Goal: Task Accomplishment & Management: Complete application form

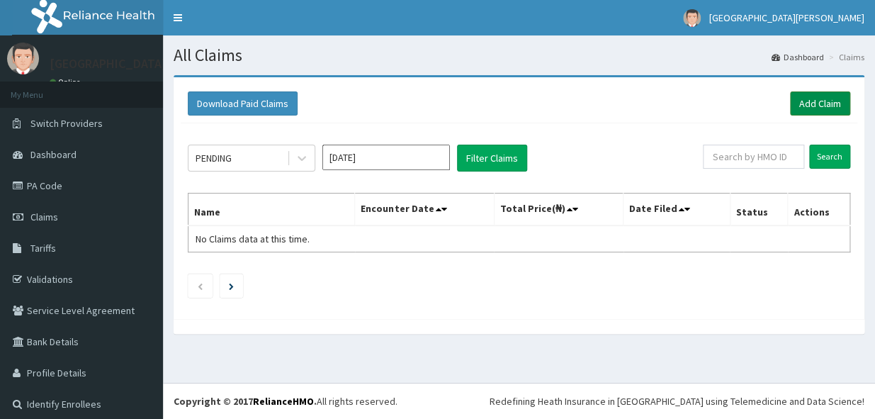
click at [794, 94] on link "Add Claim" at bounding box center [820, 103] width 60 height 24
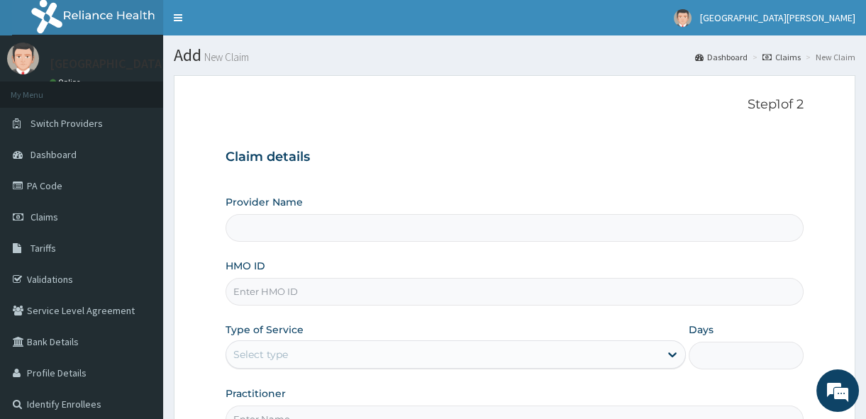
click at [276, 290] on input "HMO ID" at bounding box center [514, 292] width 578 height 28
type input "[GEOGRAPHIC_DATA][PERSON_NAME]"
type input "s"
type input "SLT/10093"
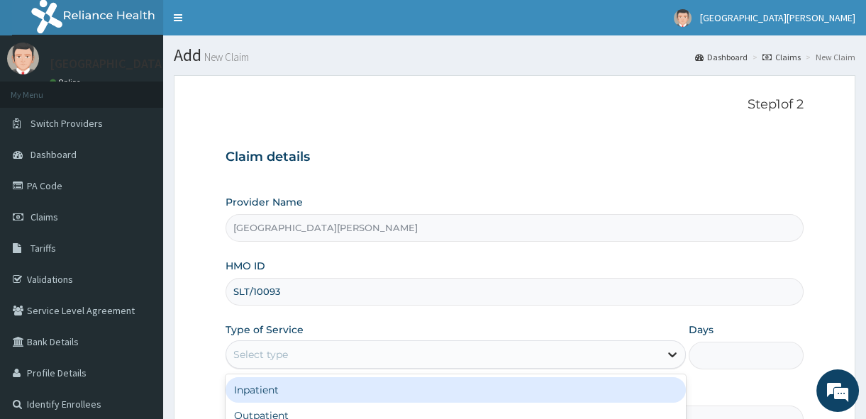
click at [671, 352] on icon at bounding box center [672, 354] width 14 height 14
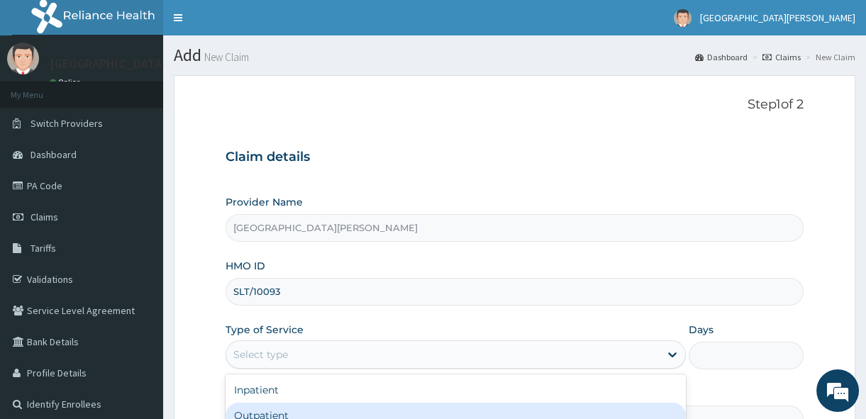
click at [616, 412] on div "Outpatient" at bounding box center [455, 416] width 460 height 26
type input "1"
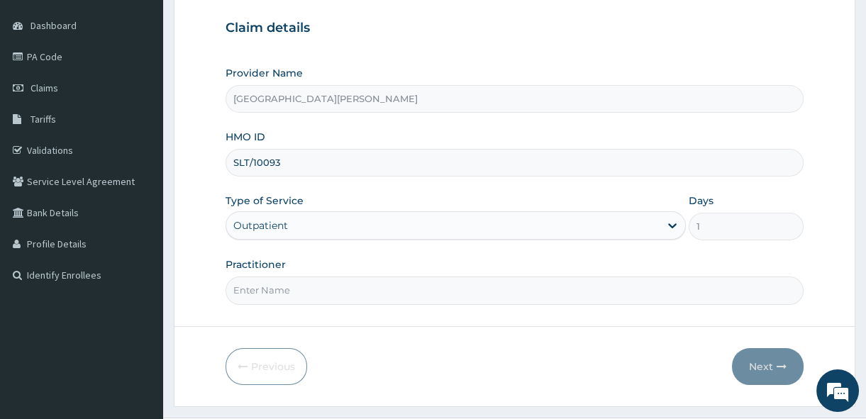
scroll to position [155, 0]
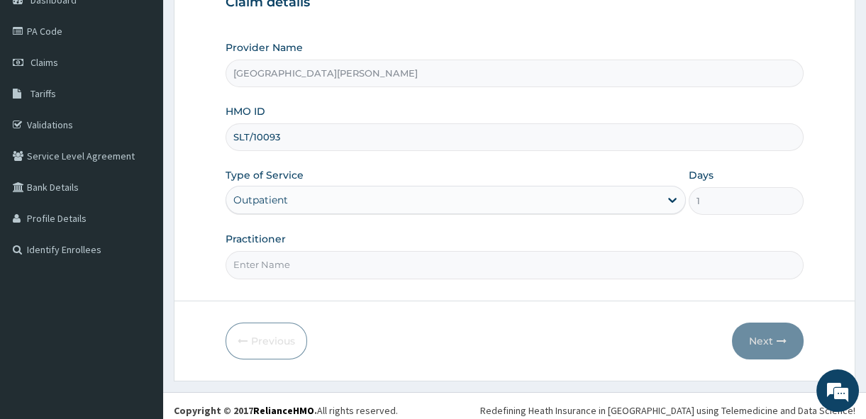
click at [291, 268] on input "Practitioner" at bounding box center [514, 265] width 578 height 28
type input "Dr. Sunday."
click at [779, 336] on icon "button" at bounding box center [781, 341] width 10 height 10
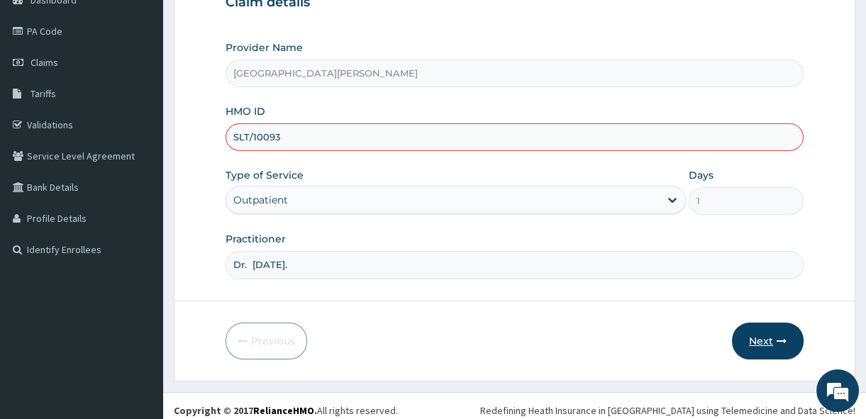
click at [779, 336] on icon "button" at bounding box center [781, 341] width 10 height 10
type input "SLT/10093/C"
click at [766, 337] on button "Next" at bounding box center [768, 341] width 72 height 37
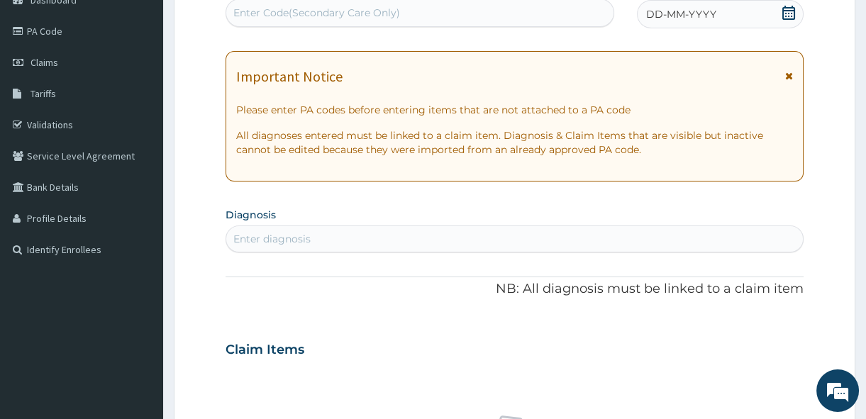
click at [787, 76] on icon at bounding box center [789, 76] width 8 height 10
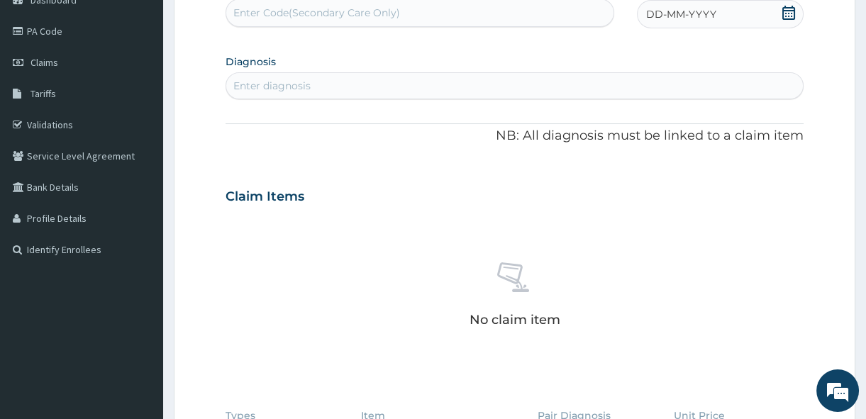
click at [784, 13] on icon at bounding box center [788, 13] width 14 height 14
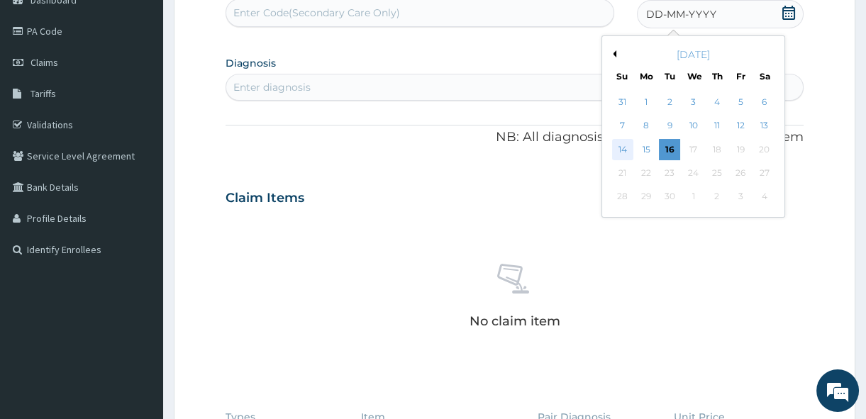
click at [624, 142] on div "14" at bounding box center [622, 149] width 21 height 21
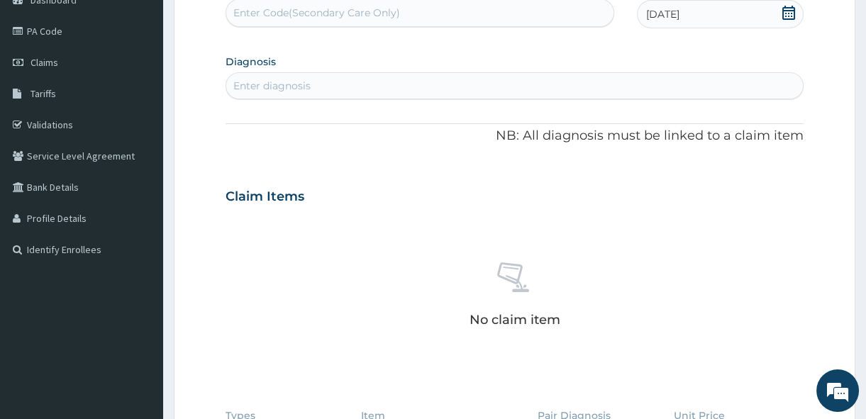
click at [363, 79] on div "Enter diagnosis" at bounding box center [514, 85] width 576 height 23
type input "MALARIA"
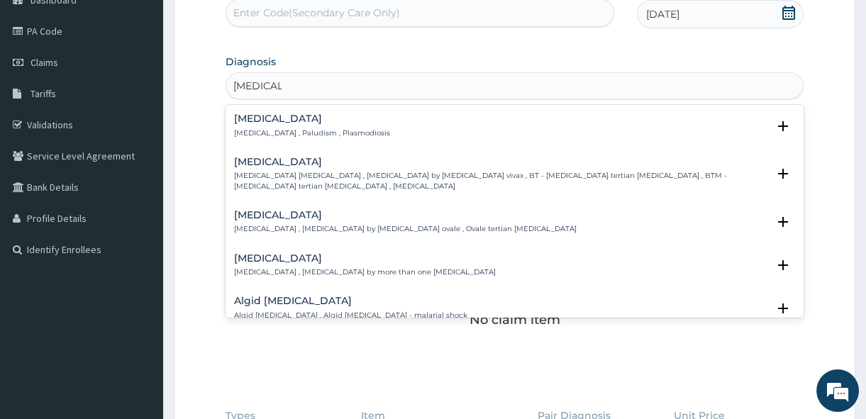
click at [276, 118] on h4 "Malaria" at bounding box center [312, 118] width 156 height 11
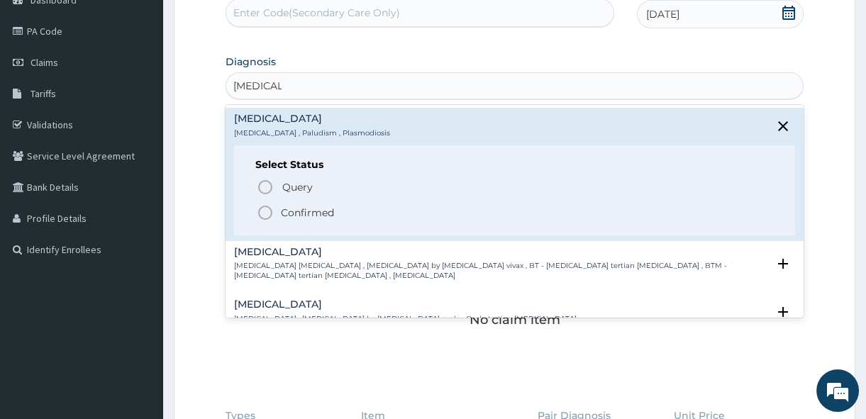
click at [264, 213] on icon "status option filled" at bounding box center [265, 212] width 17 height 17
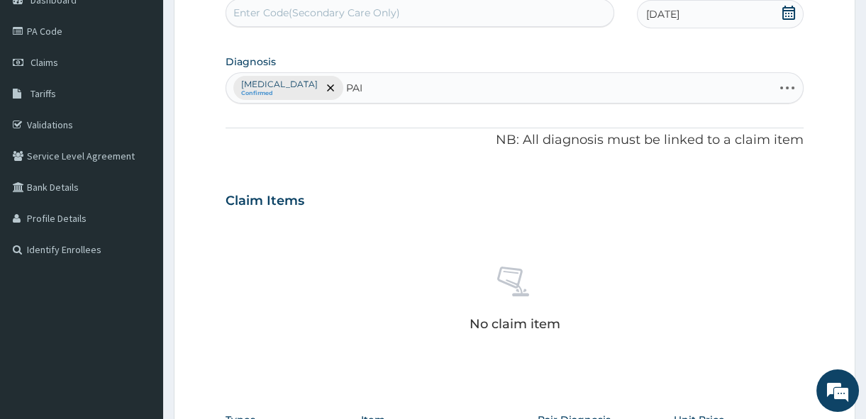
type input "PAIN"
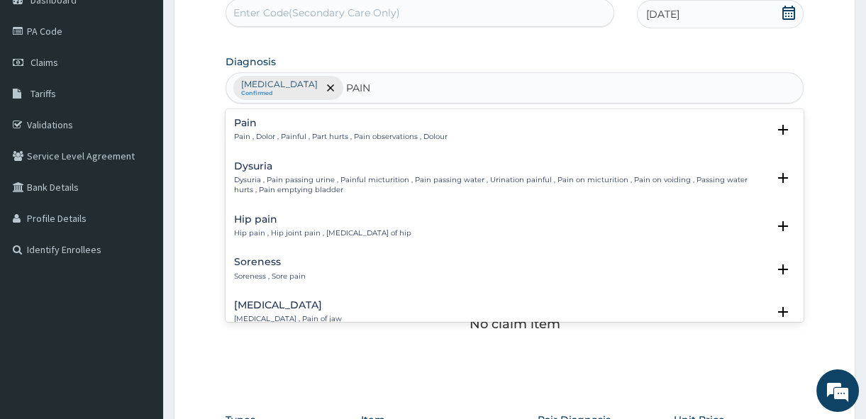
click at [254, 133] on p "Pain , Dolor , Painful , Part hurts , Pain observations , Dolour" at bounding box center [340, 137] width 213 height 10
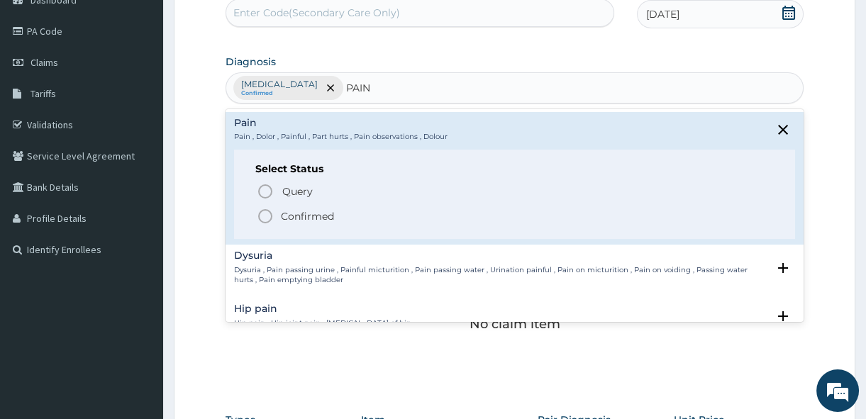
click at [263, 208] on icon "status option filled" at bounding box center [265, 216] width 17 height 17
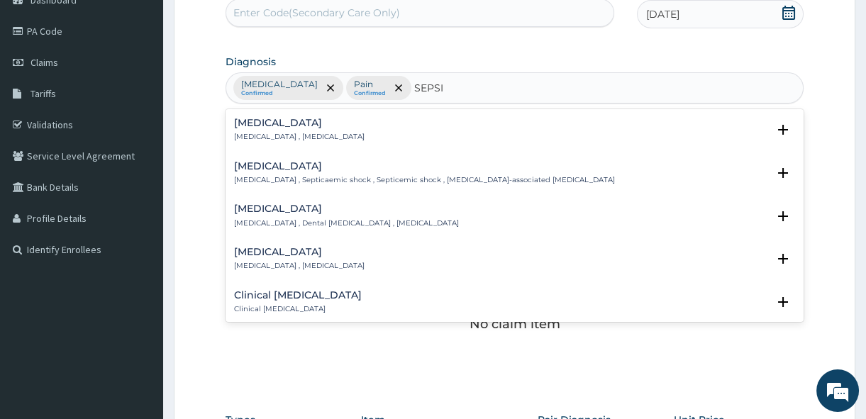
type input "SEPSIS"
click at [264, 125] on h4 "Sepsis" at bounding box center [299, 123] width 130 height 11
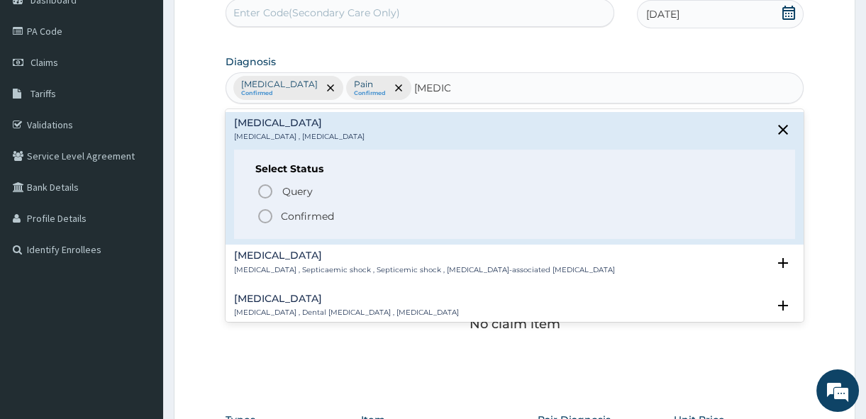
click at [261, 215] on icon "status option filled" at bounding box center [265, 216] width 17 height 17
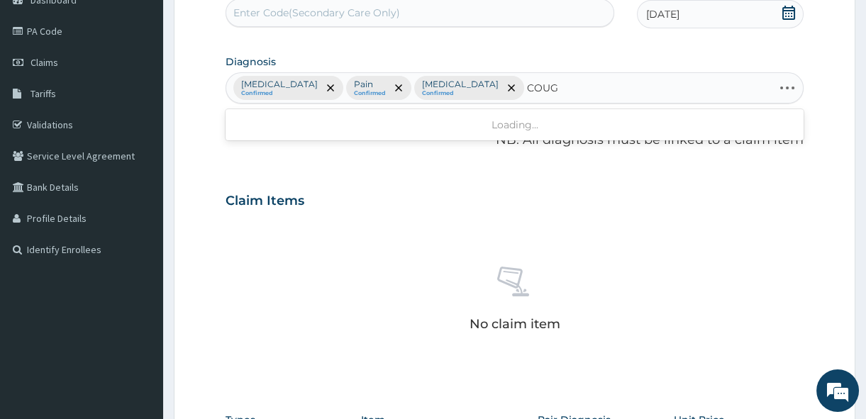
type input "COUGH"
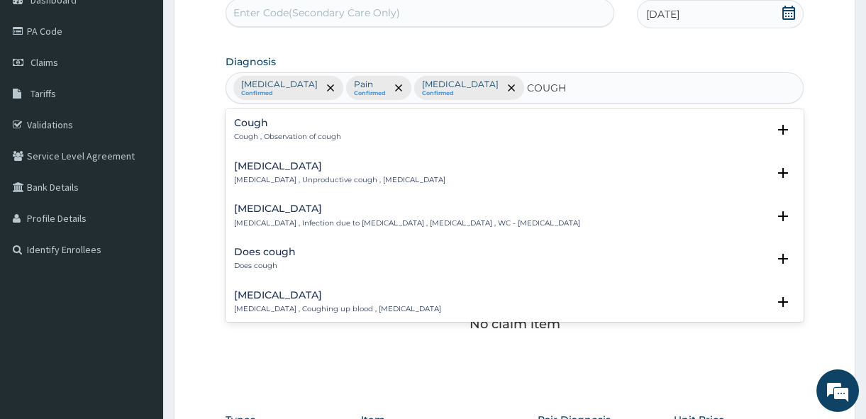
click at [267, 133] on p "Cough , Observation of cough" at bounding box center [287, 137] width 107 height 10
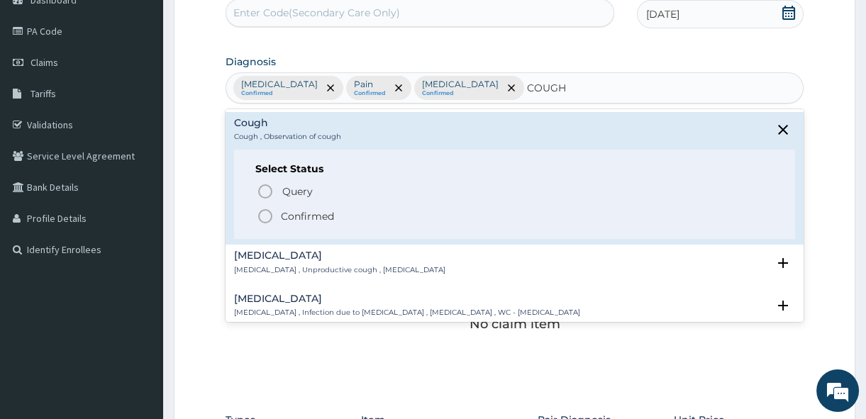
click at [263, 213] on icon "status option filled" at bounding box center [265, 216] width 17 height 17
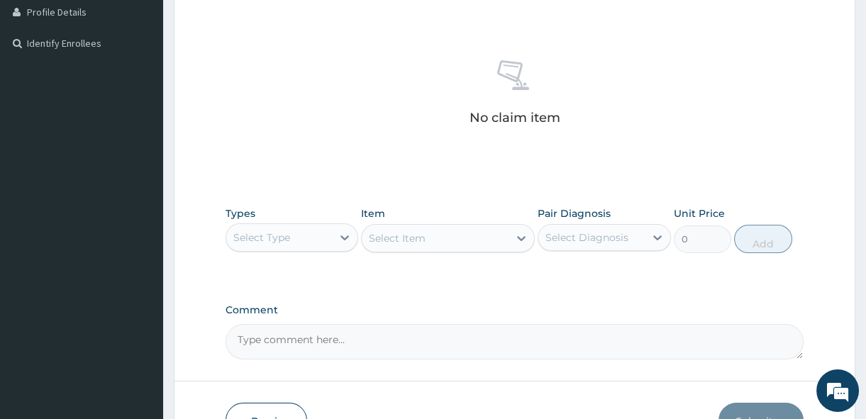
scroll to position [386, 0]
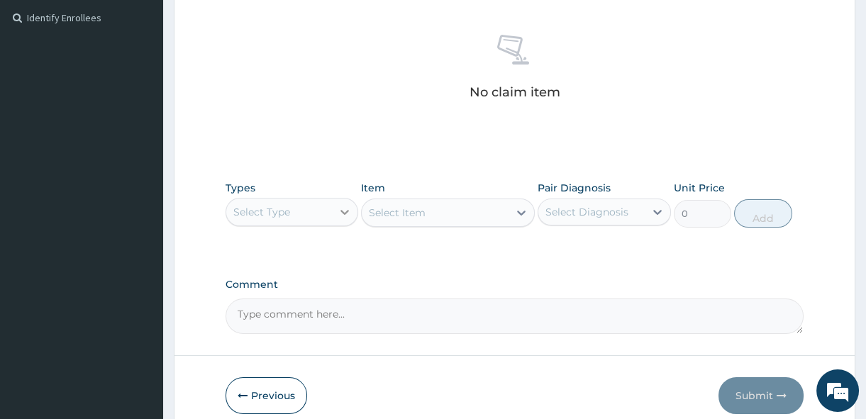
click at [340, 211] on icon at bounding box center [344, 212] width 14 height 14
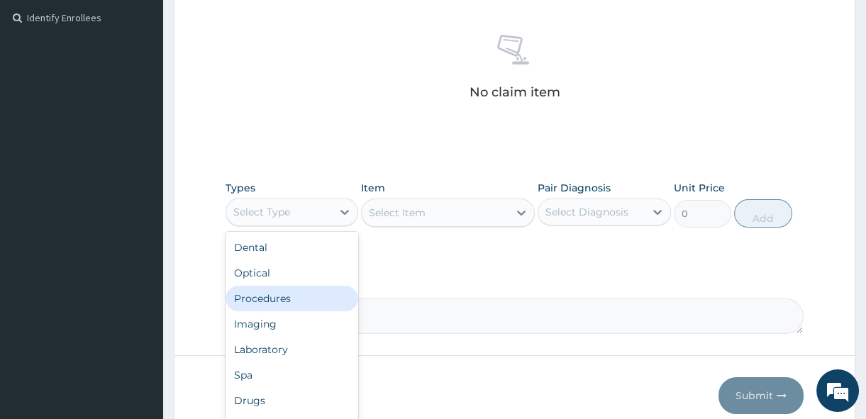
click at [313, 289] on div "Procedures" at bounding box center [291, 299] width 133 height 26
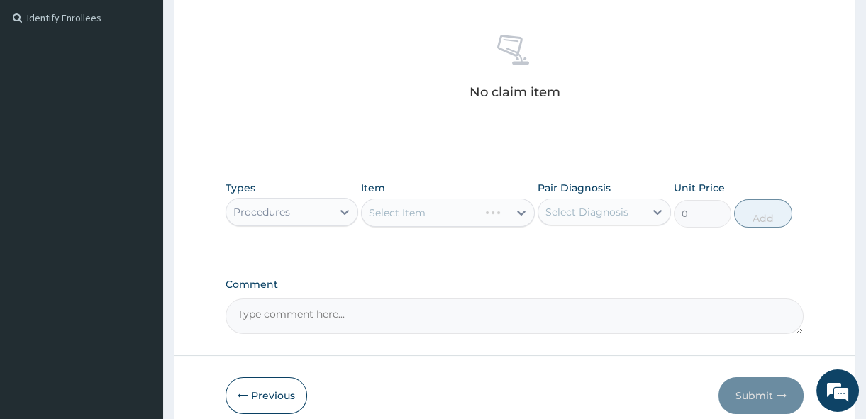
click at [525, 210] on div "Select Item" at bounding box center [448, 212] width 174 height 28
click at [525, 211] on icon at bounding box center [521, 213] width 9 height 5
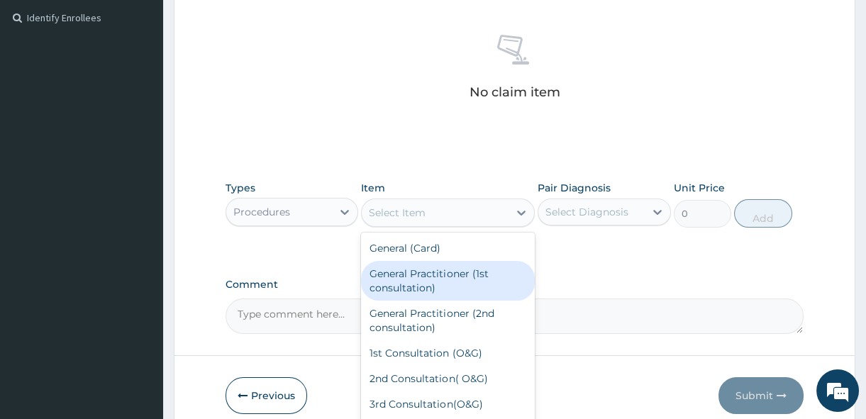
click at [481, 271] on div "General Practitioner (1st consultation)" at bounding box center [448, 281] width 174 height 40
type input "1500"
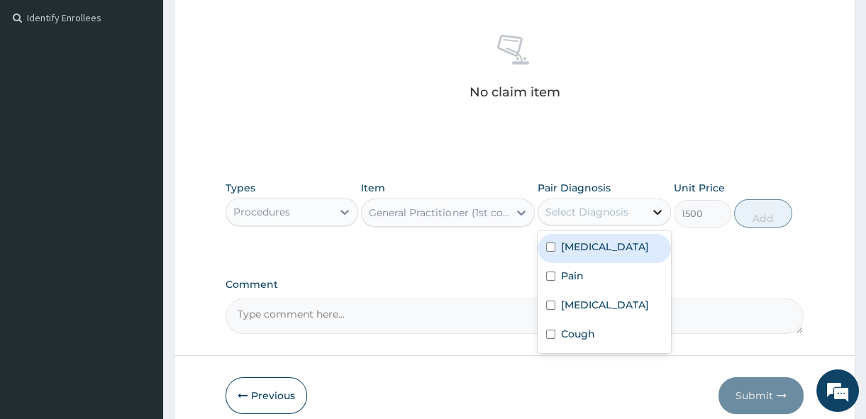
click at [654, 211] on icon at bounding box center [657, 212] width 9 height 5
click at [548, 248] on input "checkbox" at bounding box center [550, 246] width 9 height 9
checkbox input "true"
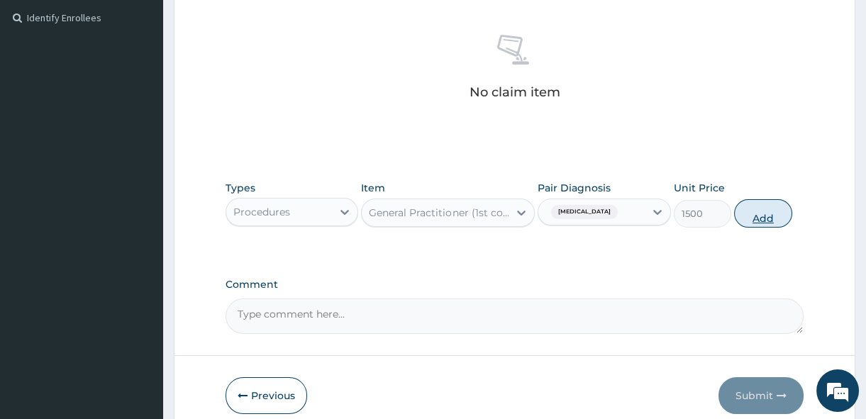
click at [766, 203] on button "Add" at bounding box center [763, 213] width 58 height 28
type input "0"
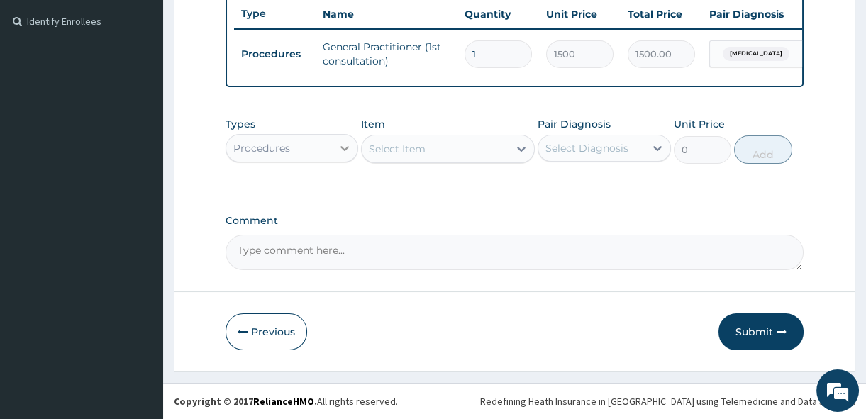
click at [343, 151] on icon at bounding box center [344, 148] width 14 height 14
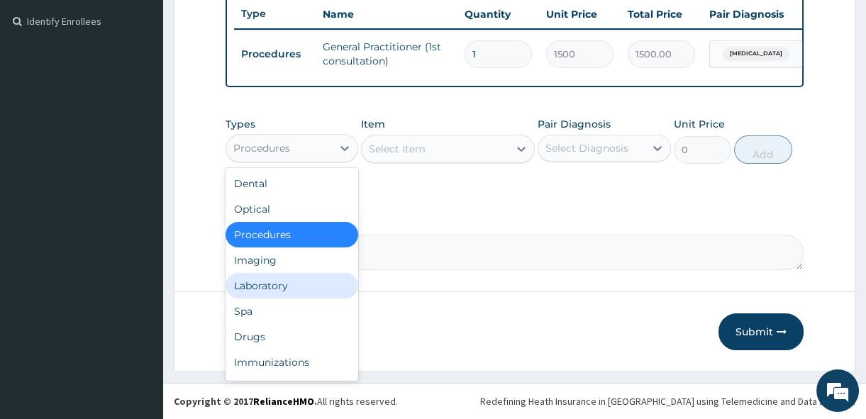
click at [298, 281] on div "Laboratory" at bounding box center [291, 286] width 133 height 26
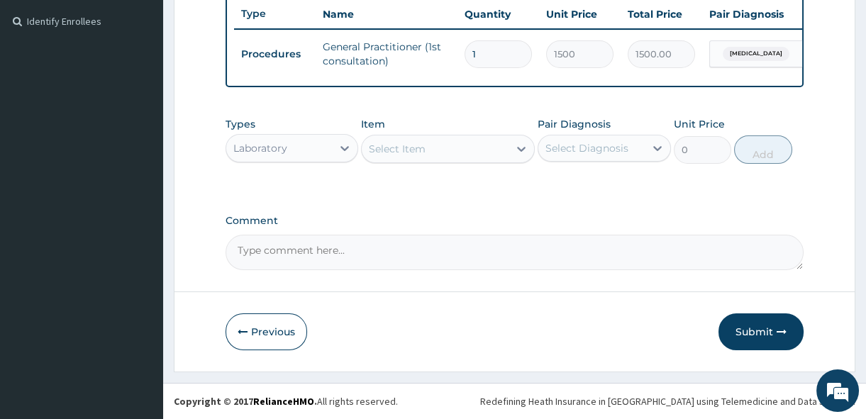
click at [520, 152] on icon at bounding box center [521, 149] width 14 height 14
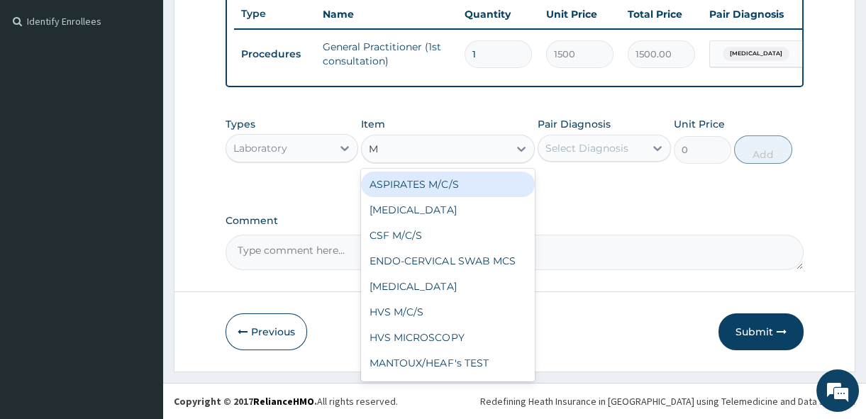
type input "MP"
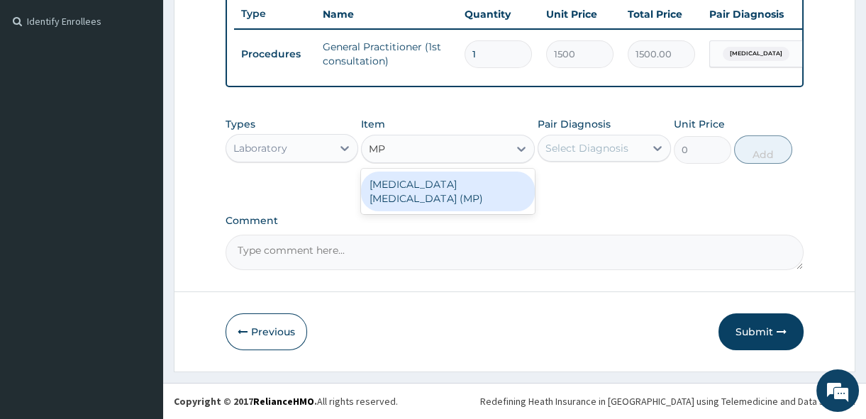
click at [515, 189] on div "[MEDICAL_DATA] [MEDICAL_DATA] (MP)" at bounding box center [448, 192] width 174 height 40
type input "560"
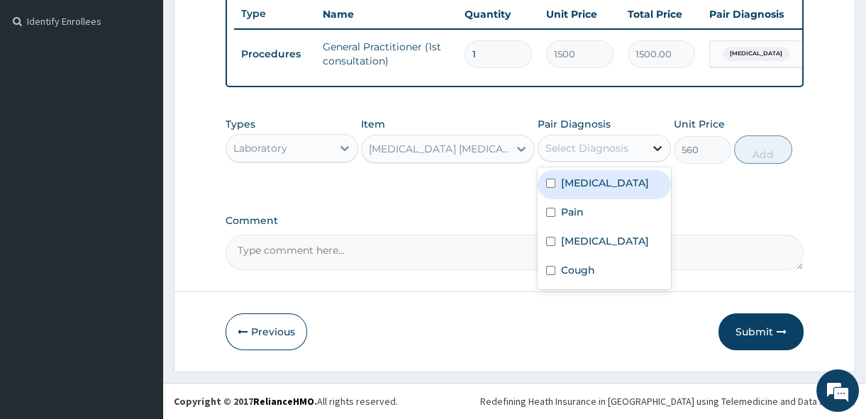
click at [660, 155] on icon at bounding box center [657, 148] width 14 height 14
click at [551, 186] on input "checkbox" at bounding box center [550, 183] width 9 height 9
checkbox input "true"
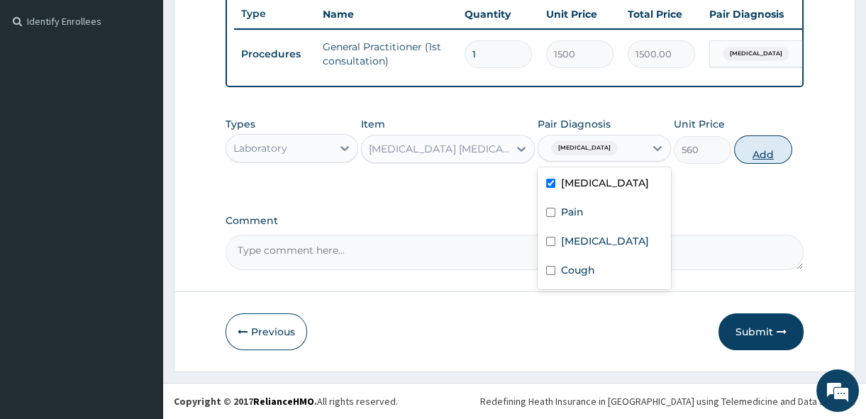
click at [771, 157] on button "Add" at bounding box center [763, 149] width 58 height 28
type input "0"
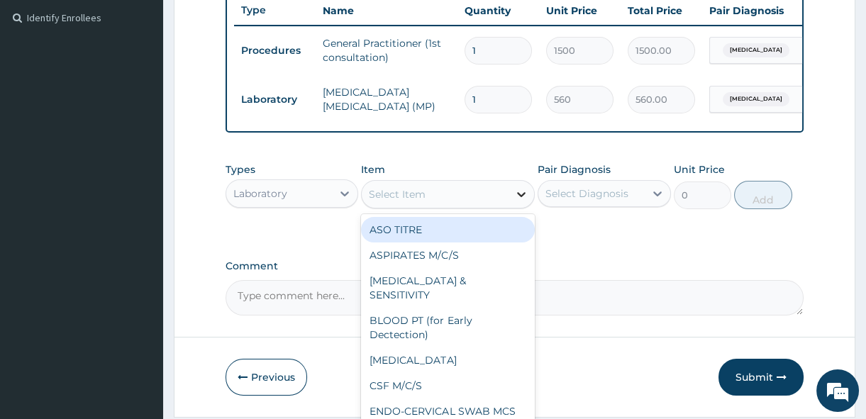
click at [518, 197] on icon at bounding box center [521, 194] width 9 height 5
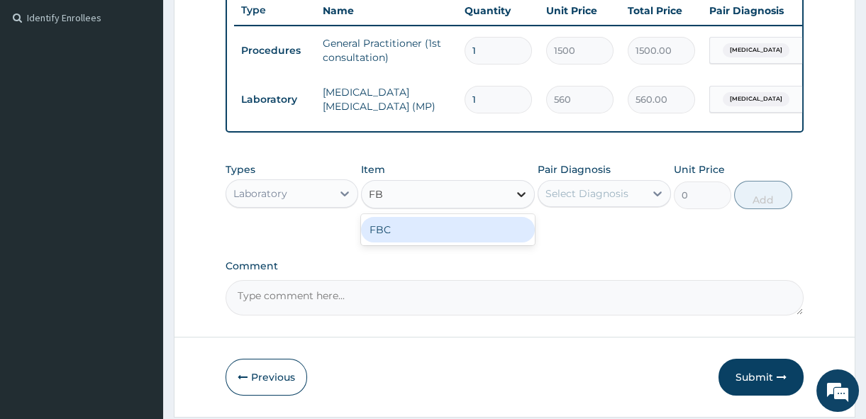
type input "FBC"
click at [495, 237] on div "FBC" at bounding box center [448, 230] width 174 height 26
type input "1600"
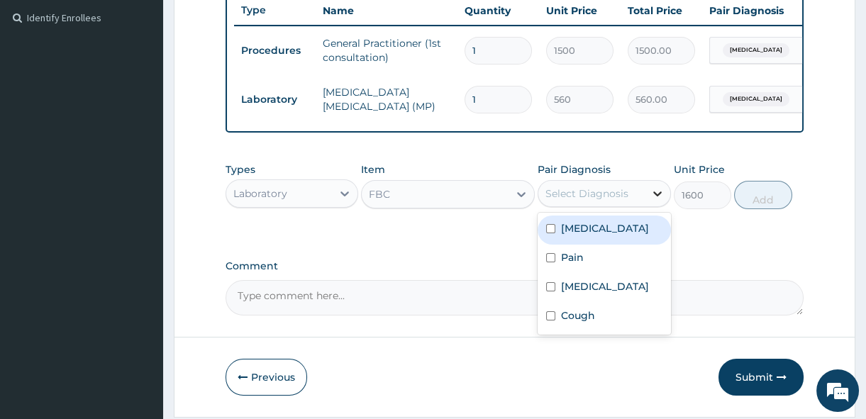
click at [655, 199] on icon at bounding box center [657, 193] width 14 height 14
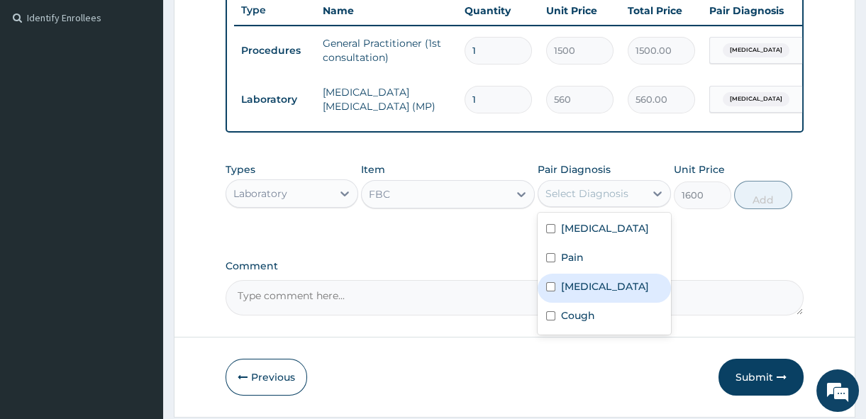
click at [548, 291] on input "checkbox" at bounding box center [550, 286] width 9 height 9
checkbox input "true"
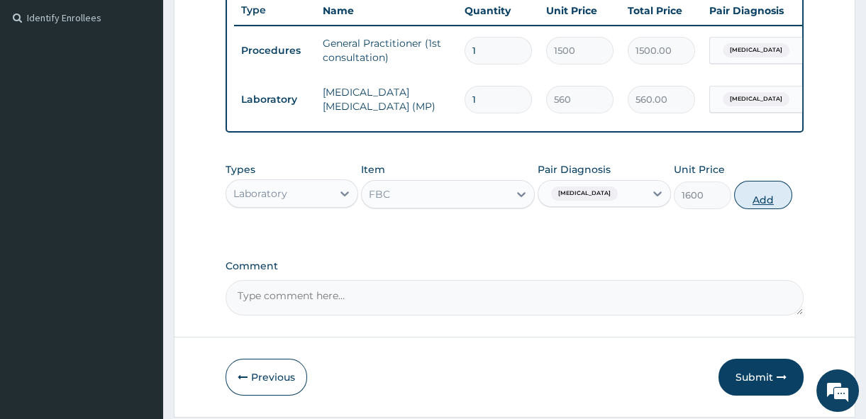
click at [756, 199] on button "Add" at bounding box center [763, 195] width 58 height 28
type input "0"
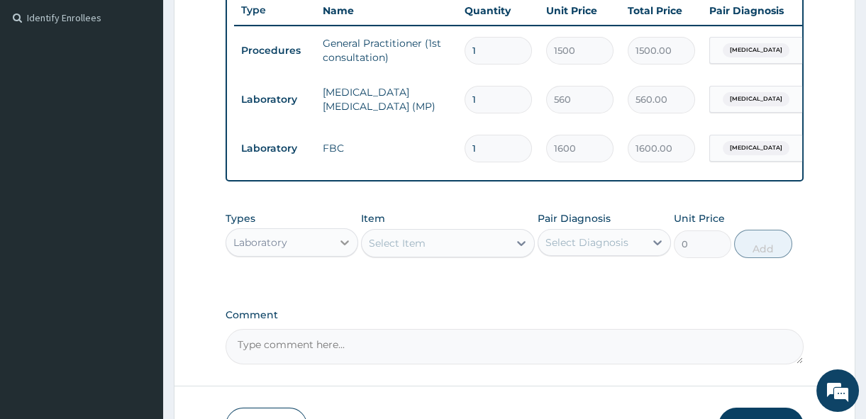
click at [341, 250] on icon at bounding box center [344, 242] width 14 height 14
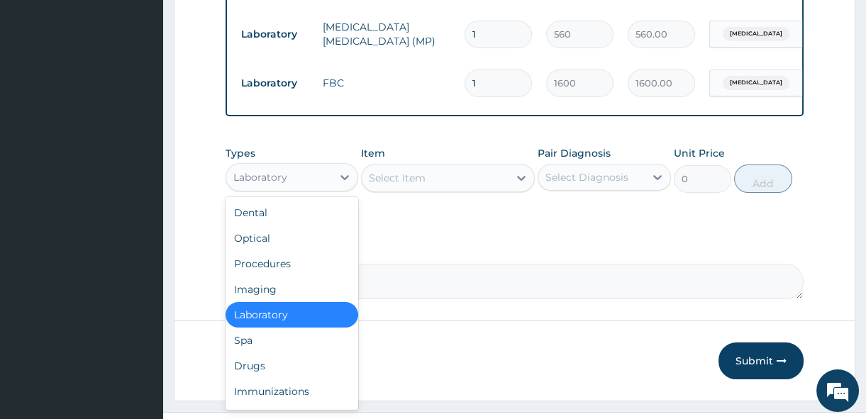
scroll to position [464, 0]
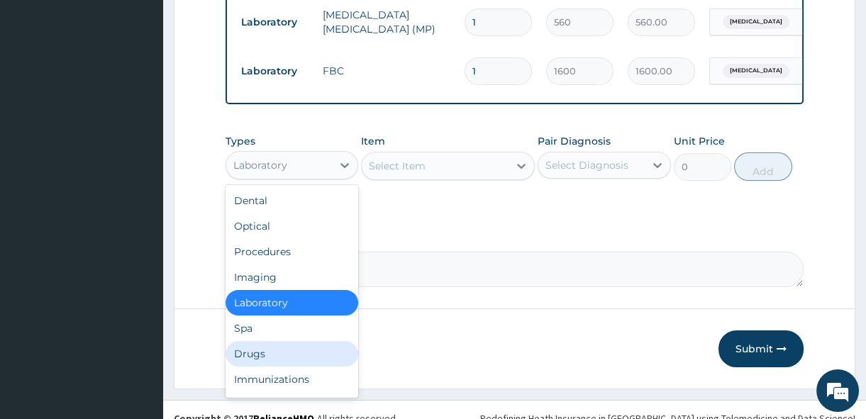
click at [319, 366] on div "Drugs" at bounding box center [291, 354] width 133 height 26
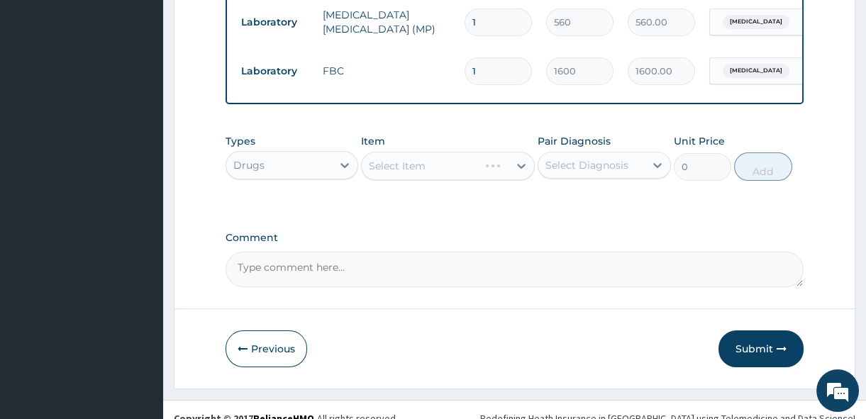
click at [520, 173] on div "Select Item" at bounding box center [448, 166] width 174 height 28
click at [520, 173] on icon at bounding box center [521, 166] width 14 height 14
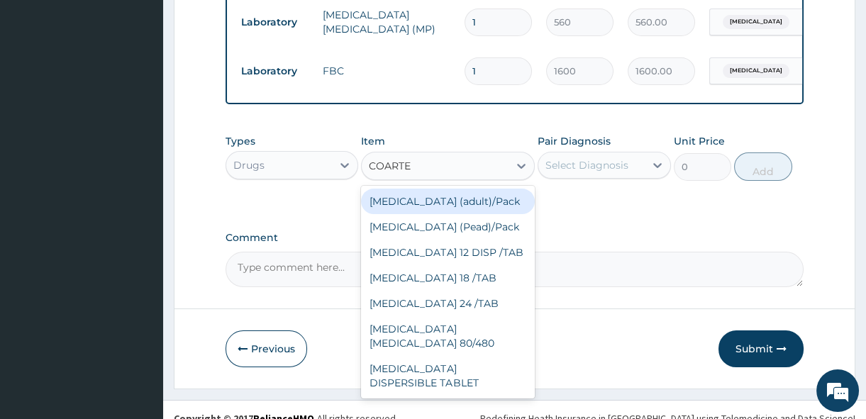
type input "COARTEM"
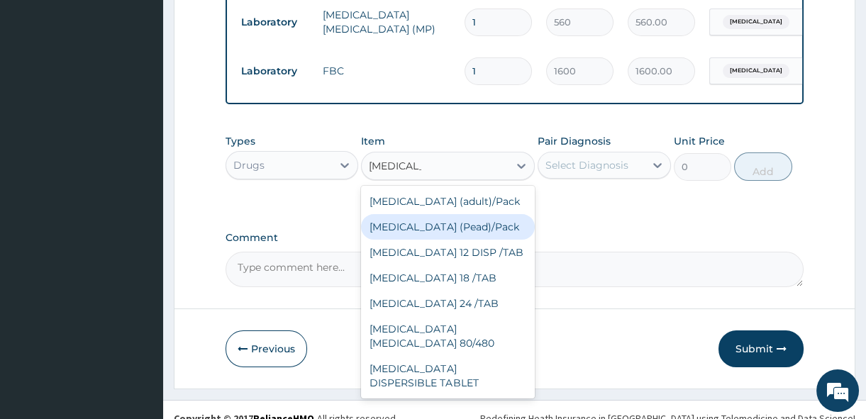
click at [475, 232] on div "Coartem (Pead)/Pack" at bounding box center [448, 227] width 174 height 26
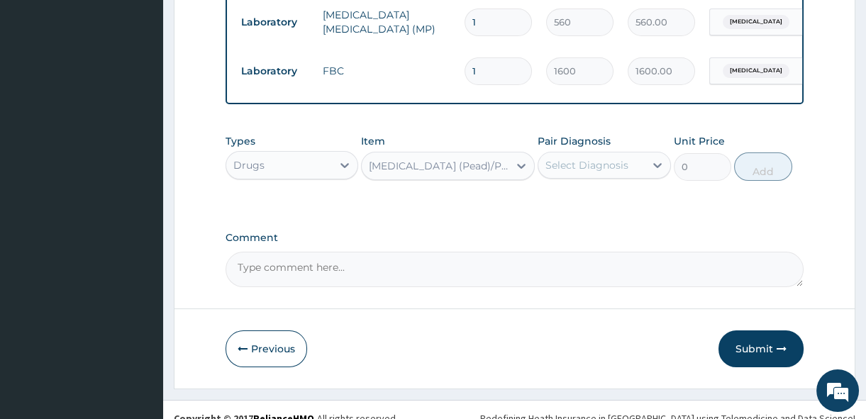
type input "498.75"
click at [524, 169] on icon at bounding box center [521, 166] width 9 height 5
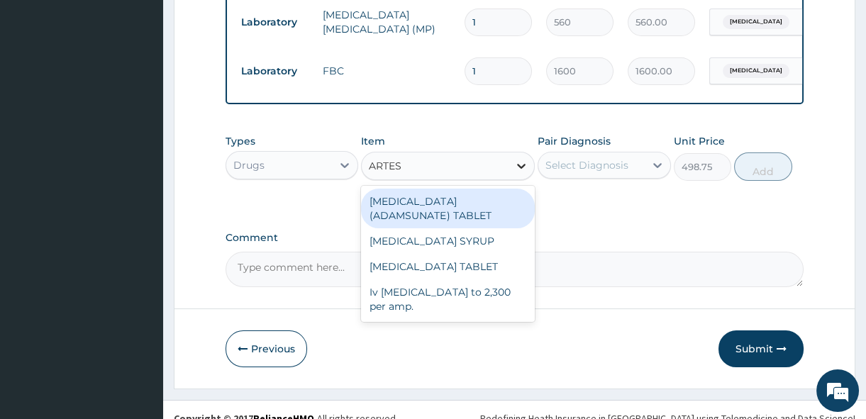
scroll to position [0, 0]
type input "ARTESUNA"
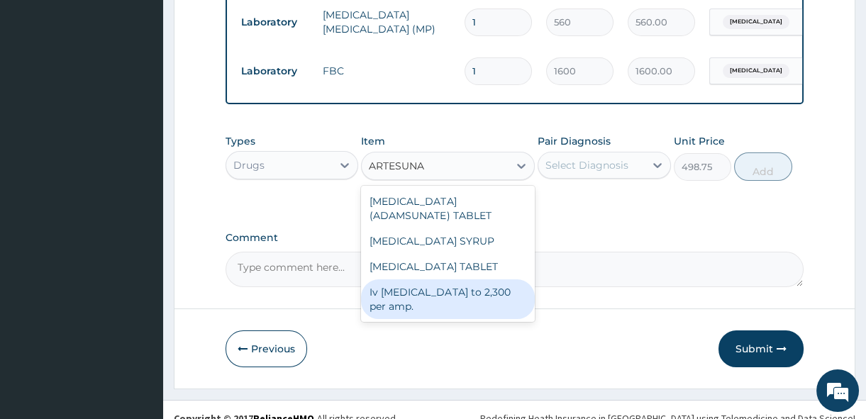
click at [485, 305] on div "Iv artesunate to 2,300 per amp." at bounding box center [448, 299] width 174 height 40
type input "2300"
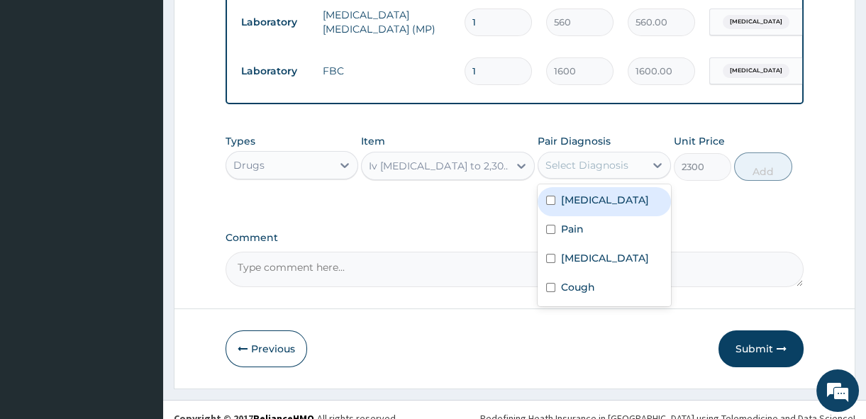
click at [644, 177] on div "Select Diagnosis" at bounding box center [591, 165] width 106 height 23
click at [548, 205] on input "checkbox" at bounding box center [550, 200] width 9 height 9
checkbox input "true"
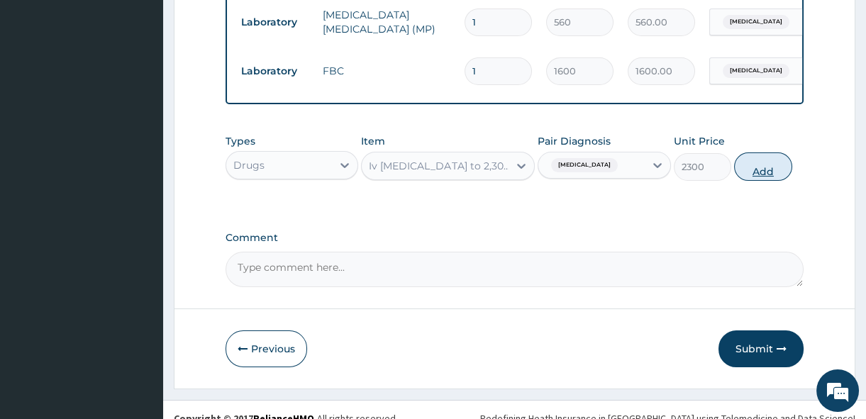
click at [773, 180] on button "Add" at bounding box center [763, 166] width 58 height 28
type input "0"
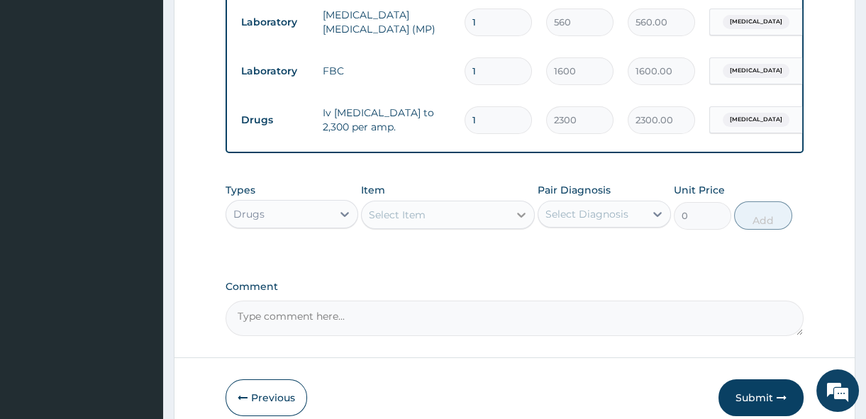
click at [522, 222] on icon at bounding box center [521, 215] width 14 height 14
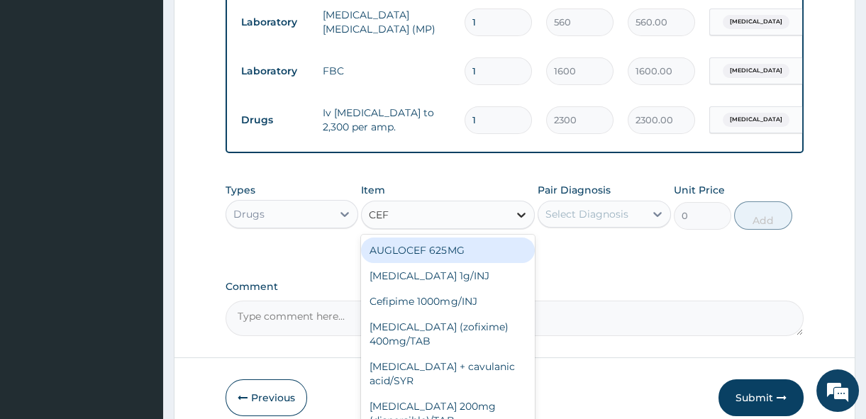
type input "CEFT"
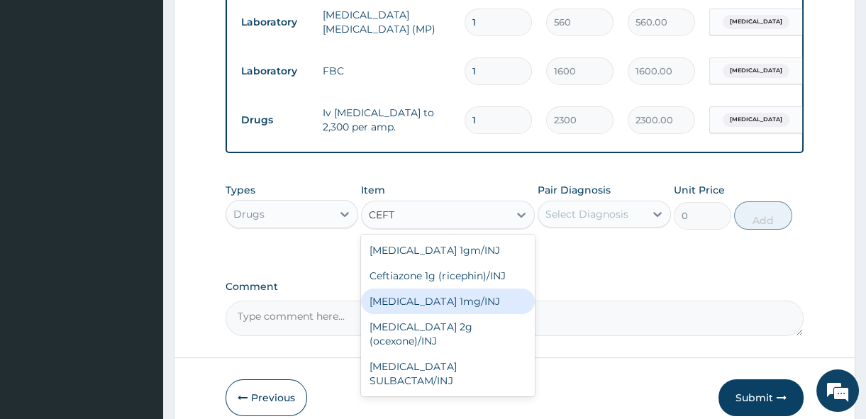
click at [468, 303] on div "Ceftriaxone 1mg/INJ" at bounding box center [448, 302] width 174 height 26
type input "446.25"
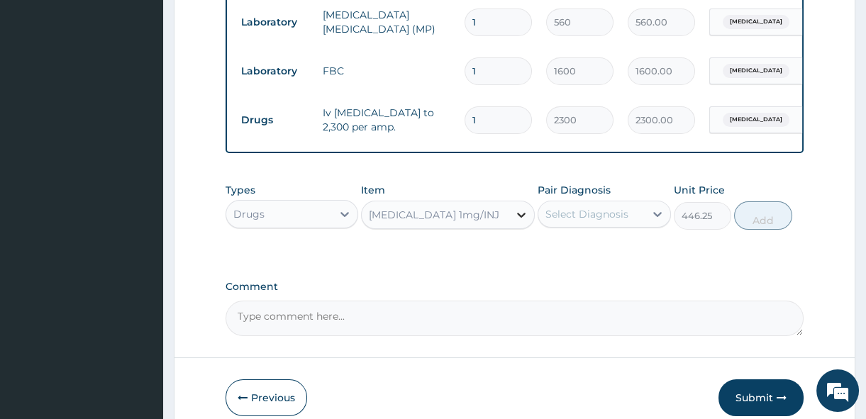
click at [520, 221] on icon at bounding box center [521, 215] width 14 height 14
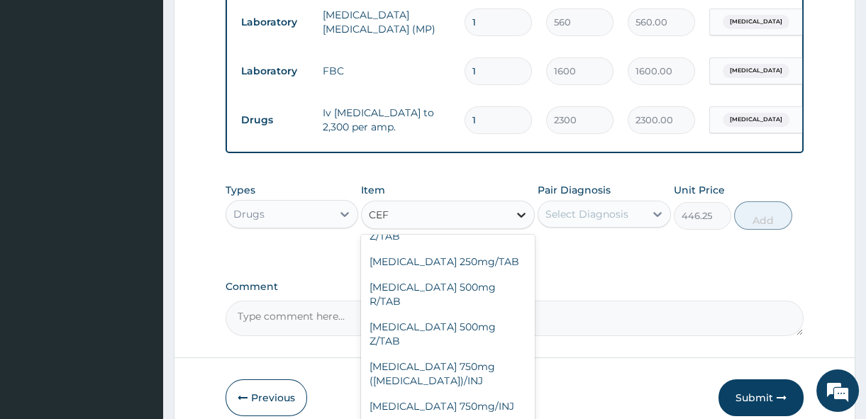
scroll to position [318, 0]
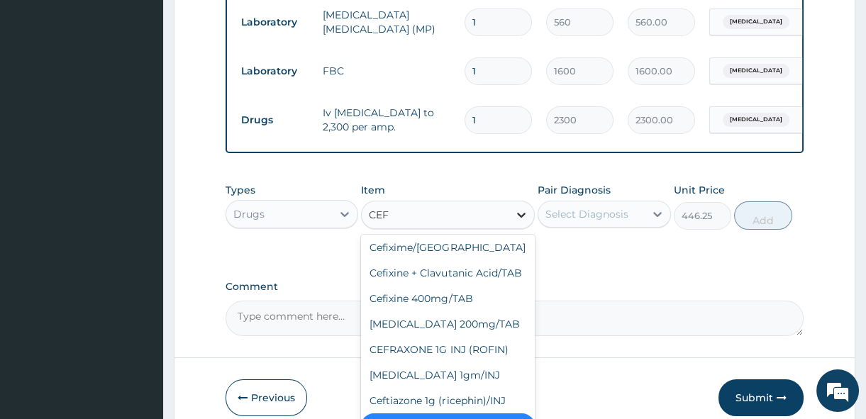
type input "CEFT"
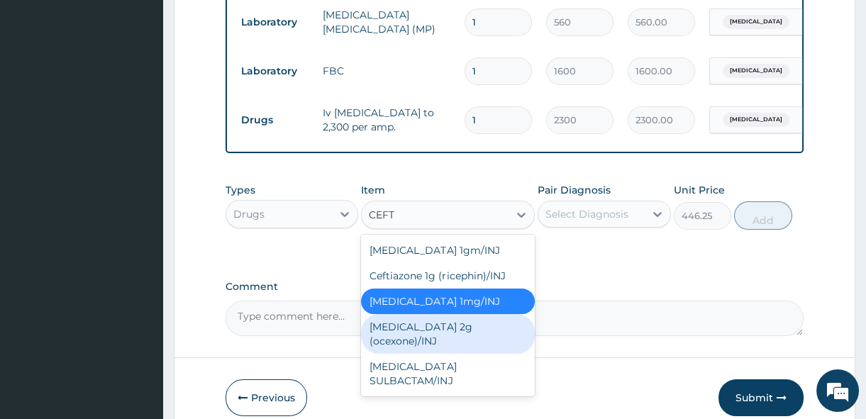
click at [481, 327] on div "Ceftriaxone 2g (ocexone)/INJ" at bounding box center [448, 334] width 174 height 40
type input "1391.25"
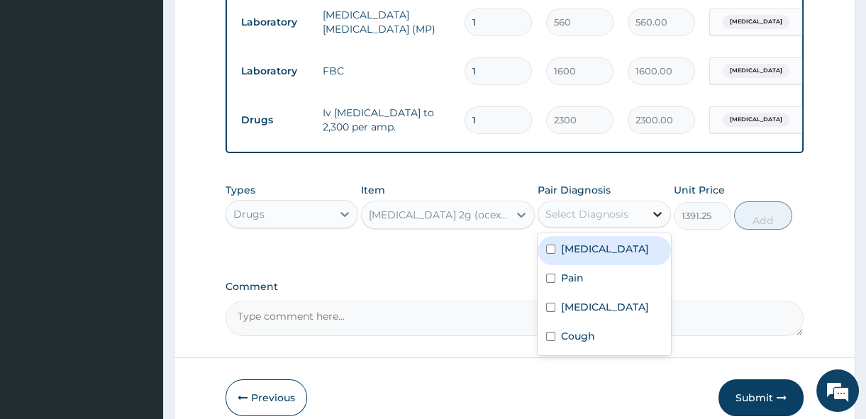
click at [658, 220] on icon at bounding box center [657, 214] width 14 height 14
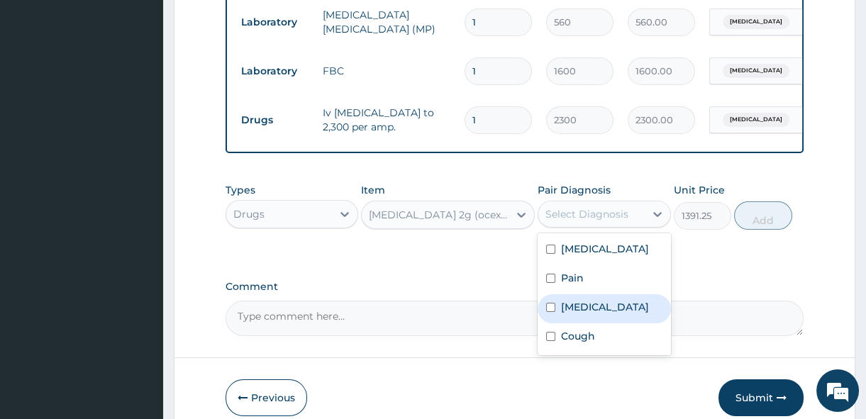
click at [551, 312] on input "checkbox" at bounding box center [550, 307] width 9 height 9
checkbox input "true"
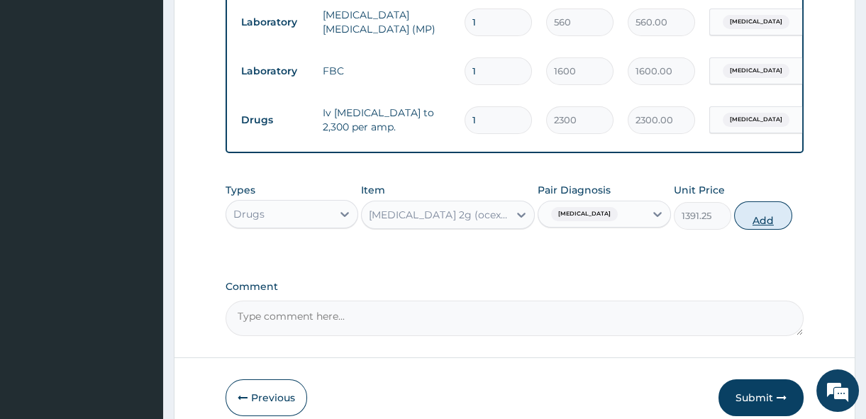
click at [760, 224] on button "Add" at bounding box center [763, 215] width 58 height 28
type input "0"
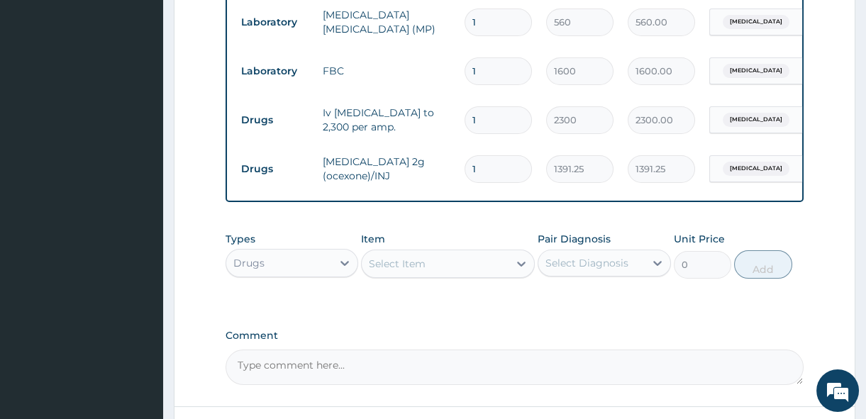
click at [486, 168] on input "1" at bounding box center [497, 169] width 67 height 28
type input "0.00"
type input "3"
type input "4173.75"
type input "3"
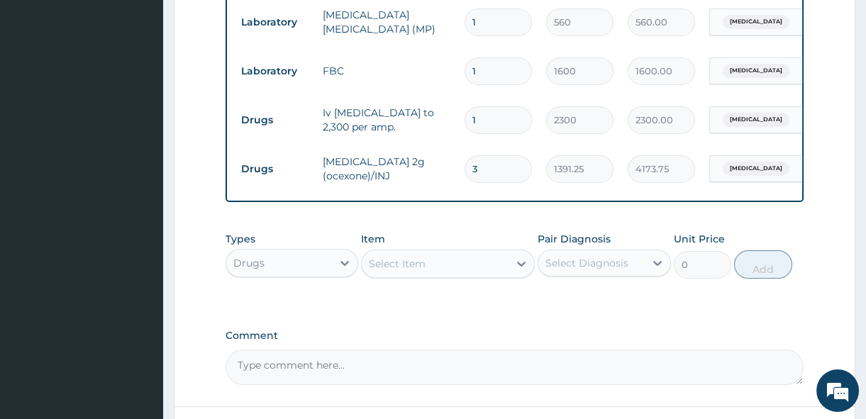
click at [474, 120] on input "1" at bounding box center [497, 120] width 67 height 28
type input "0.00"
type input "3"
type input "6900.00"
type input "3"
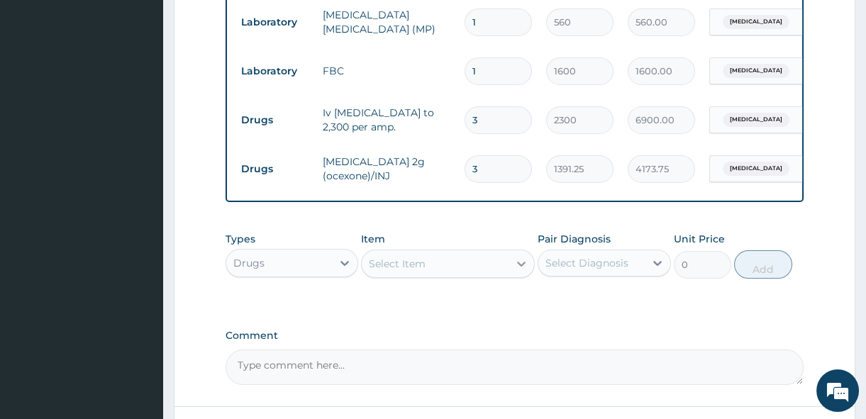
click at [522, 267] on icon at bounding box center [521, 264] width 9 height 5
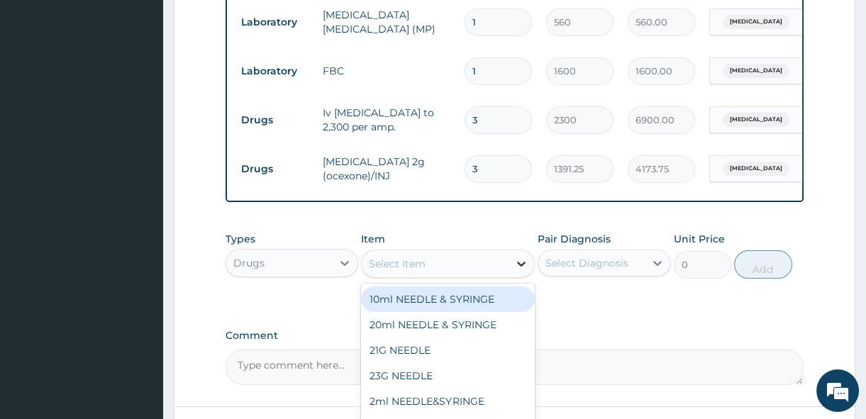
type input "M"
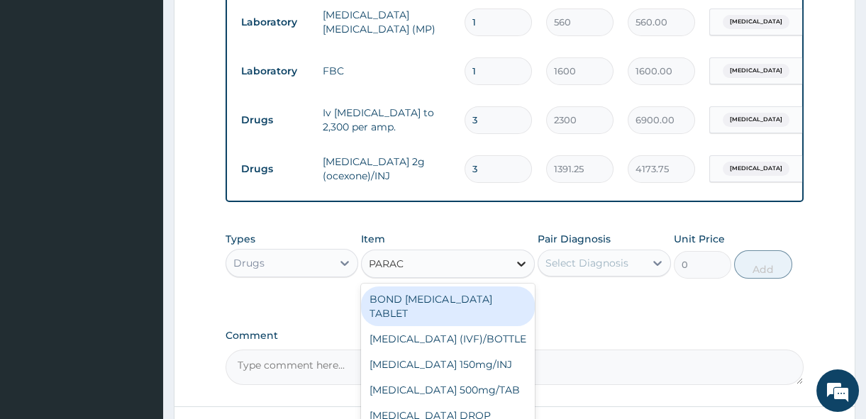
type input "PARACE"
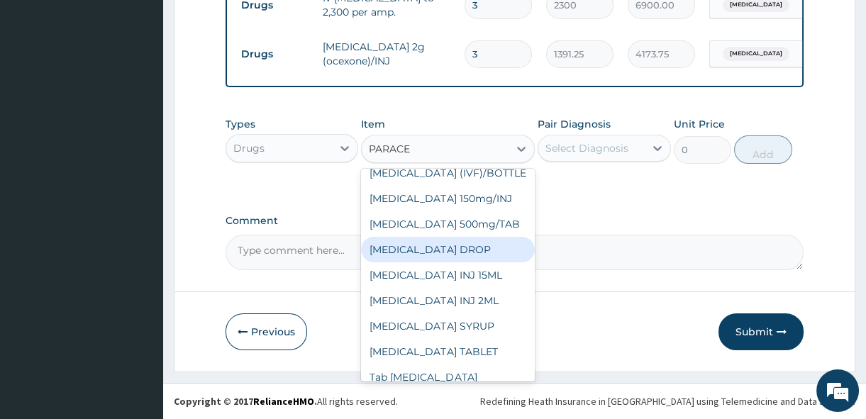
scroll to position [62, 0]
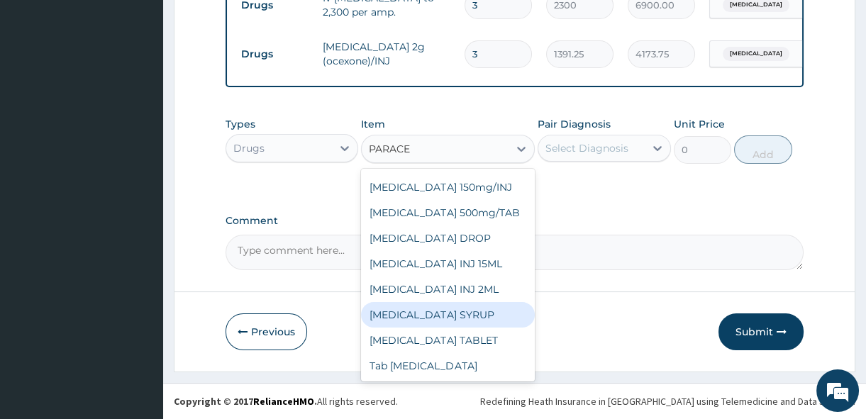
click at [468, 315] on div "PARACETAMOL SYRUP" at bounding box center [448, 315] width 174 height 26
type input "131.25"
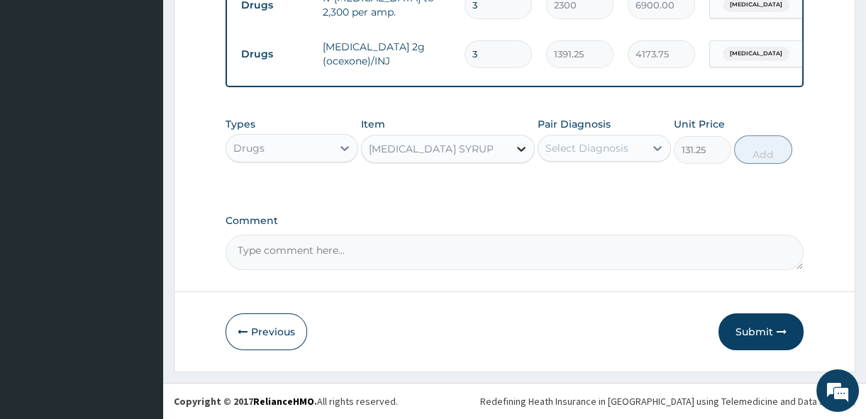
click at [520, 148] on icon at bounding box center [521, 149] width 14 height 14
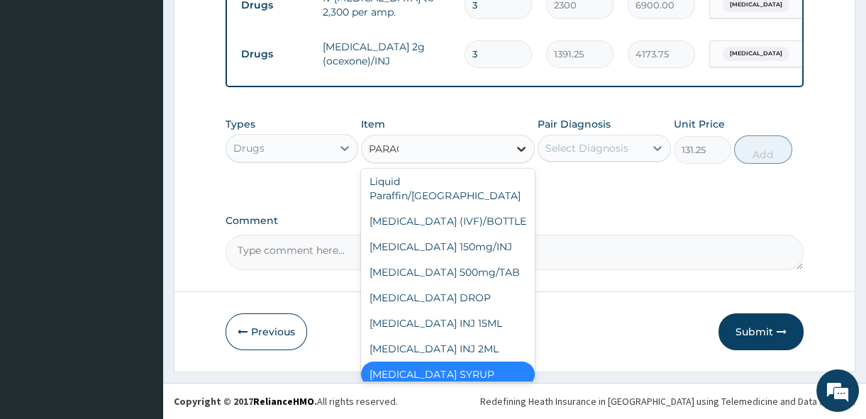
scroll to position [17, 0]
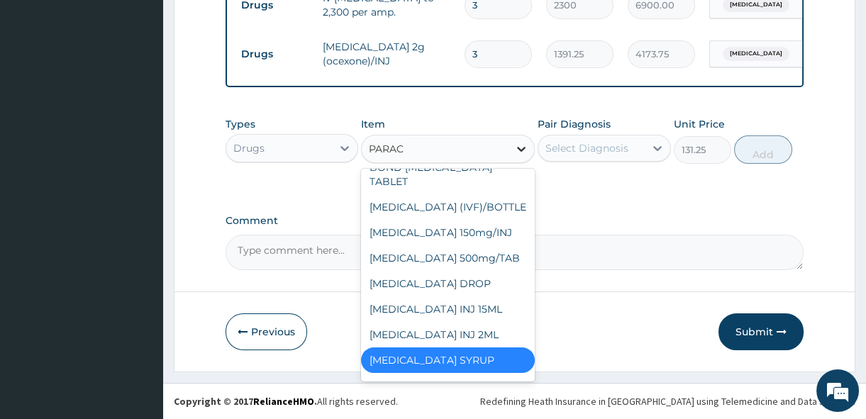
type input "PARACE"
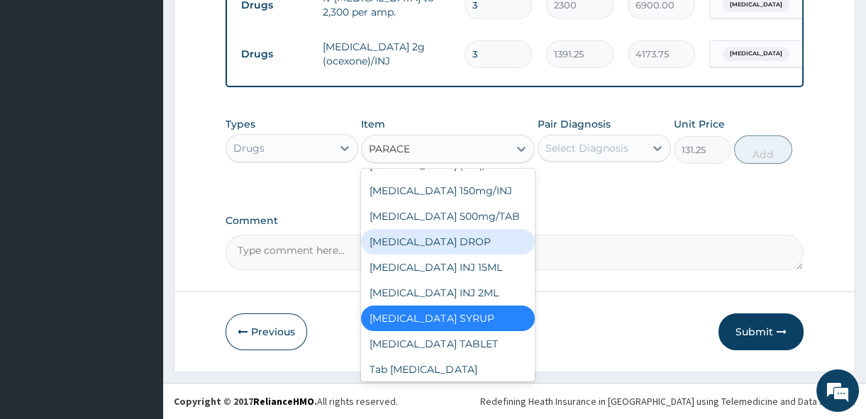
scroll to position [62, 0]
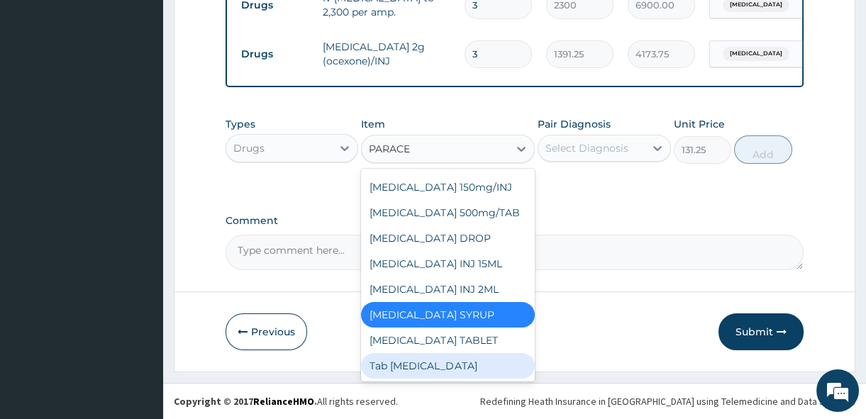
click at [503, 357] on div "Tab Paracetamol" at bounding box center [448, 366] width 174 height 26
type input "12"
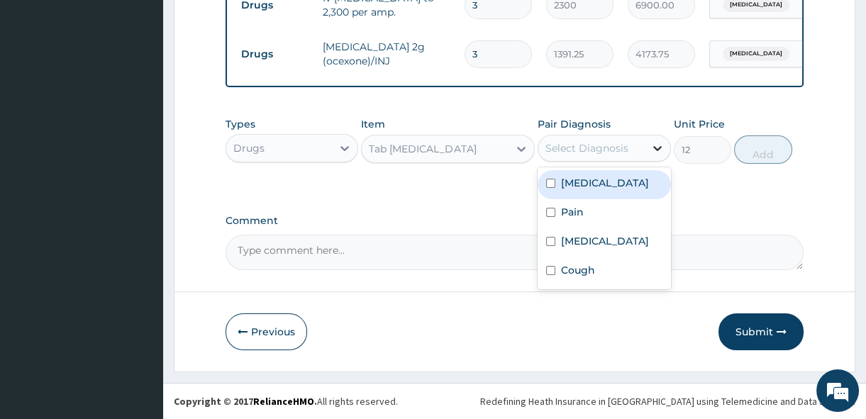
click at [658, 145] on icon at bounding box center [657, 148] width 14 height 14
click at [550, 179] on input "checkbox" at bounding box center [550, 183] width 9 height 9
checkbox input "true"
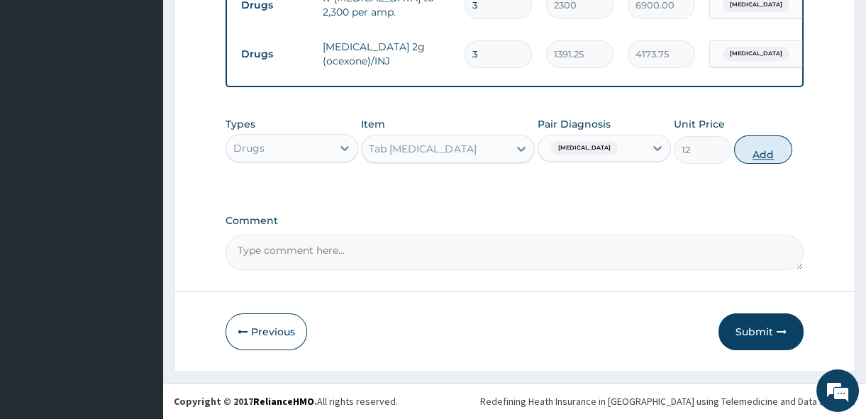
click at [767, 152] on button "Add" at bounding box center [763, 149] width 58 height 28
type input "0"
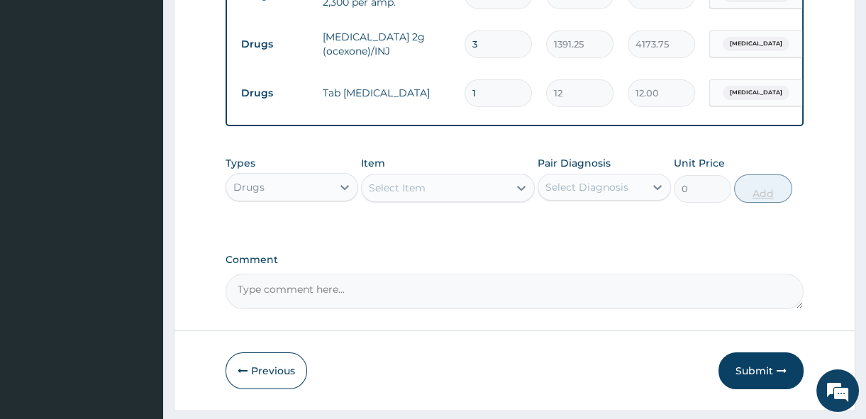
type input "15"
type input "180.00"
type input "15"
click at [525, 194] on icon at bounding box center [521, 188] width 14 height 14
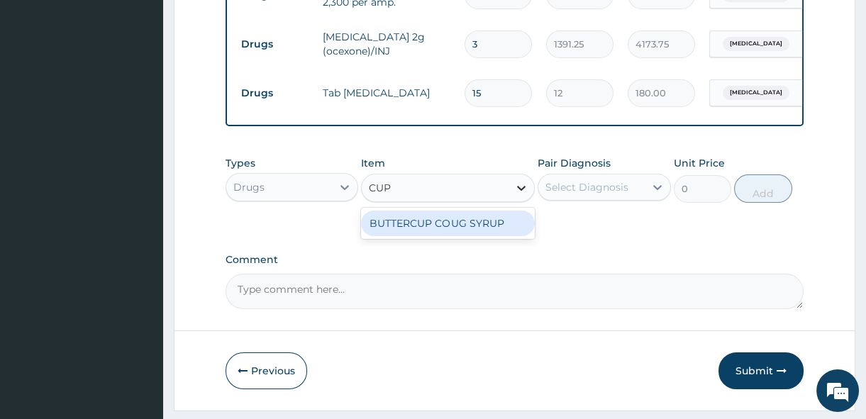
type input "CUP"
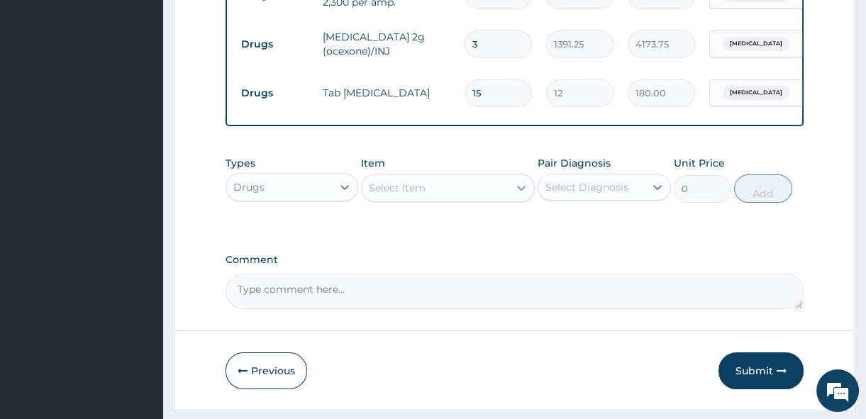
click at [525, 194] on icon at bounding box center [521, 188] width 14 height 14
click at [521, 194] on icon at bounding box center [521, 188] width 14 height 14
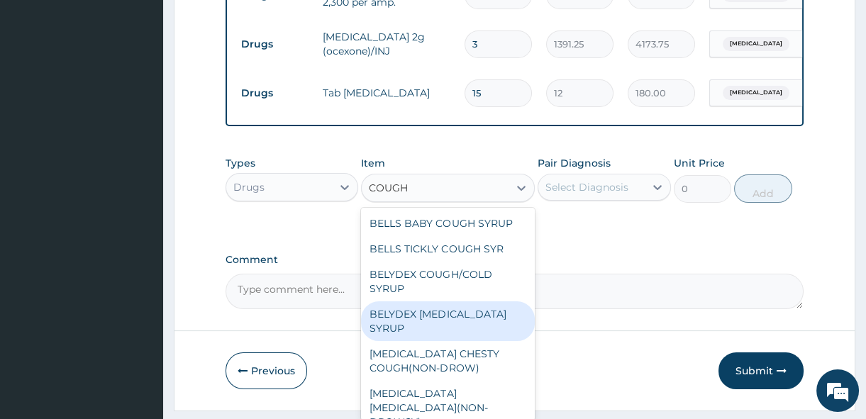
type input "COUGH"
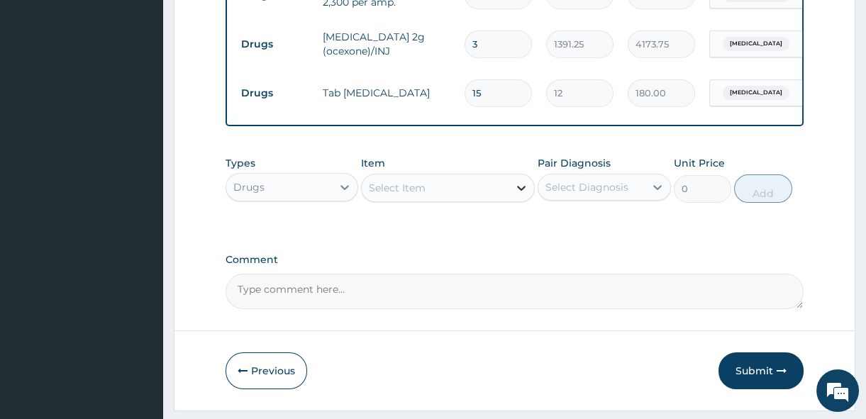
click at [521, 195] on icon at bounding box center [521, 188] width 14 height 14
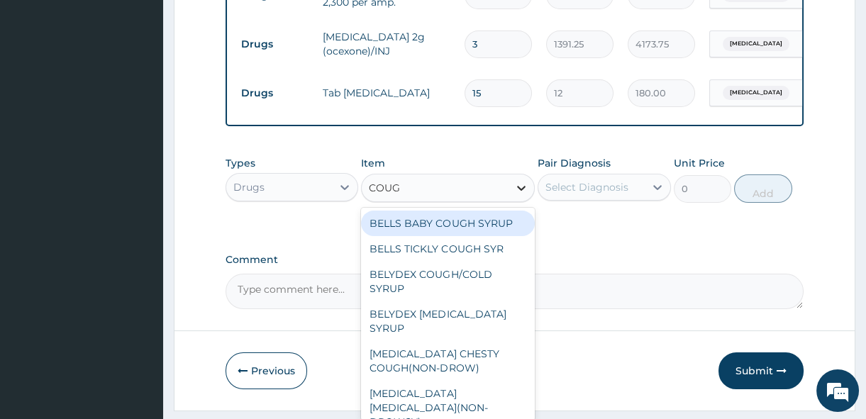
type input "COUGH"
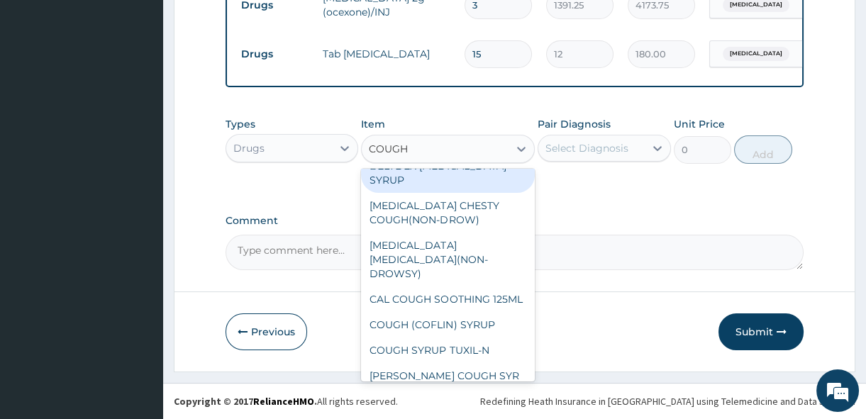
scroll to position [119, 0]
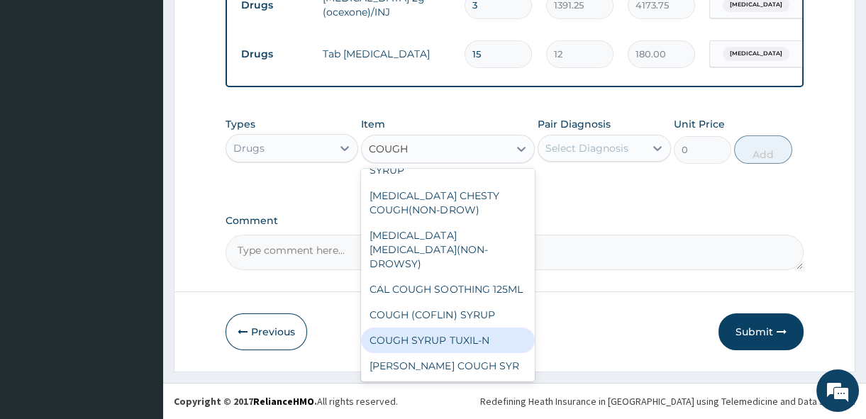
click at [511, 335] on div "COUGH SYRUP TUXIL-N" at bounding box center [448, 340] width 174 height 26
type input "131.25"
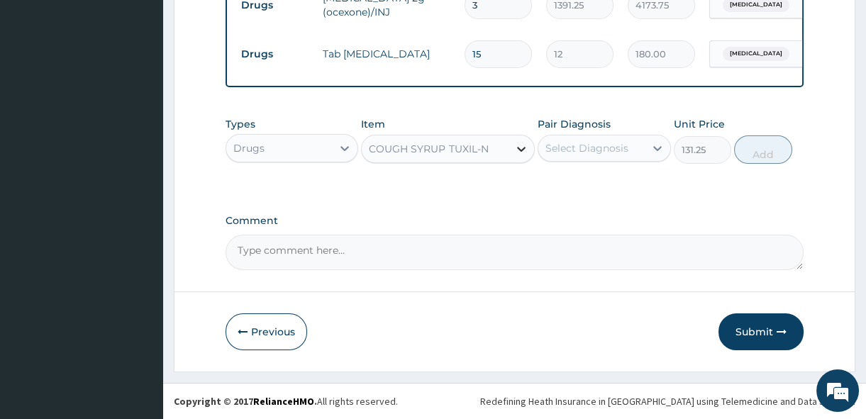
click at [520, 149] on icon at bounding box center [521, 149] width 9 height 5
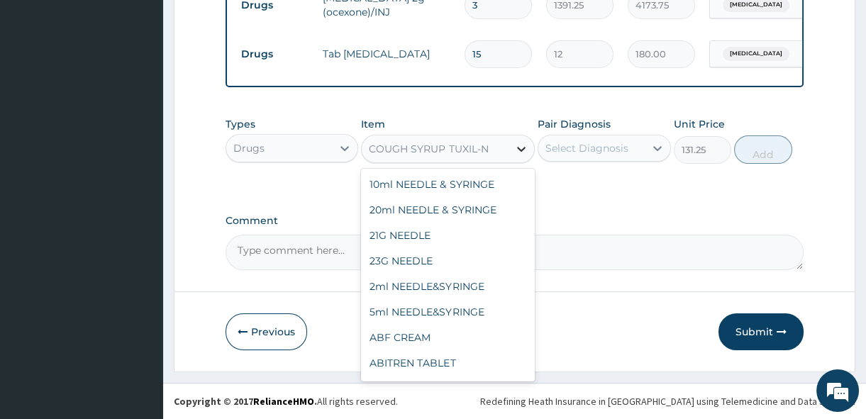
scroll to position [14620, 0]
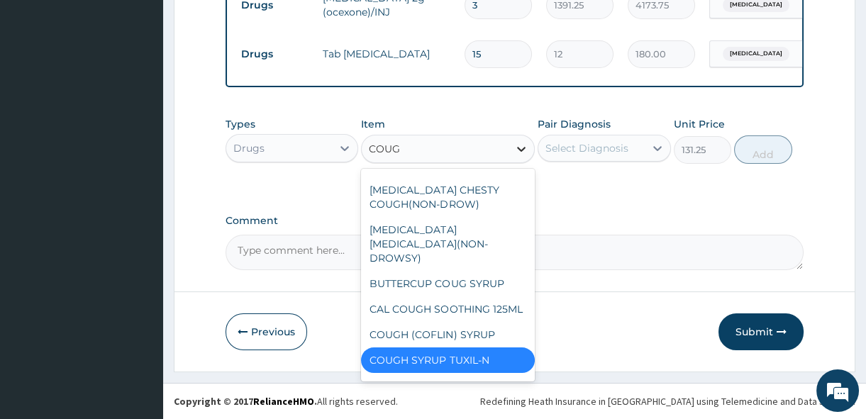
type input "COUGH"
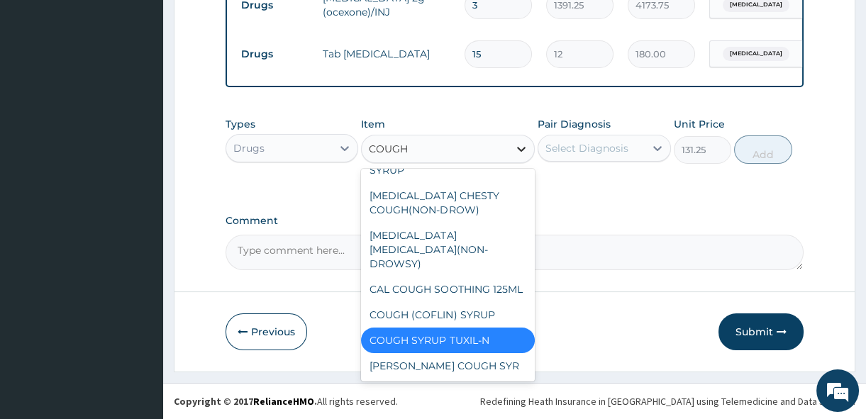
scroll to position [99, 0]
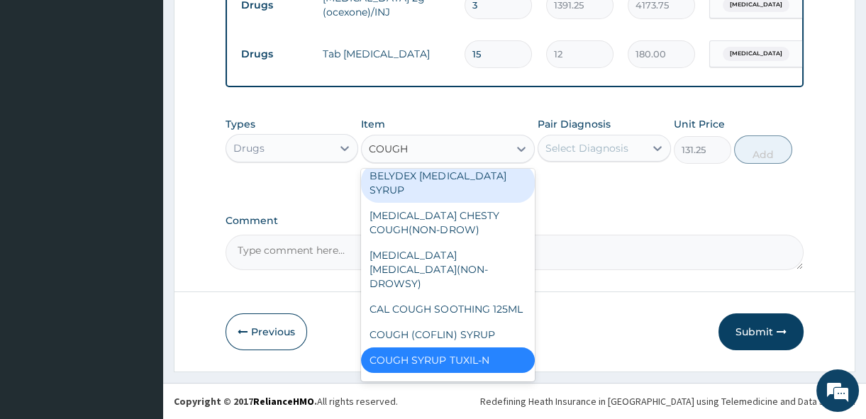
drag, startPoint x: 501, startPoint y: 191, endPoint x: 484, endPoint y: 188, distance: 17.2
click at [484, 188] on div "BELYDEX DRY COUGH SYRUP" at bounding box center [448, 183] width 174 height 40
type input "236.25"
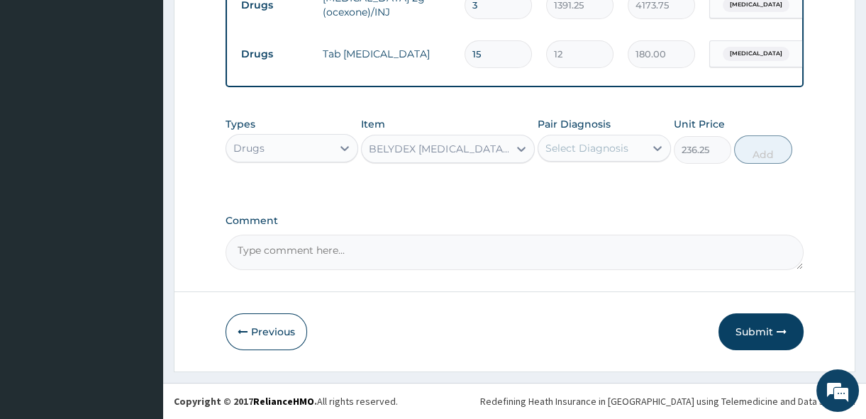
click at [484, 188] on div "Types Drugs Item BELYDEX DRY COUGH SYRUP Pair Diagnosis Select Diagnosis Unit P…" at bounding box center [514, 151] width 578 height 82
click at [520, 150] on icon at bounding box center [521, 149] width 9 height 5
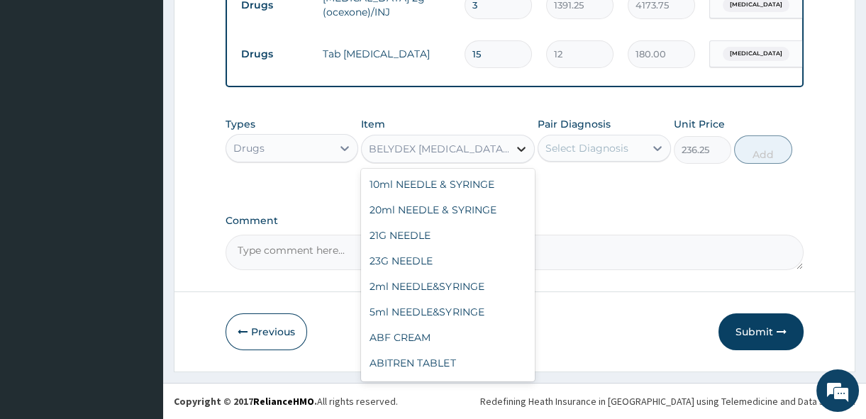
scroll to position [6316, 0]
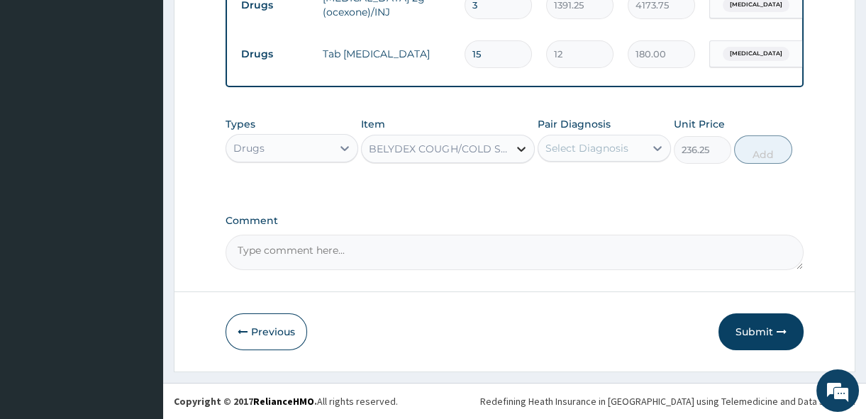
click at [516, 147] on icon at bounding box center [521, 149] width 14 height 14
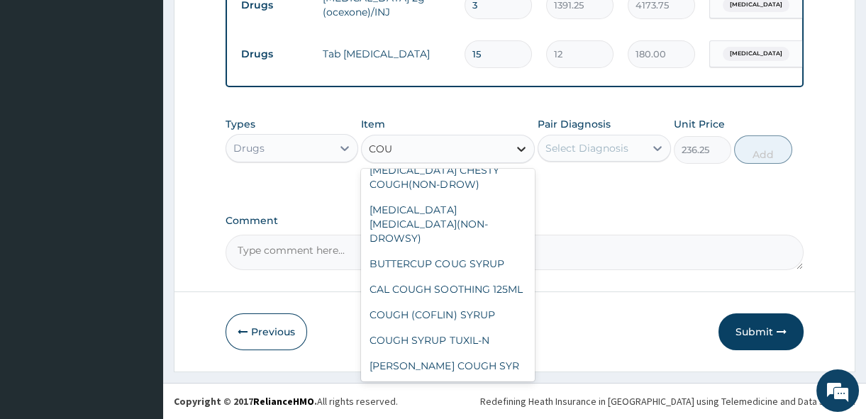
scroll to position [0, 0]
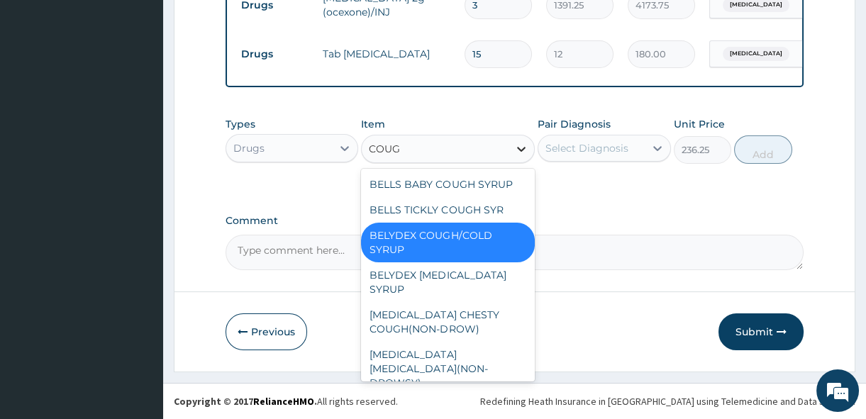
type input "COUGH"
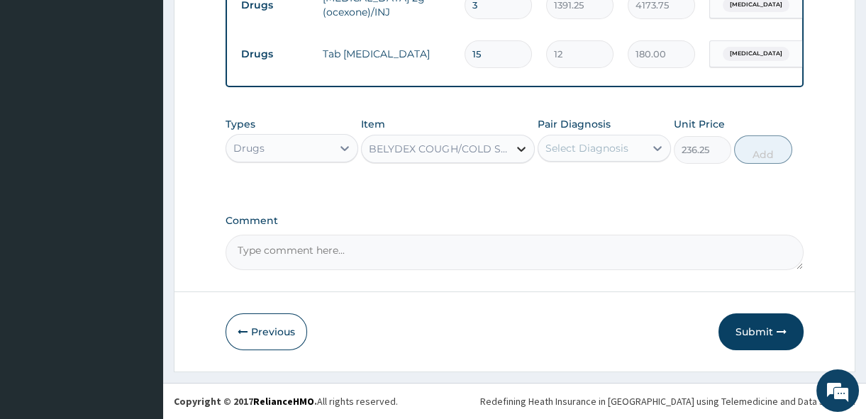
click at [516, 147] on icon at bounding box center [521, 149] width 14 height 14
click at [401, 142] on div "BELYDEX COUGH/COLD SYRUP" at bounding box center [439, 149] width 141 height 14
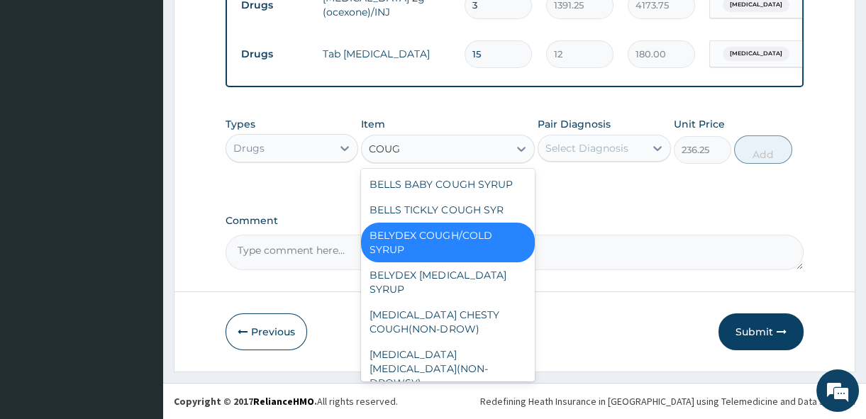
type input "COUGH"
click at [446, 186] on div "BELLS BABY COUGH SYRUP" at bounding box center [448, 185] width 174 height 26
type input "367.5"
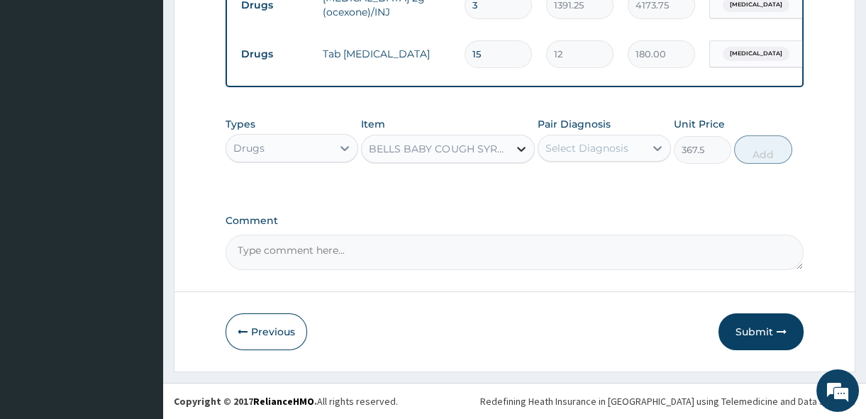
click at [523, 147] on icon at bounding box center [521, 149] width 14 height 14
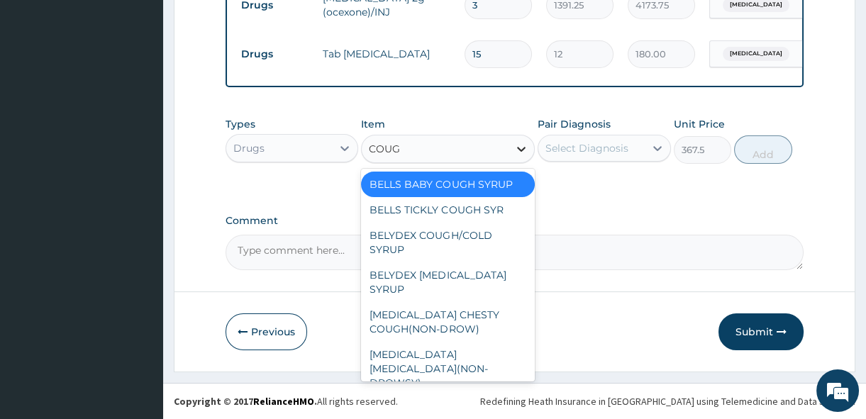
type input "COUGH"
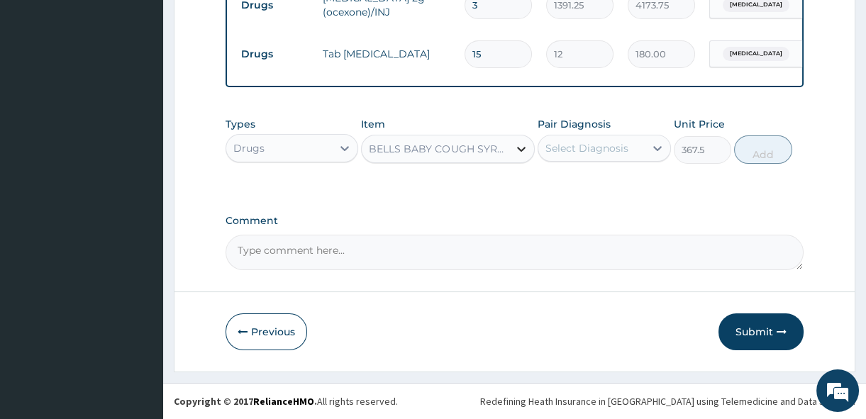
click at [523, 150] on icon at bounding box center [521, 149] width 14 height 14
click at [522, 150] on icon at bounding box center [521, 149] width 14 height 14
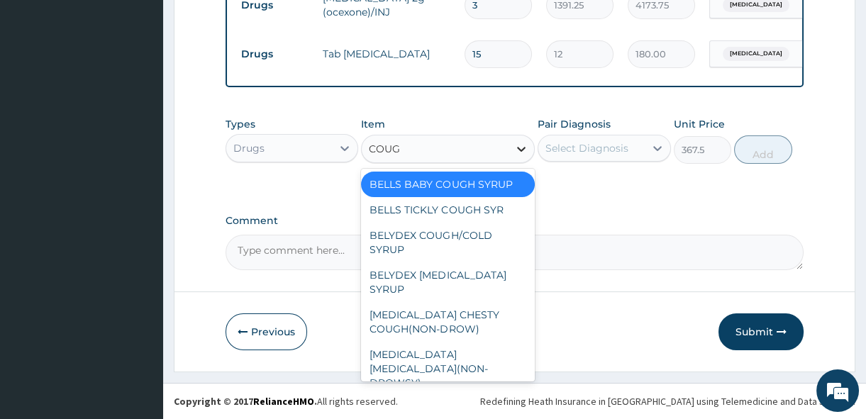
type input "COUGH"
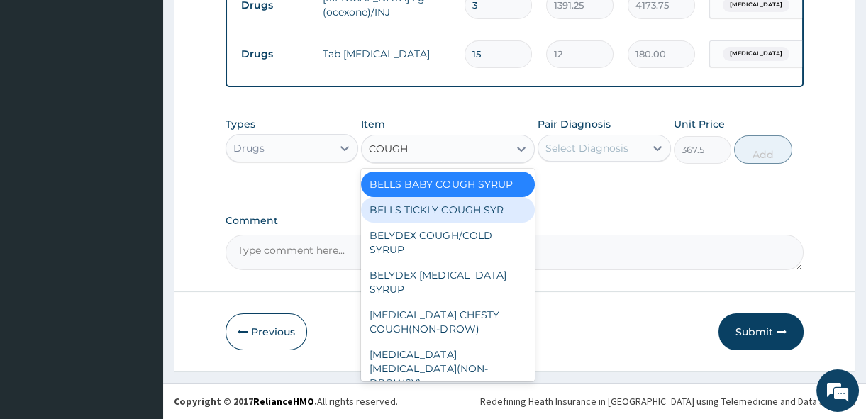
click at [493, 208] on div "BELLS TICKLY COUGH SYR" at bounding box center [448, 210] width 174 height 26
type input "341.25"
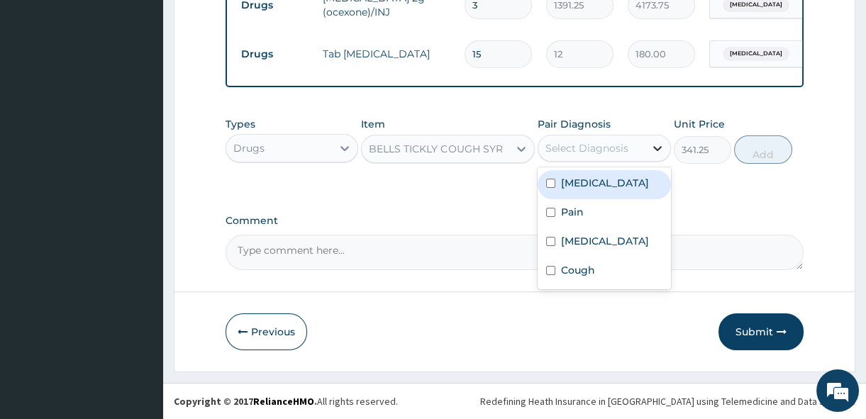
click at [655, 148] on icon at bounding box center [657, 148] width 9 height 5
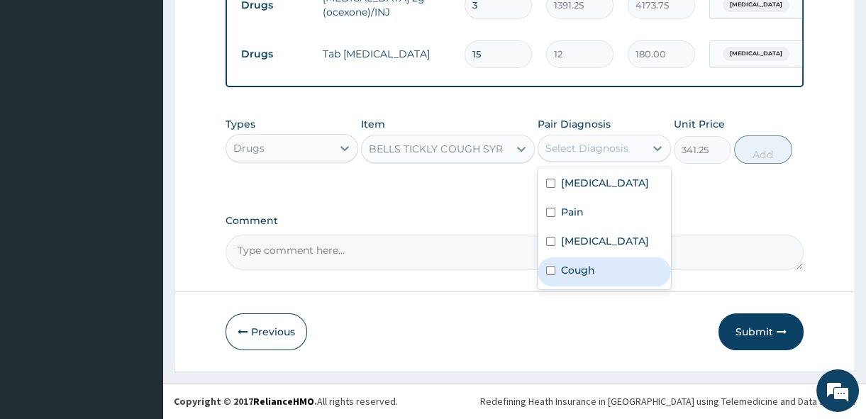
click at [553, 270] on input "checkbox" at bounding box center [550, 270] width 9 height 9
checkbox input "true"
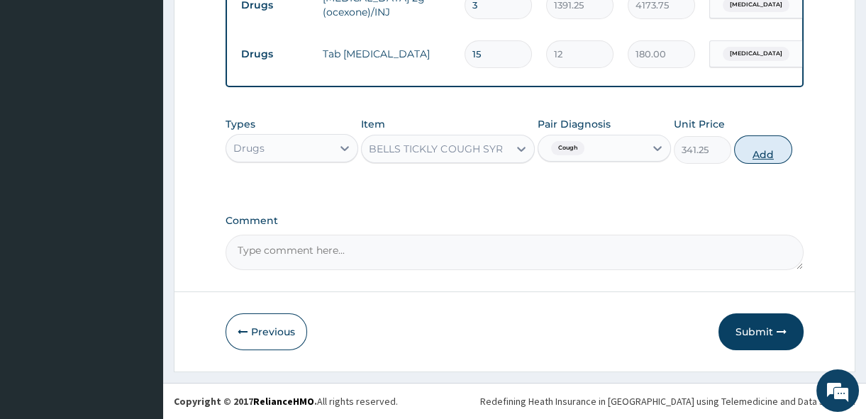
click at [761, 154] on button "Add" at bounding box center [763, 149] width 58 height 28
type input "0"
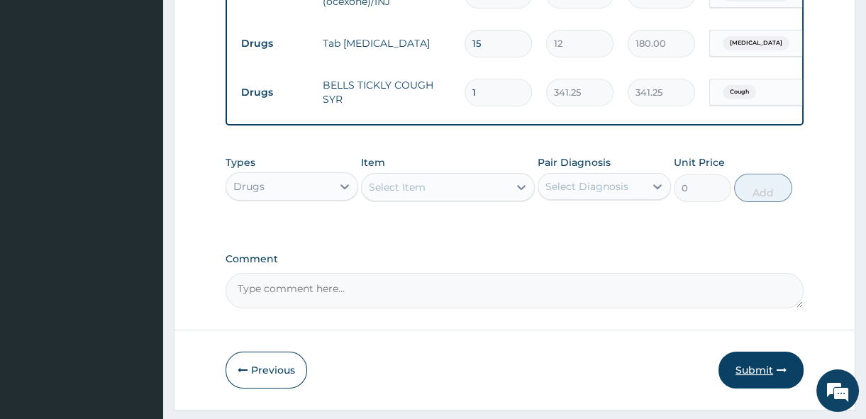
click at [761, 377] on button "Submit" at bounding box center [760, 370] width 85 height 37
click at [757, 378] on button "Submit" at bounding box center [760, 370] width 85 height 37
click at [772, 376] on button "Submit" at bounding box center [760, 370] width 85 height 37
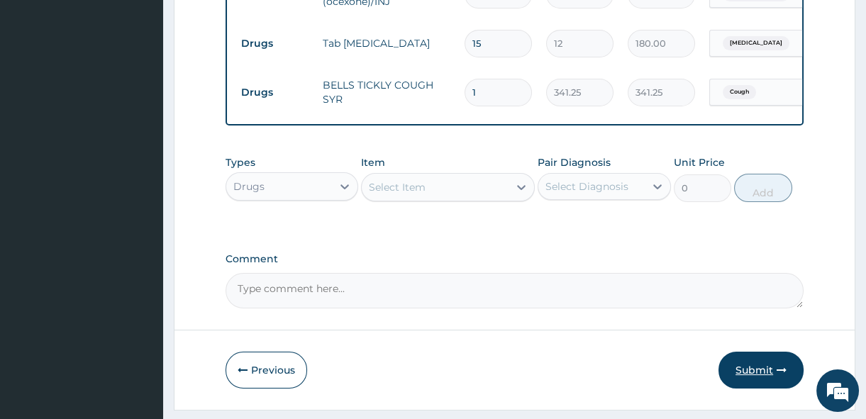
click at [772, 376] on button "Submit" at bounding box center [760, 370] width 85 height 37
click at [772, 375] on button "Submit" at bounding box center [760, 370] width 85 height 37
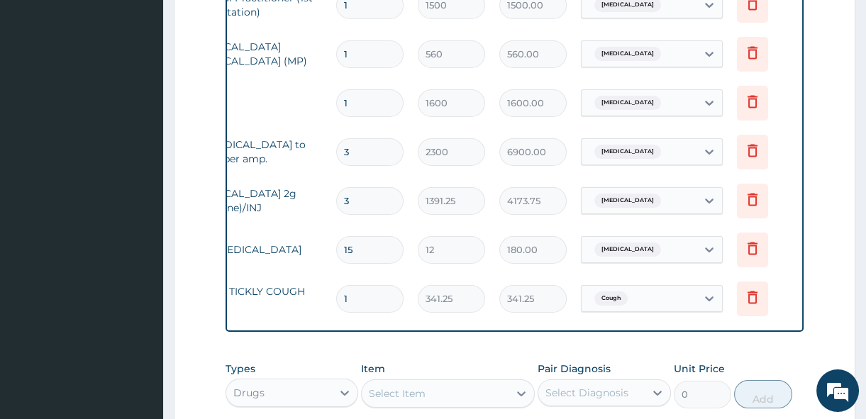
scroll to position [0, 133]
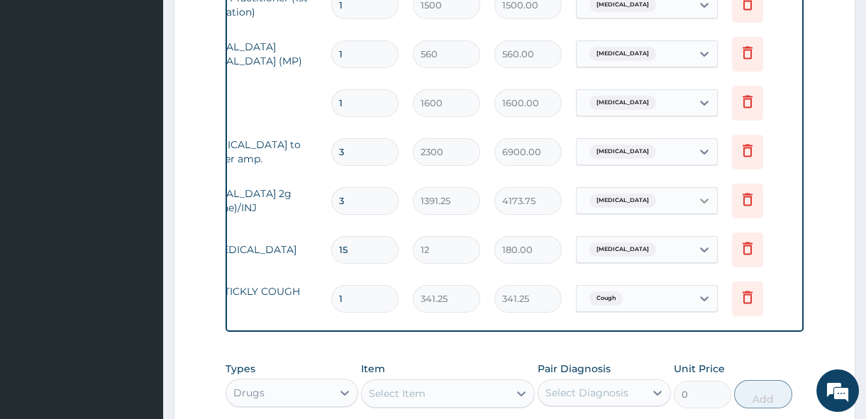
click at [703, 198] on icon at bounding box center [704, 201] width 14 height 14
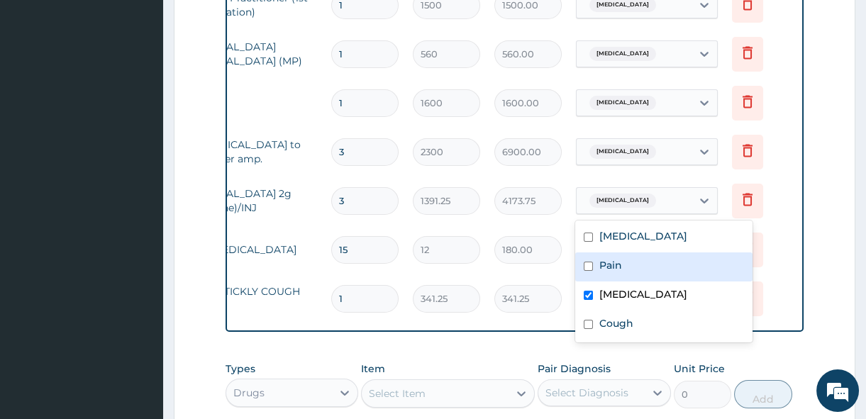
click at [588, 263] on input "checkbox" at bounding box center [587, 266] width 9 height 9
checkbox input "true"
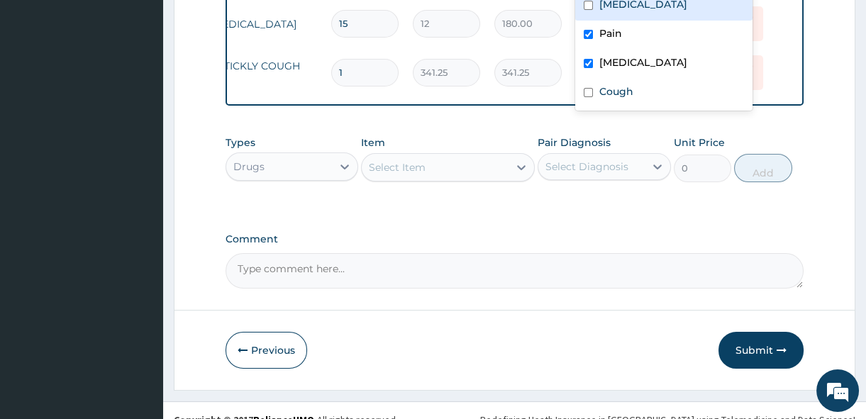
scroll to position [687, 0]
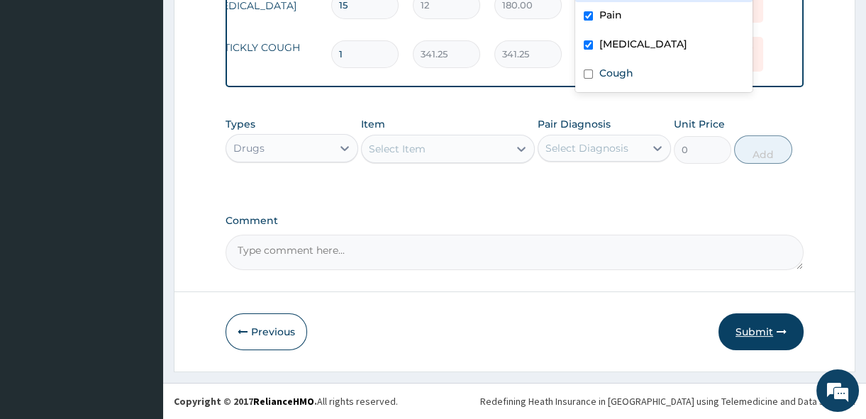
click at [755, 326] on button "Submit" at bounding box center [760, 331] width 85 height 37
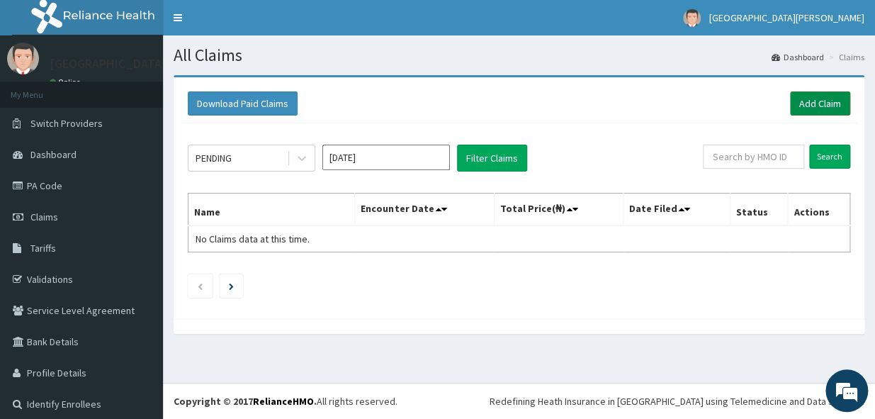
click at [802, 99] on link "Add Claim" at bounding box center [820, 103] width 60 height 24
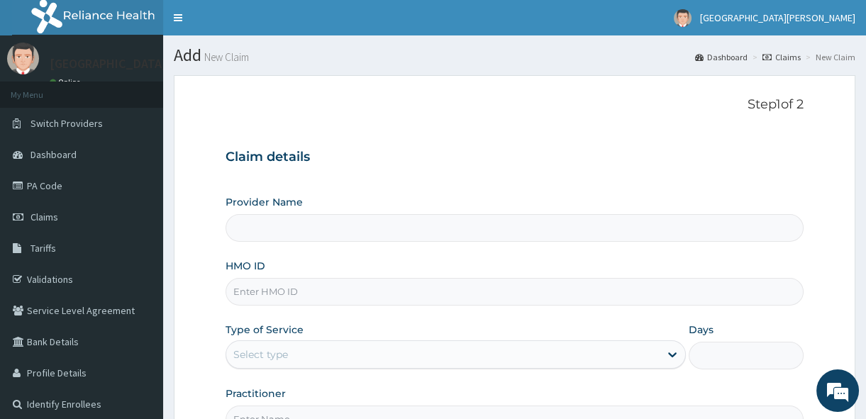
type input "[GEOGRAPHIC_DATA][PERSON_NAME]"
click at [281, 291] on input "HMO ID" at bounding box center [514, 292] width 578 height 28
type input "SLT/10093/D"
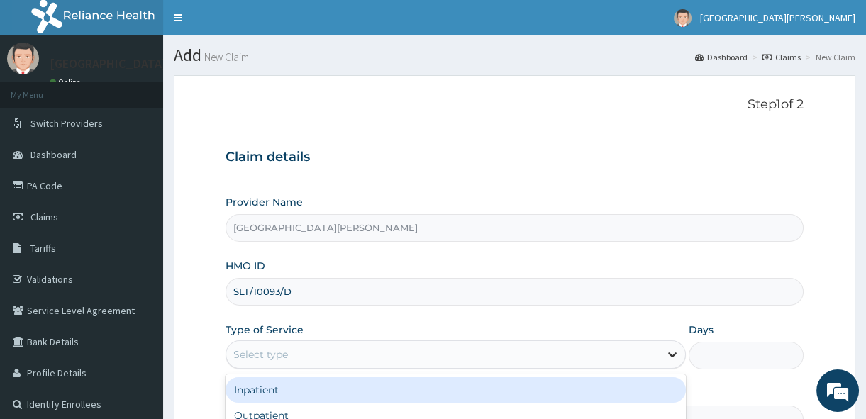
click at [673, 354] on icon at bounding box center [672, 355] width 9 height 5
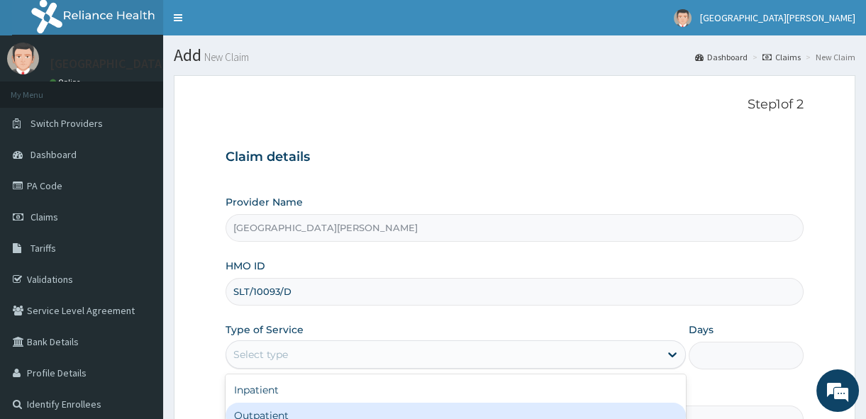
click at [622, 413] on div "Outpatient" at bounding box center [455, 416] width 460 height 26
type input "1"
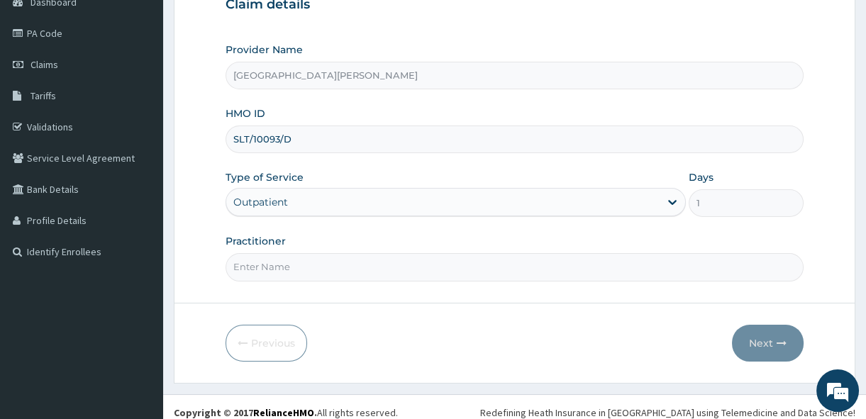
scroll to position [155, 0]
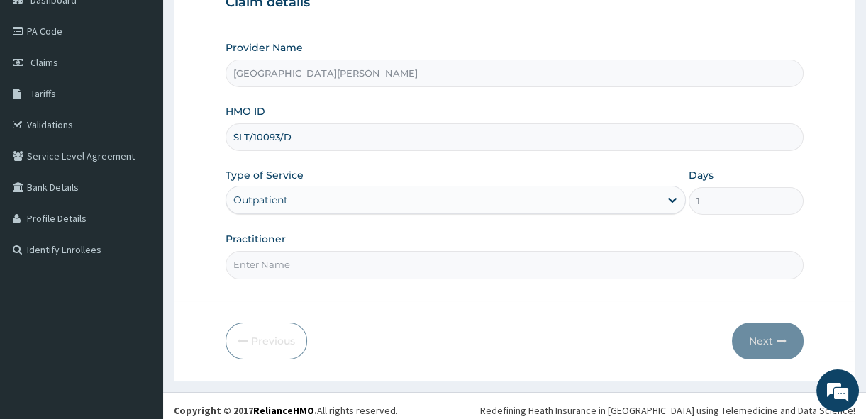
click at [291, 262] on input "Practitioner" at bounding box center [514, 265] width 578 height 28
type input "Dr. Sunday."
click at [778, 336] on icon "button" at bounding box center [781, 341] width 10 height 10
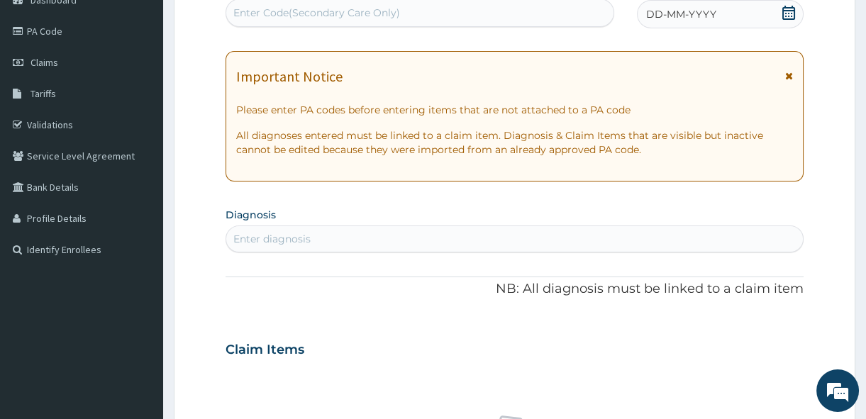
click at [785, 74] on icon at bounding box center [789, 76] width 8 height 10
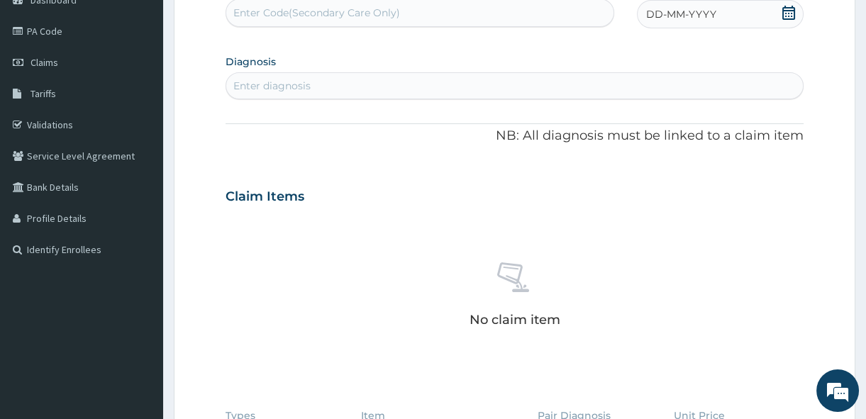
click at [791, 1] on div "DD-MM-YYYY" at bounding box center [720, 14] width 167 height 28
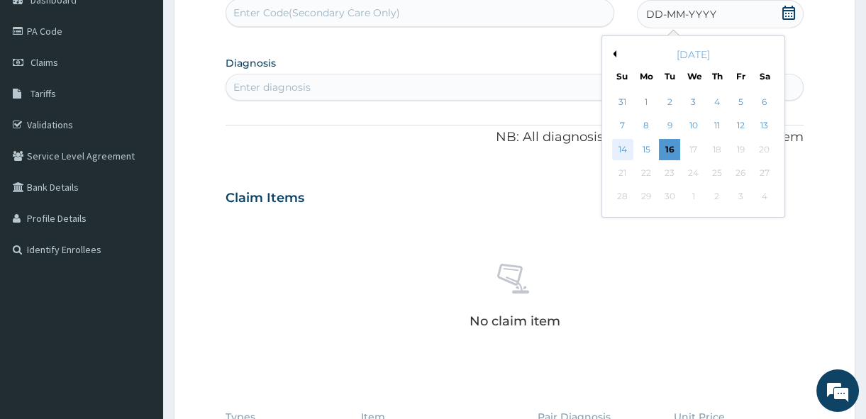
click at [613, 157] on div "14" at bounding box center [622, 149] width 21 height 21
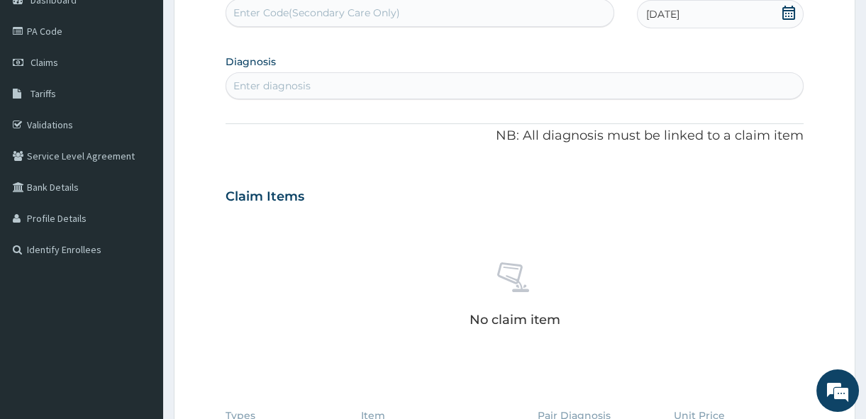
click at [284, 86] on div "Enter diagnosis" at bounding box center [271, 86] width 77 height 14
type input "MALAR"
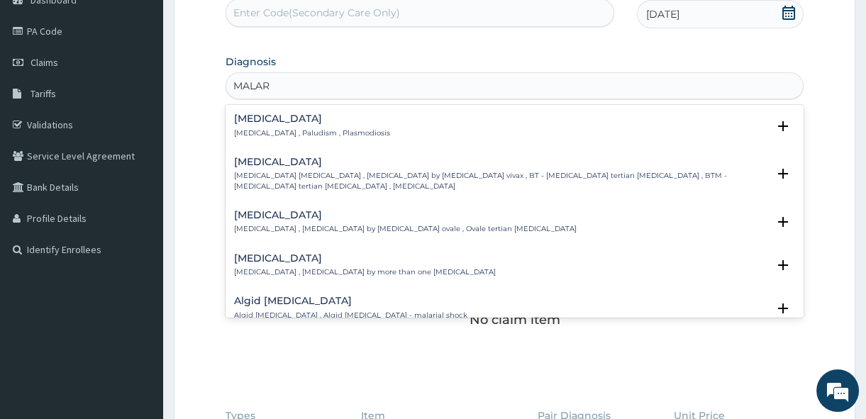
click at [258, 118] on h4 "Malaria" at bounding box center [312, 118] width 156 height 11
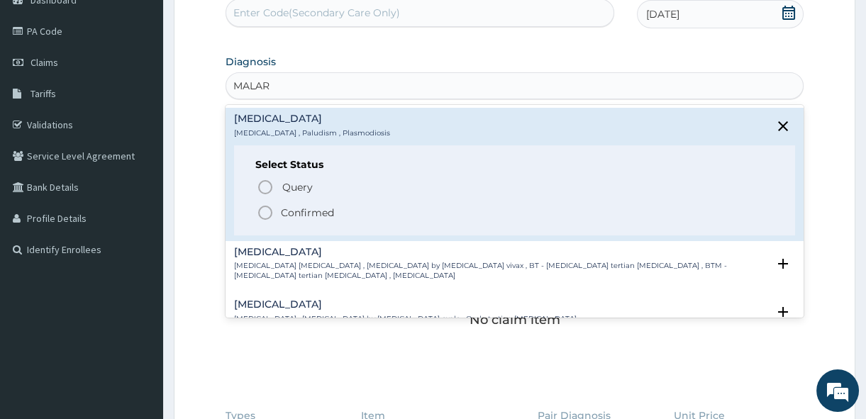
click at [264, 214] on icon "status option filled" at bounding box center [265, 212] width 17 height 17
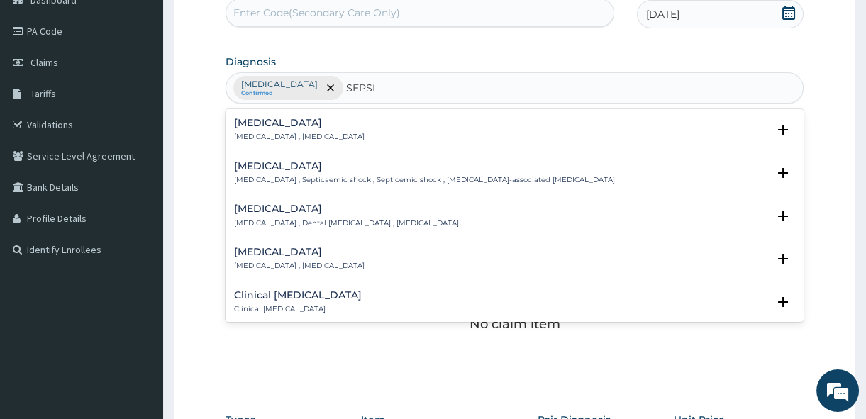
type input "SEPSIS"
click at [259, 123] on h4 "Sepsis" at bounding box center [299, 123] width 130 height 11
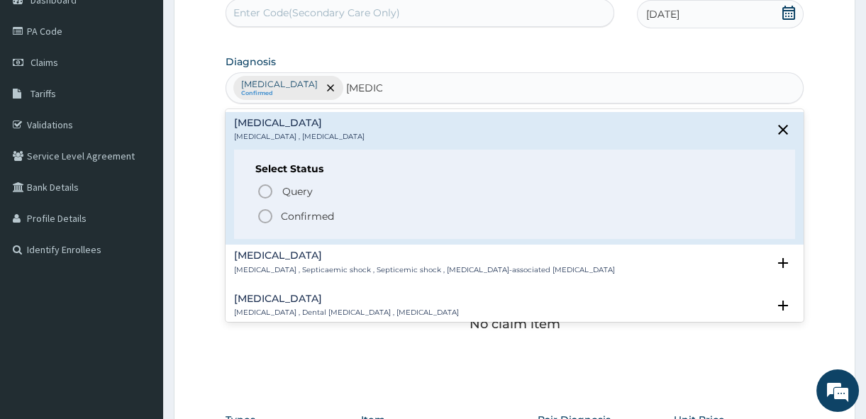
click at [265, 215] on icon "status option filled" at bounding box center [265, 216] width 17 height 17
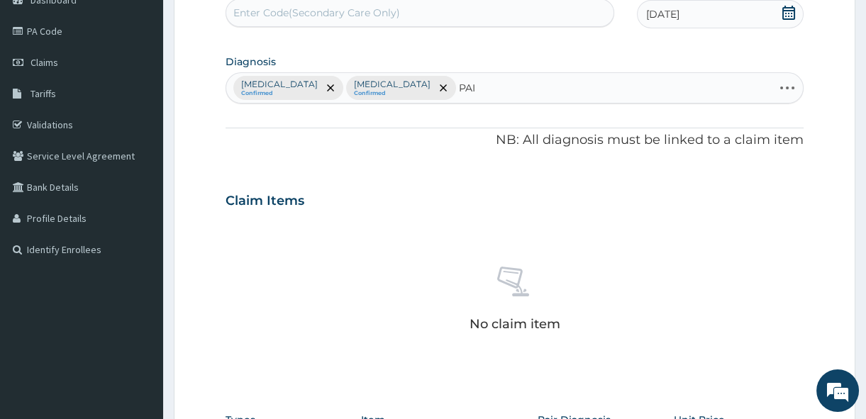
type input "PAIN"
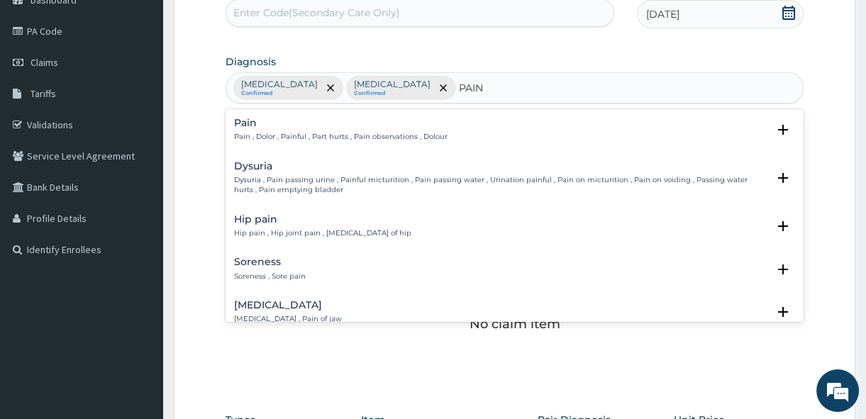
click at [243, 119] on h4 "Pain" at bounding box center [340, 123] width 213 height 11
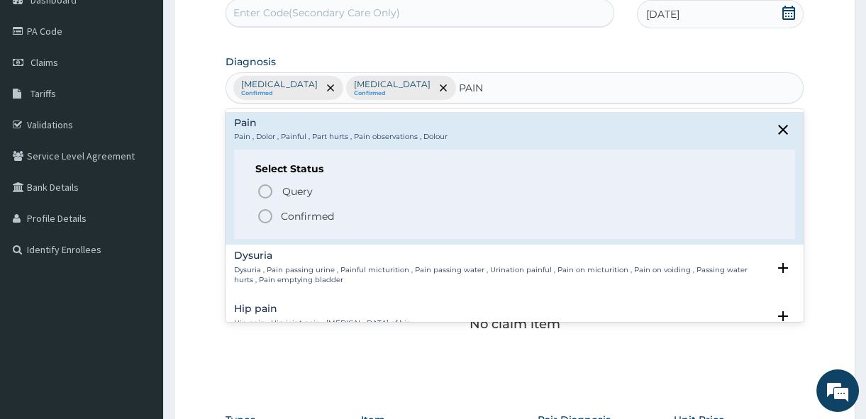
click at [262, 209] on icon "status option filled" at bounding box center [265, 216] width 17 height 17
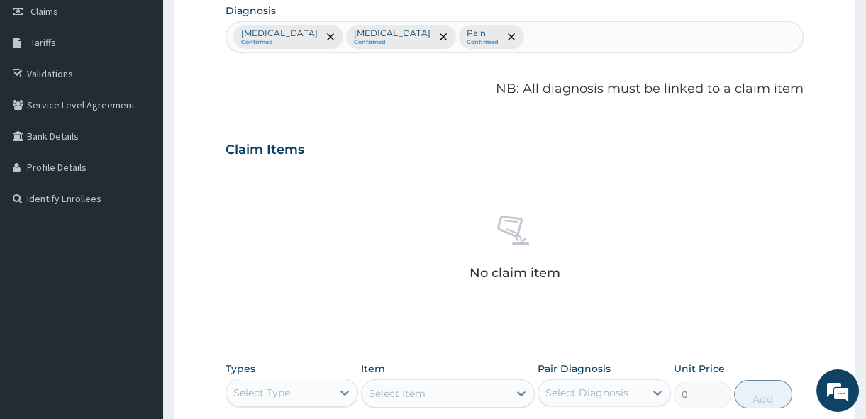
scroll to position [232, 0]
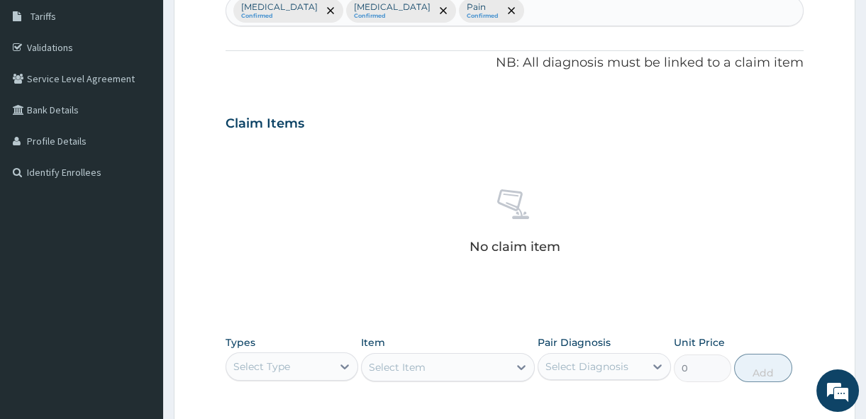
click at [860, 404] on section "Step 2 of 2 PA Code / Prescription Code Enter Code(Secondary Care Only) Encount…" at bounding box center [514, 217] width 702 height 768
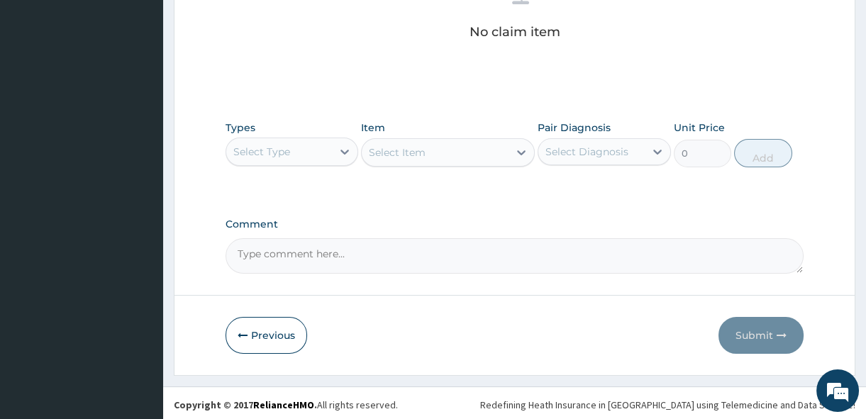
scroll to position [449, 0]
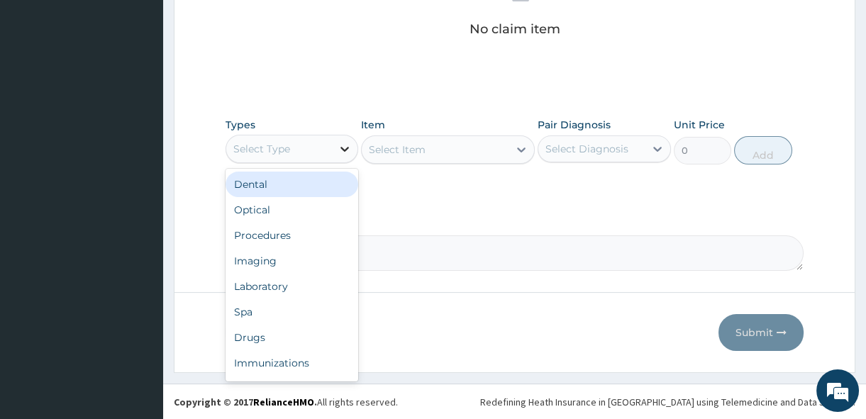
click at [345, 145] on icon at bounding box center [344, 149] width 14 height 14
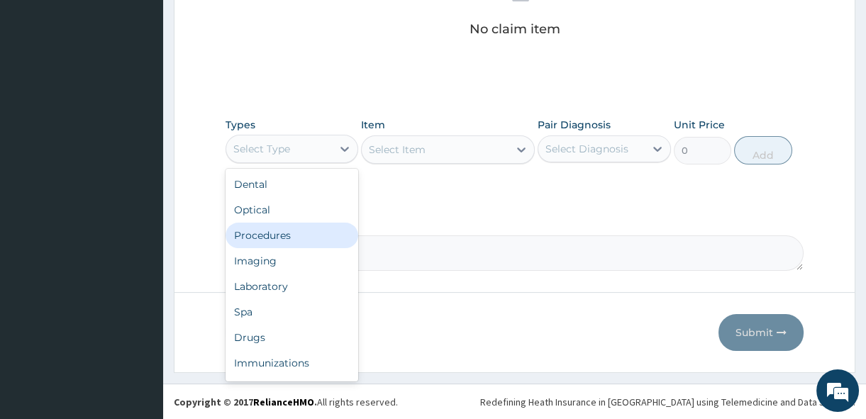
click at [301, 231] on div "Procedures" at bounding box center [291, 236] width 133 height 26
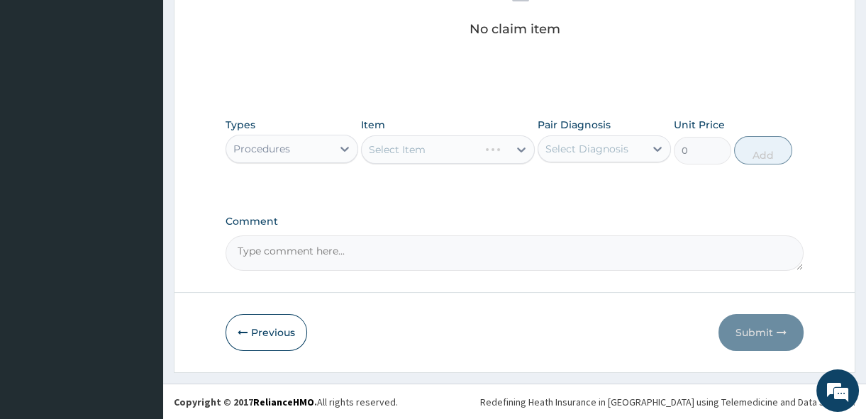
click at [522, 147] on div "Select Item" at bounding box center [448, 149] width 174 height 28
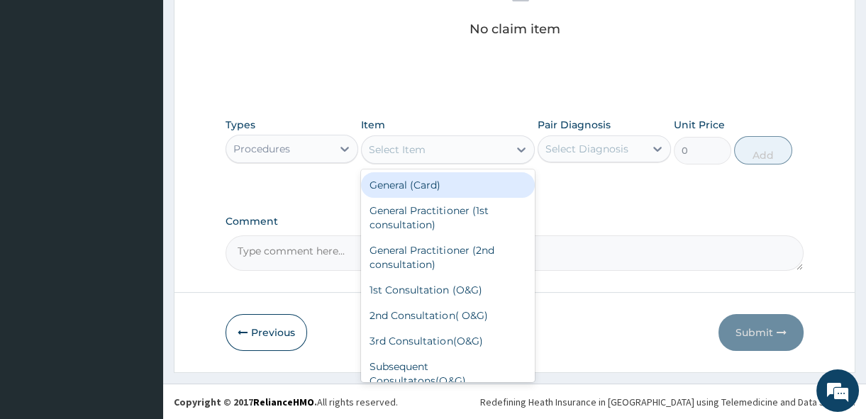
click at [522, 147] on icon at bounding box center [521, 149] width 14 height 14
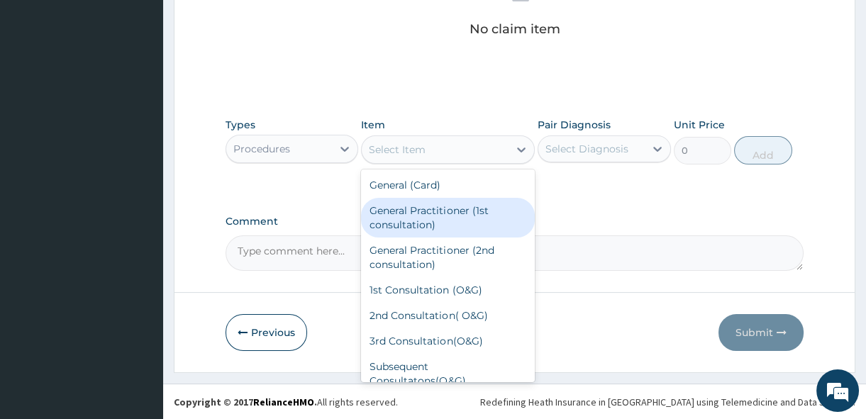
click at [496, 205] on div "General Practitioner (1st consultation)" at bounding box center [448, 218] width 174 height 40
type input "1500"
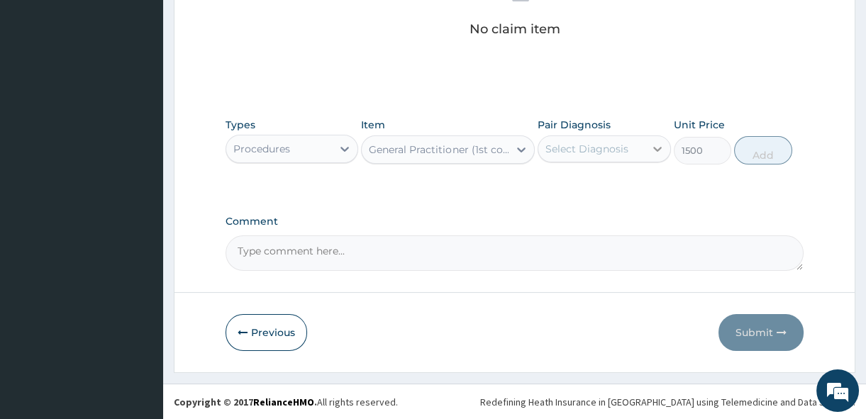
click at [661, 147] on icon at bounding box center [657, 149] width 14 height 14
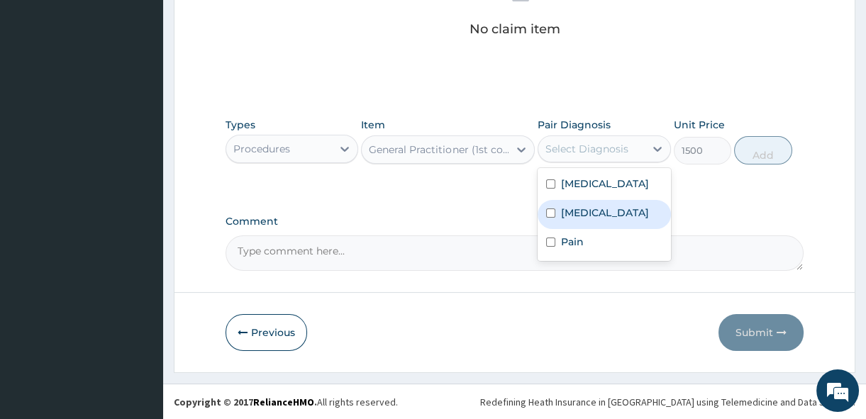
click at [550, 211] on input "checkbox" at bounding box center [550, 212] width 9 height 9
checkbox input "true"
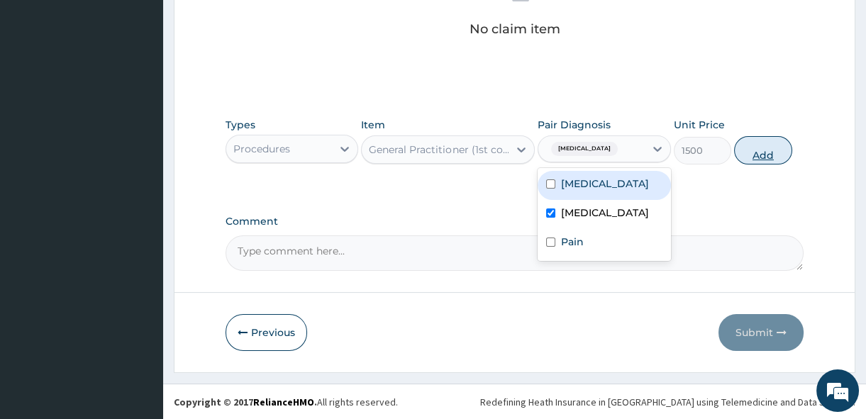
click at [771, 143] on button "Add" at bounding box center [763, 150] width 58 height 28
type input "0"
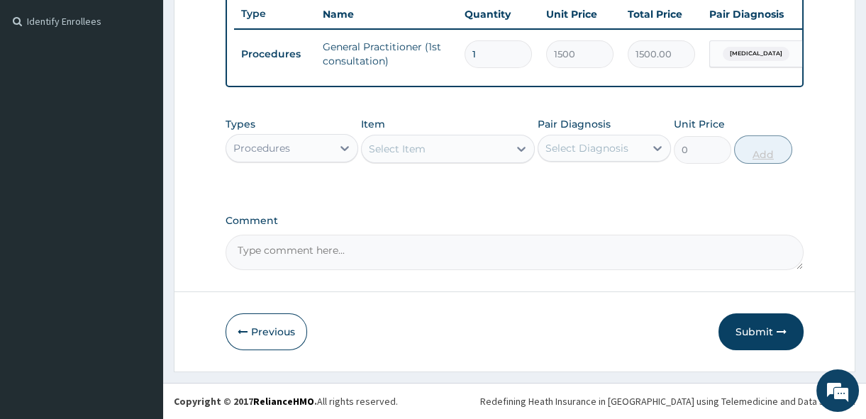
scroll to position [391, 0]
click at [340, 150] on icon at bounding box center [344, 148] width 14 height 14
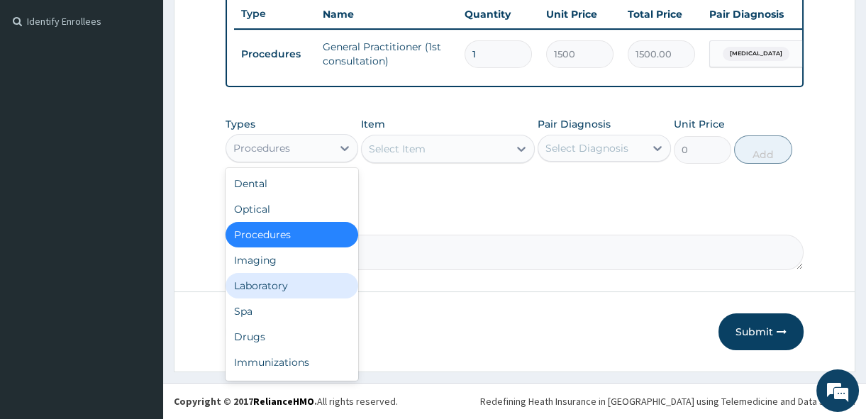
click at [250, 286] on div "Laboratory" at bounding box center [291, 286] width 133 height 26
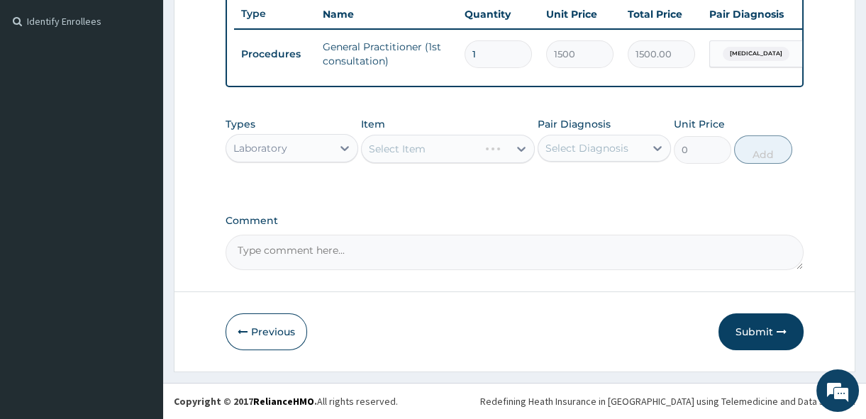
click at [521, 149] on div "Select Item" at bounding box center [448, 149] width 174 height 28
click at [521, 149] on icon at bounding box center [521, 149] width 14 height 14
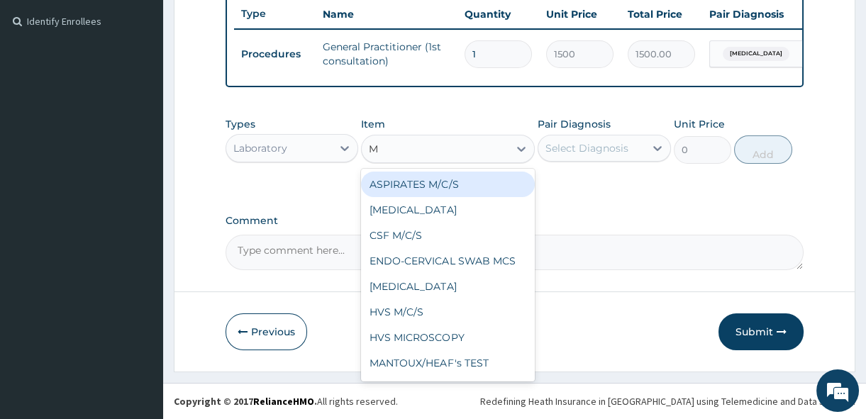
type input "MP"
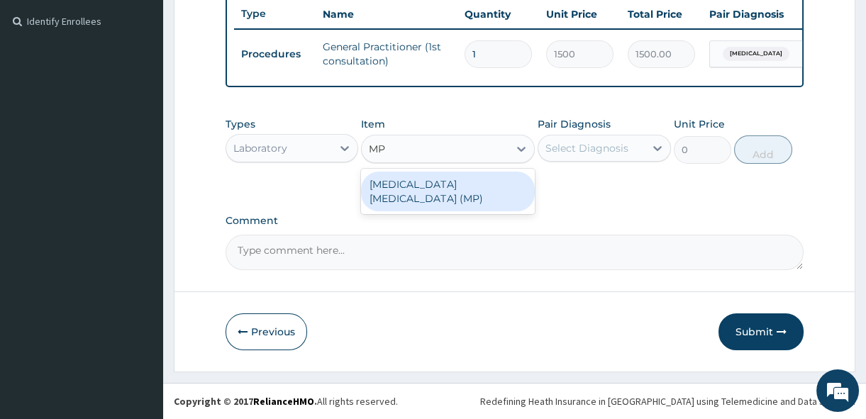
click at [489, 174] on div "[MEDICAL_DATA] [MEDICAL_DATA] (MP)" at bounding box center [448, 192] width 174 height 40
type input "560"
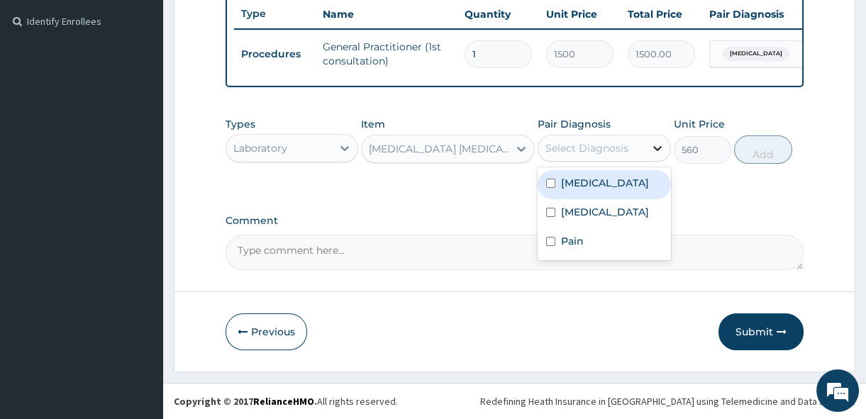
click at [654, 147] on icon at bounding box center [657, 148] width 14 height 14
click at [547, 182] on input "checkbox" at bounding box center [550, 183] width 9 height 9
checkbox input "true"
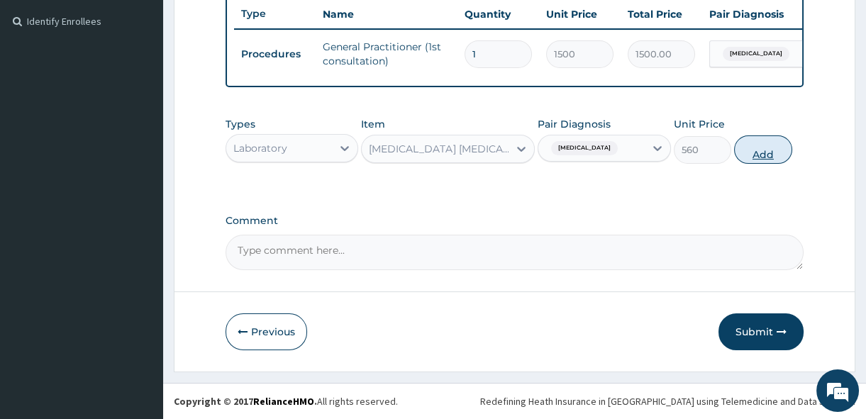
click at [764, 146] on button "Add" at bounding box center [763, 149] width 58 height 28
type input "0"
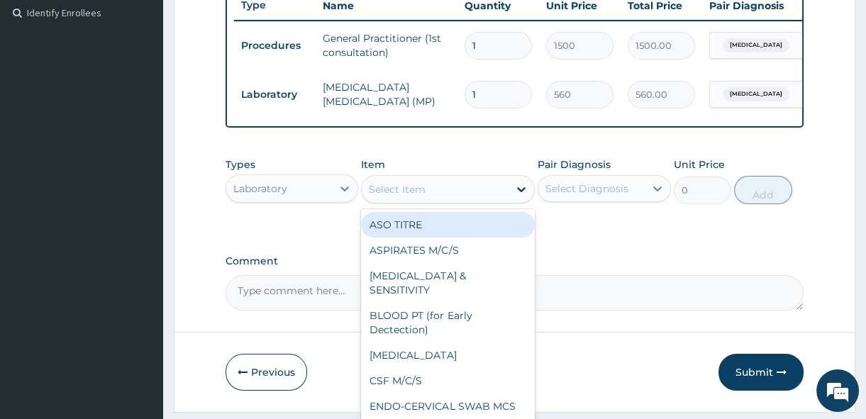
click at [520, 196] on icon at bounding box center [521, 189] width 14 height 14
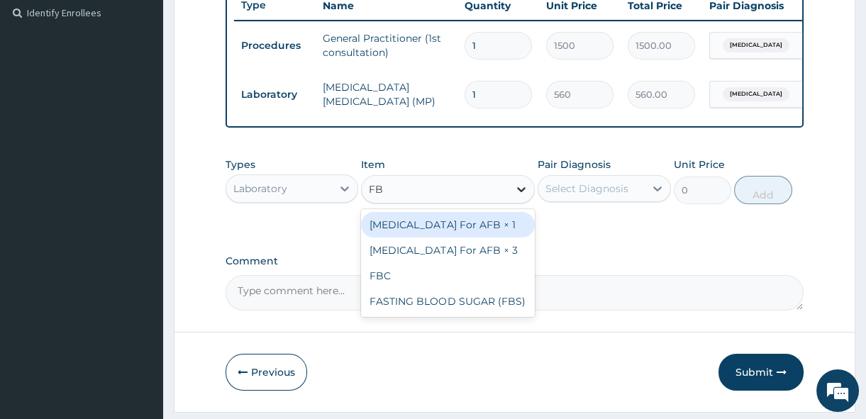
type input "FBC"
click at [501, 227] on div "FBC" at bounding box center [448, 225] width 174 height 26
type input "1600"
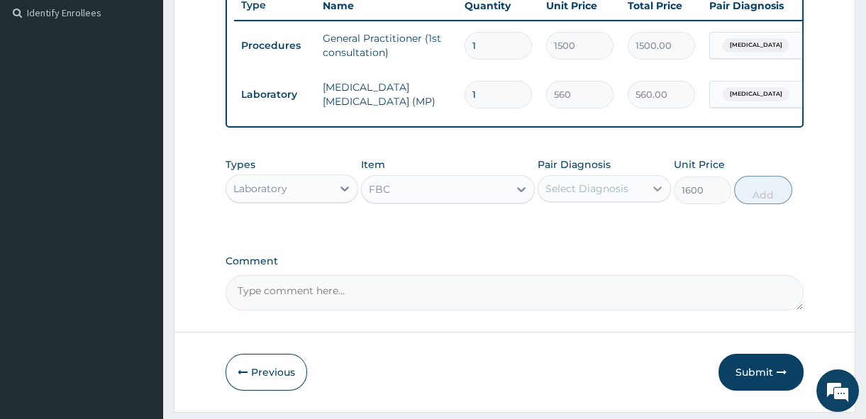
click at [660, 195] on icon at bounding box center [657, 188] width 14 height 14
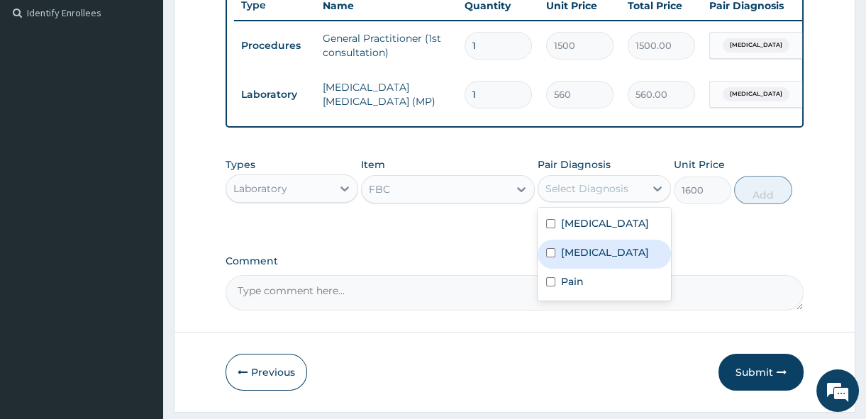
click at [552, 257] on input "checkbox" at bounding box center [550, 252] width 9 height 9
checkbox input "true"
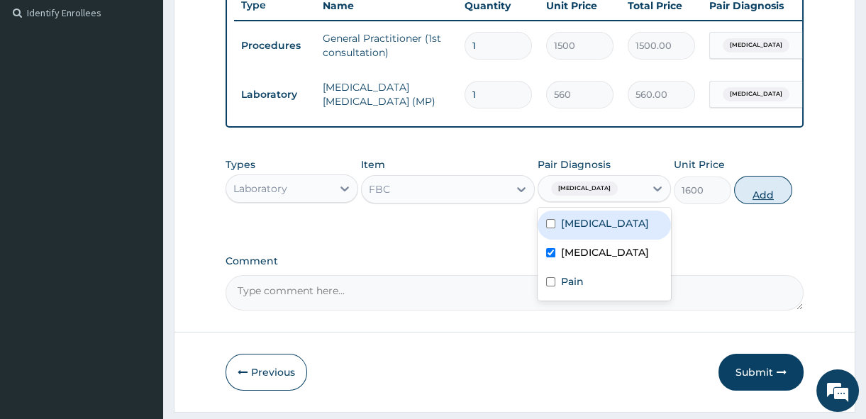
click at [775, 196] on button "Add" at bounding box center [763, 190] width 58 height 28
type input "0"
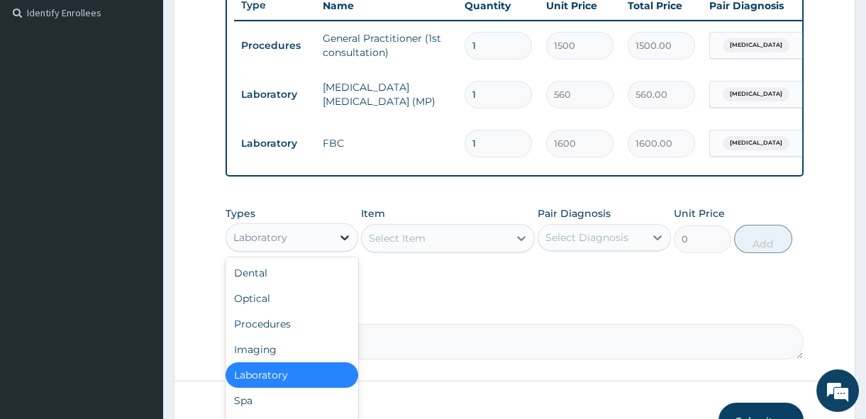
click at [342, 242] on icon at bounding box center [344, 237] width 14 height 14
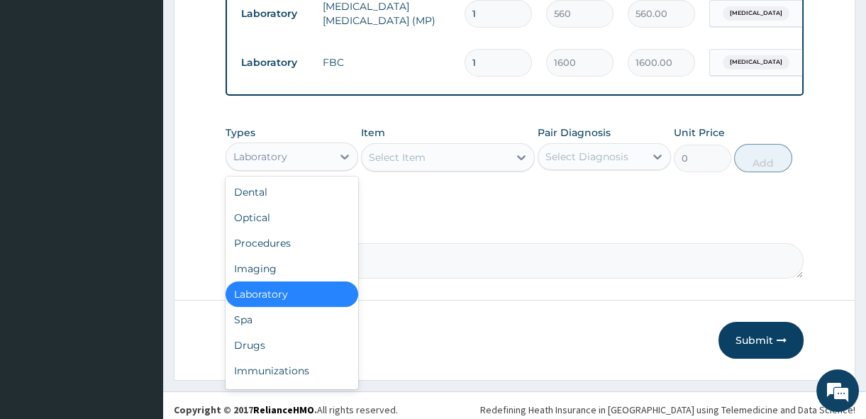
scroll to position [490, 0]
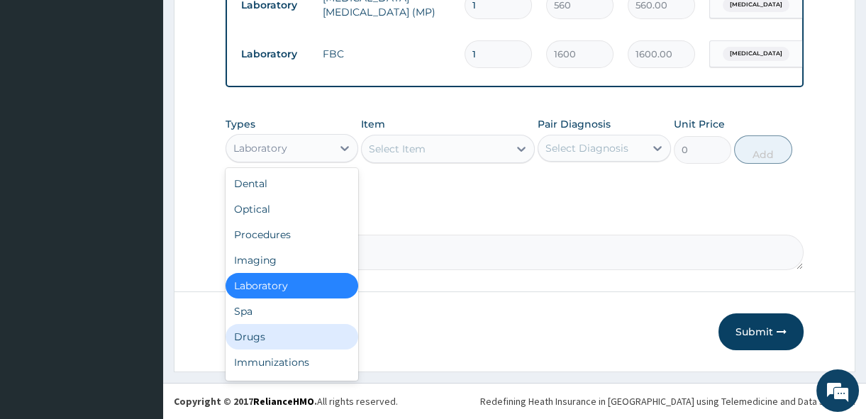
click at [269, 336] on div "Drugs" at bounding box center [291, 337] width 133 height 26
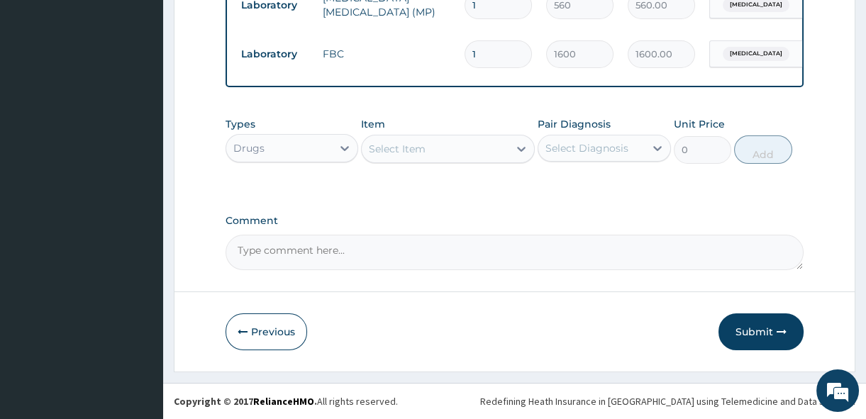
click at [520, 145] on icon at bounding box center [521, 149] width 14 height 14
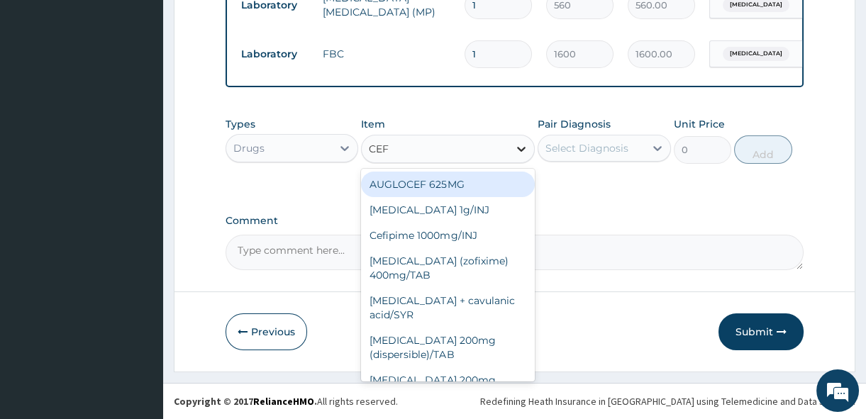
type input "CEFT"
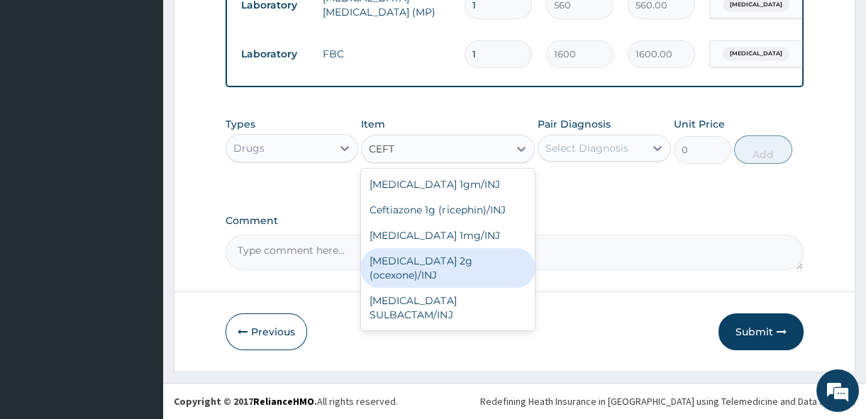
click at [464, 262] on div "Ceftriaxone 2g (ocexone)/INJ" at bounding box center [448, 268] width 174 height 40
type input "1391.25"
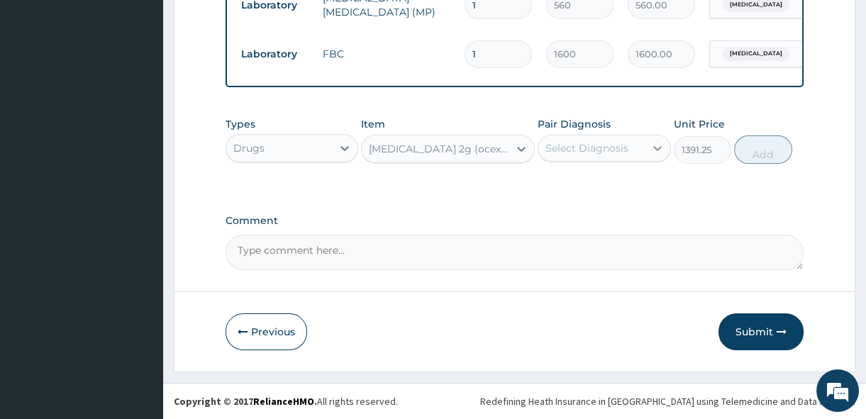
click at [657, 145] on icon at bounding box center [657, 148] width 14 height 14
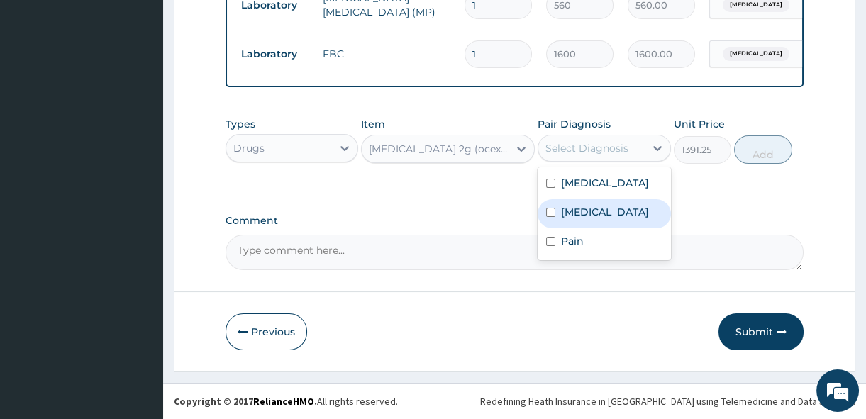
click at [549, 211] on input "checkbox" at bounding box center [550, 212] width 9 height 9
checkbox input "true"
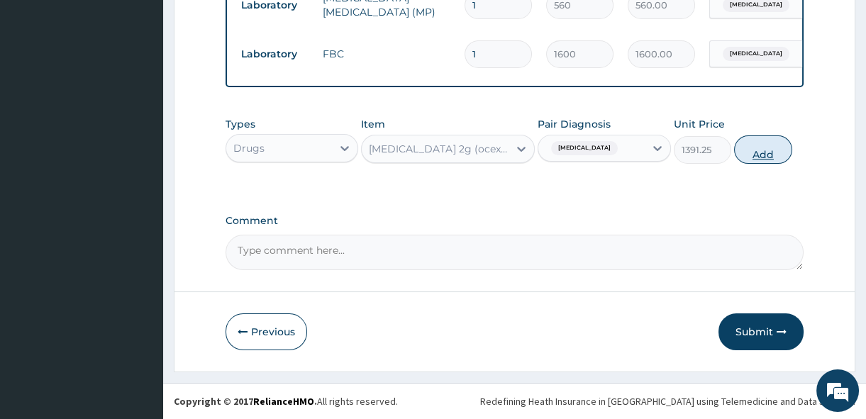
click at [752, 157] on button "Add" at bounding box center [763, 149] width 58 height 28
type input "0"
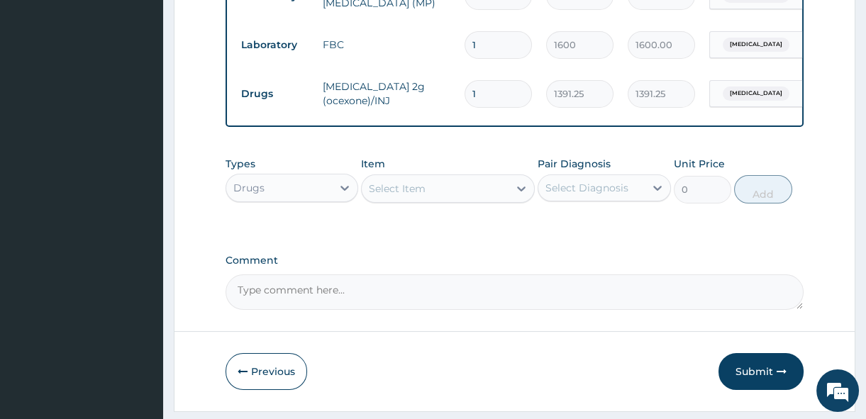
type input "0.00"
type input "3"
type input "4173.75"
type input "3"
click at [524, 193] on icon at bounding box center [521, 188] width 14 height 14
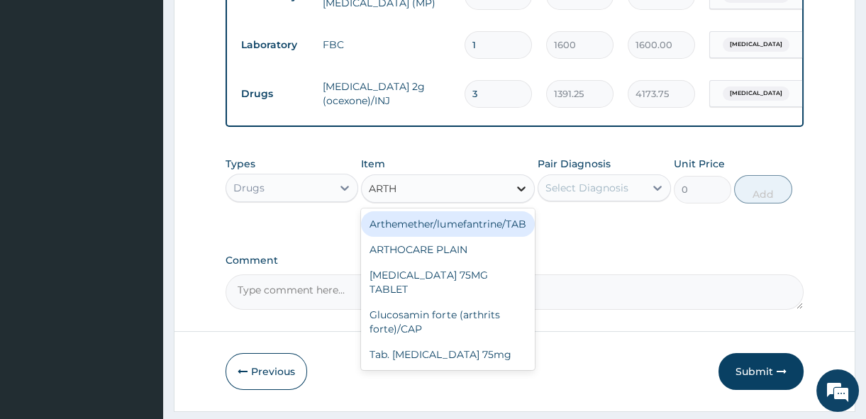
type input "ARTHE"
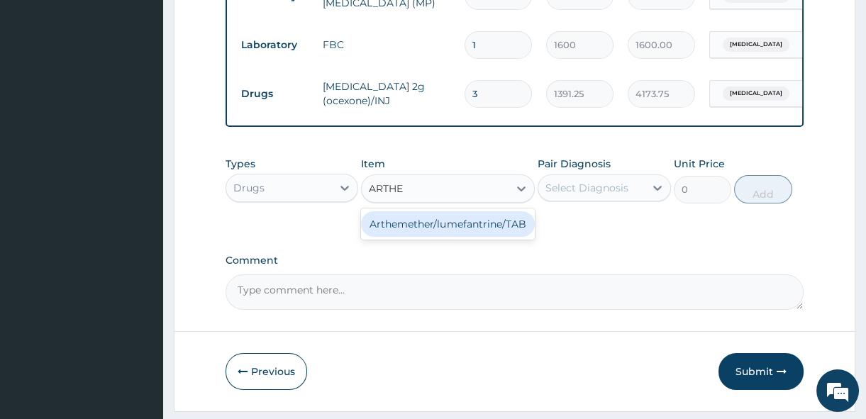
click at [512, 223] on div "Arthemether/lumefantrine/TAB" at bounding box center [448, 224] width 174 height 26
type input "24.06"
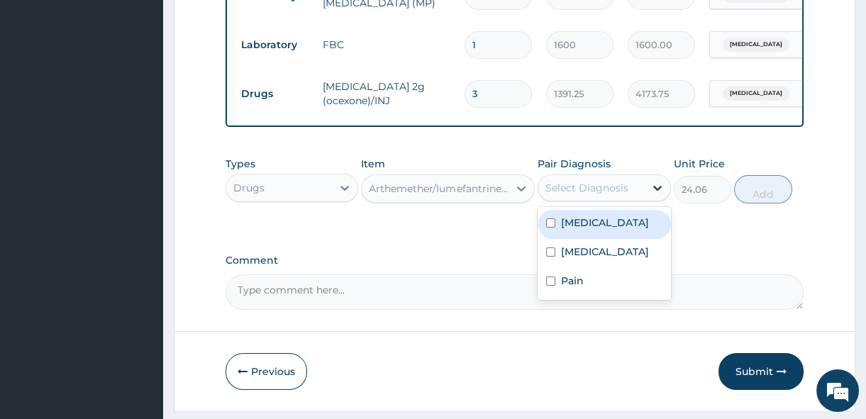
click at [654, 195] on icon at bounding box center [657, 188] width 14 height 14
click at [551, 228] on input "checkbox" at bounding box center [550, 222] width 9 height 9
checkbox input "true"
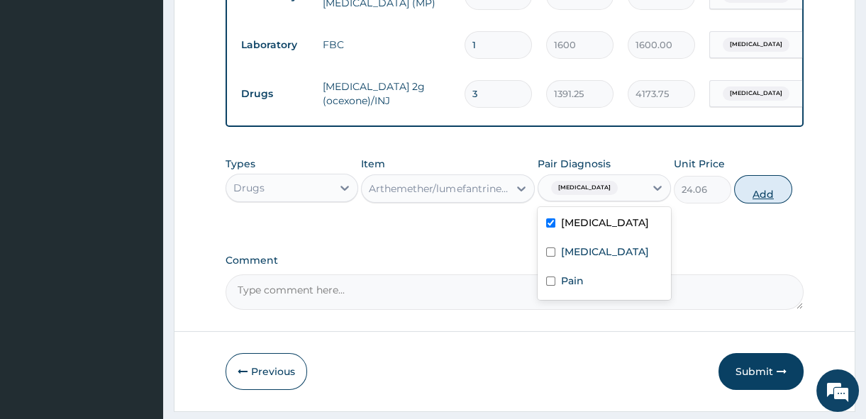
click at [773, 197] on button "Add" at bounding box center [763, 189] width 58 height 28
type input "0"
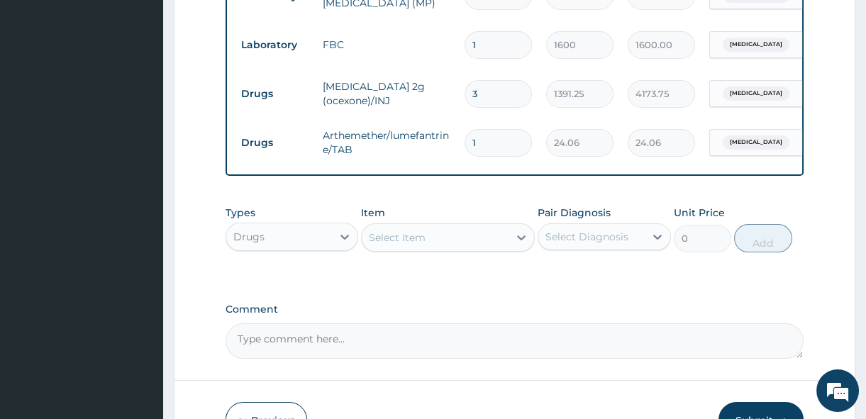
type input "0.00"
type input "3"
type input "72.18"
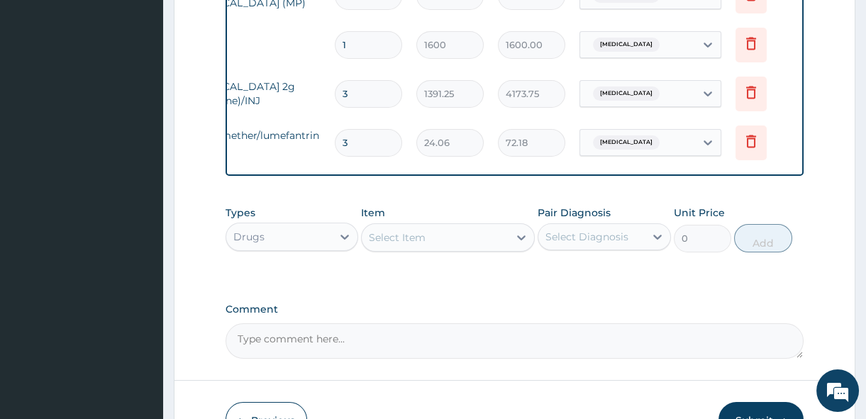
scroll to position [0, 133]
type input "3"
click at [752, 139] on icon at bounding box center [747, 141] width 17 height 17
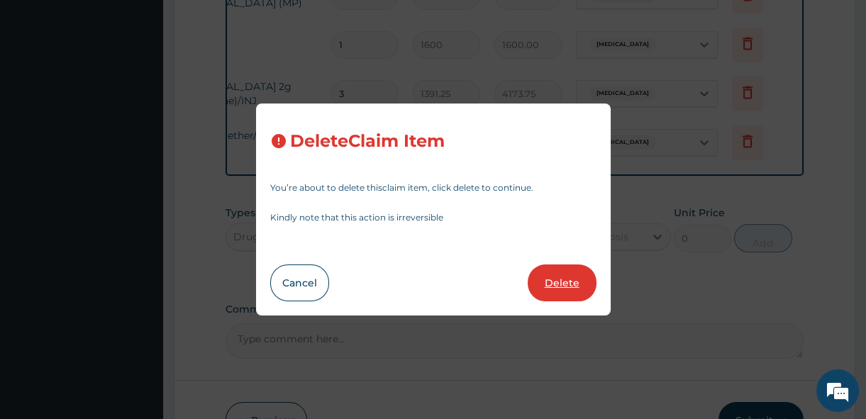
click at [569, 276] on button "Delete" at bounding box center [561, 282] width 69 height 37
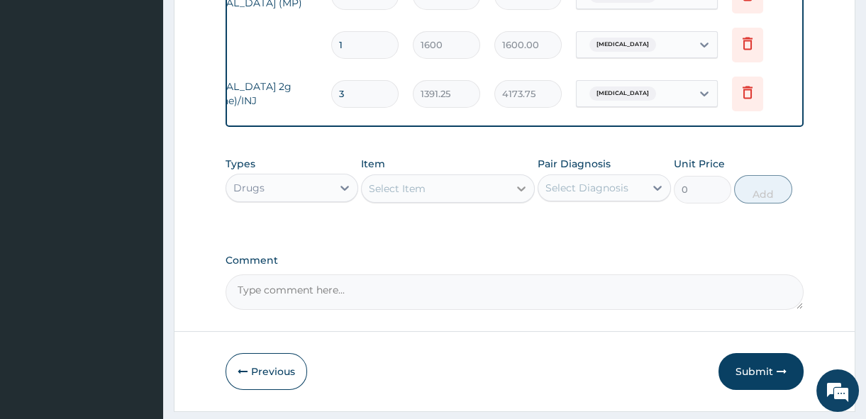
click at [524, 191] on icon at bounding box center [521, 188] width 9 height 5
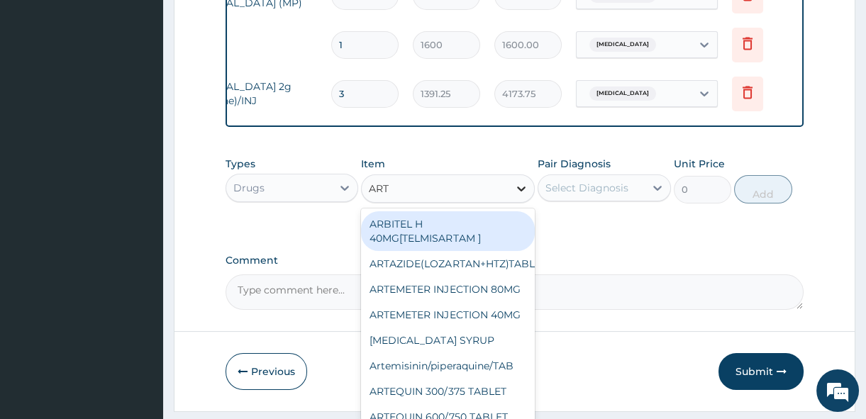
type input "ARTE"
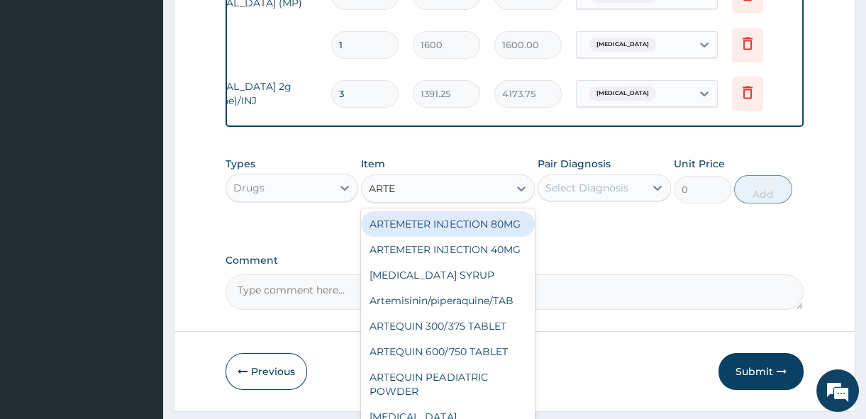
click at [509, 225] on div "ARTEMETER INJECTION 80MG" at bounding box center [448, 224] width 174 height 26
type input "210"
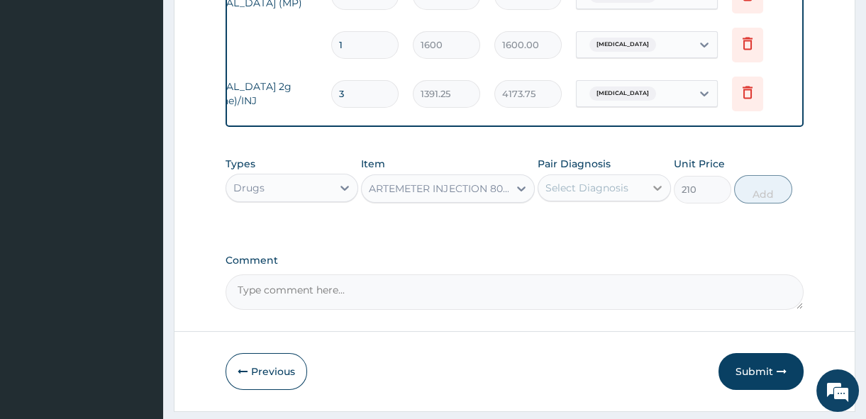
click at [649, 195] on div at bounding box center [657, 188] width 26 height 26
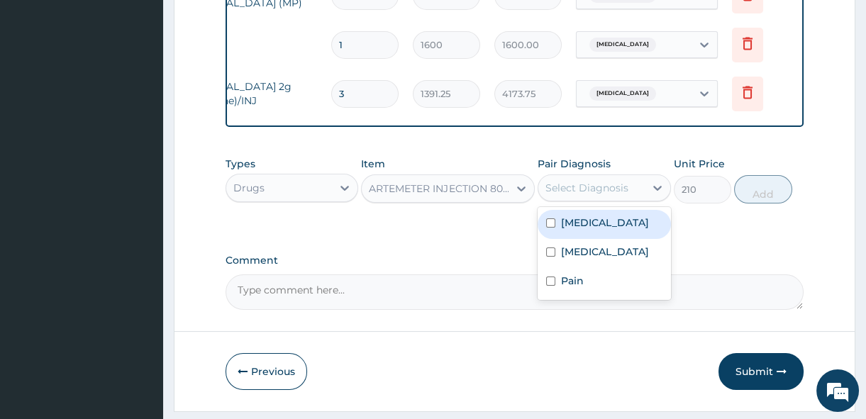
click at [548, 228] on input "checkbox" at bounding box center [550, 222] width 9 height 9
checkbox input "true"
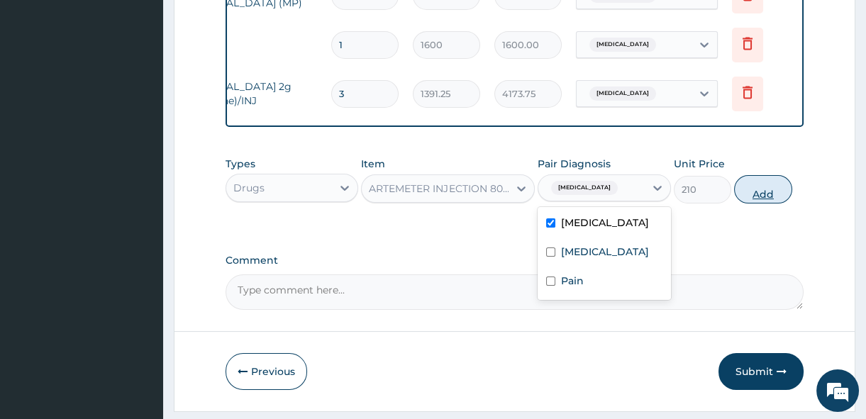
click at [758, 198] on button "Add" at bounding box center [763, 189] width 58 height 28
type input "0"
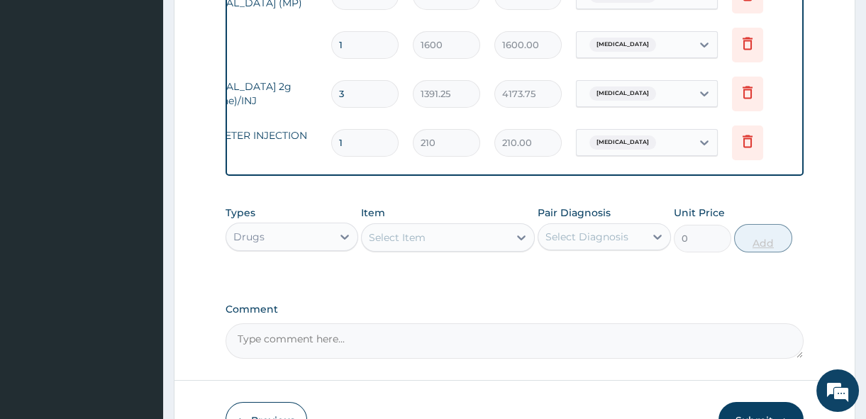
type input "0.00"
type input "3"
type input "630.00"
type input "3"
click at [521, 245] on icon at bounding box center [521, 237] width 14 height 14
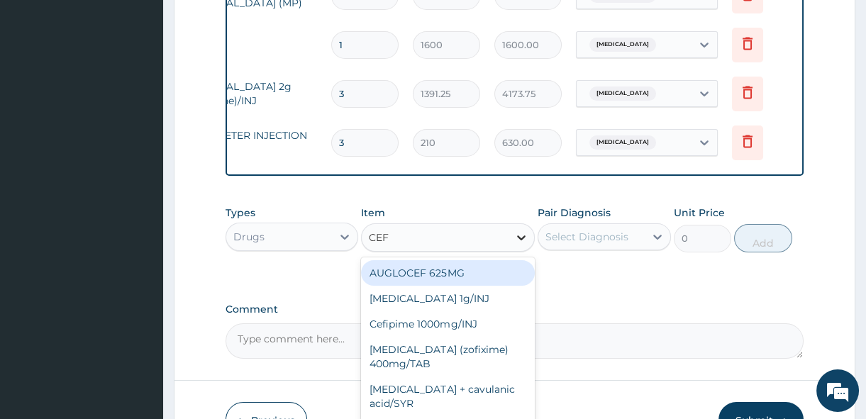
type input "CEFU"
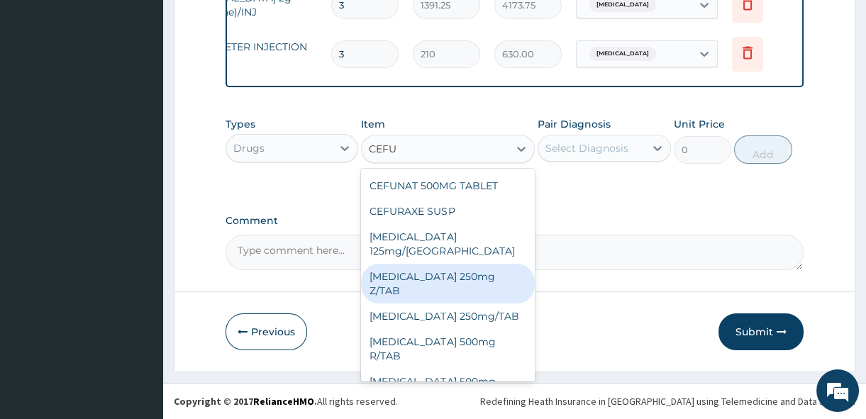
scroll to position [0, 0]
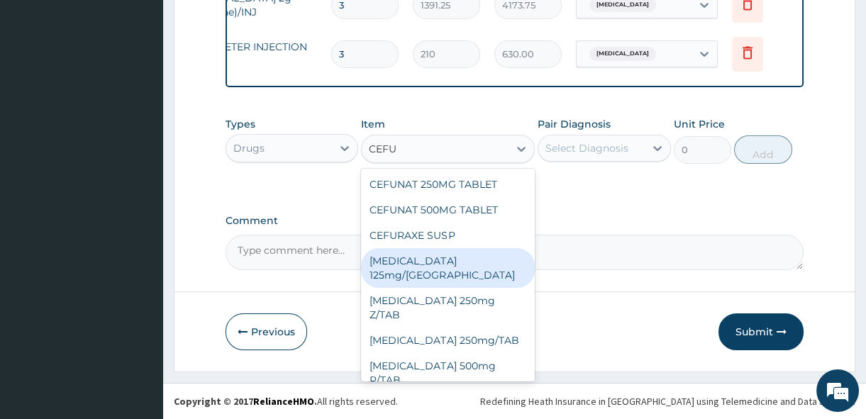
click at [491, 257] on div "Cefuroxime 125mg/SYR" at bounding box center [448, 268] width 174 height 40
type input "787.5"
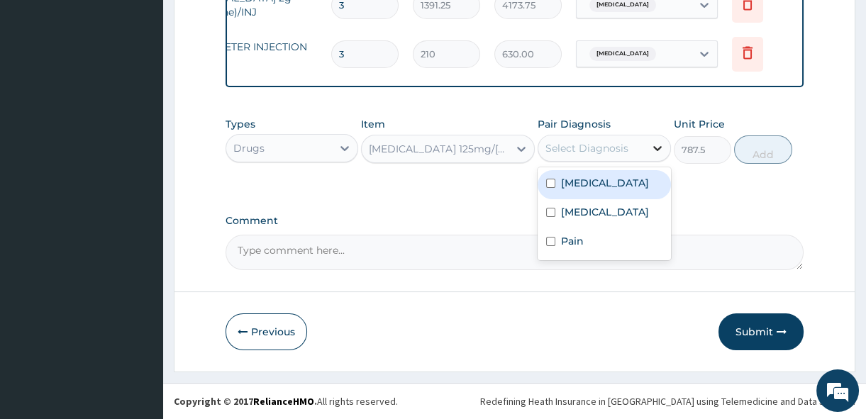
click at [657, 147] on icon at bounding box center [657, 148] width 14 height 14
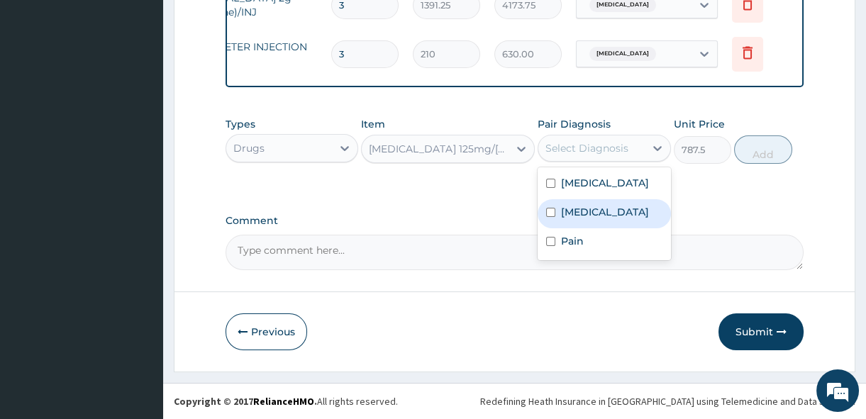
click at [547, 214] on input "checkbox" at bounding box center [550, 212] width 9 height 9
checkbox input "true"
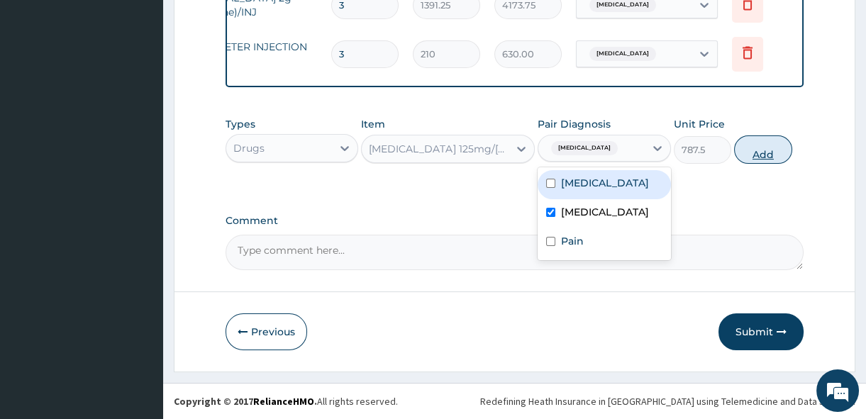
click at [763, 150] on button "Add" at bounding box center [763, 149] width 58 height 28
type input "0"
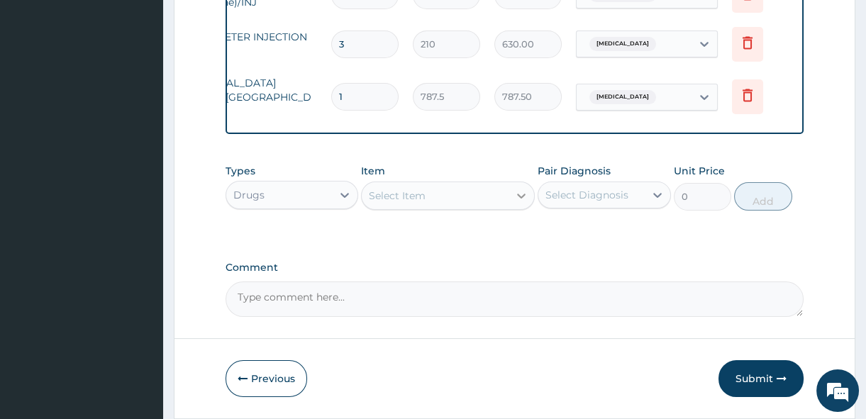
click at [520, 196] on icon at bounding box center [521, 196] width 14 height 14
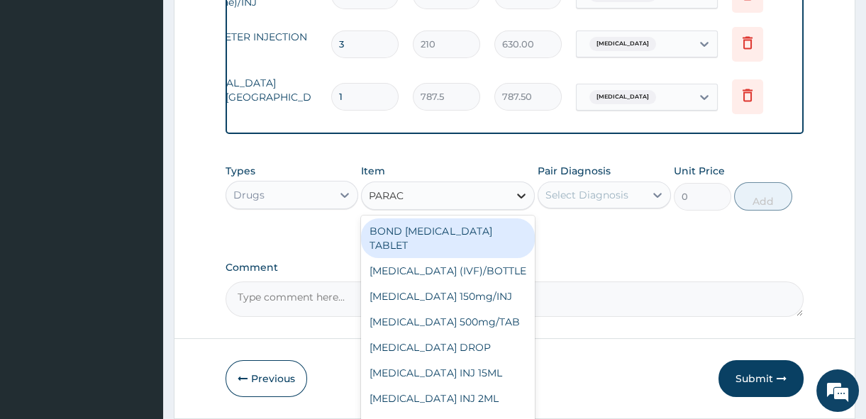
type input "PARACE"
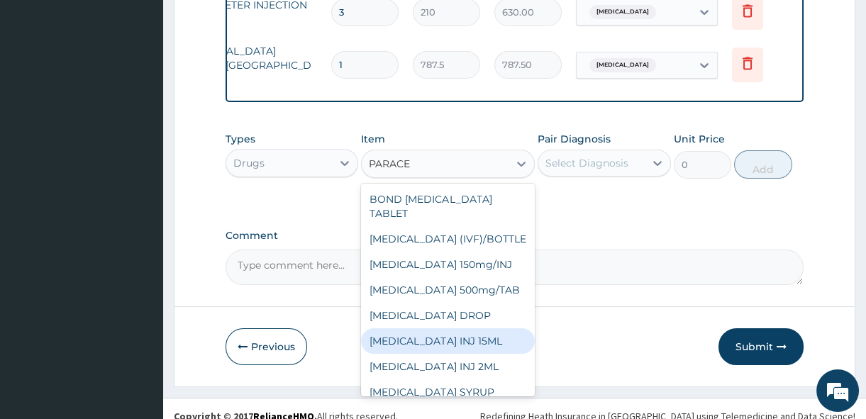
scroll to position [638, 0]
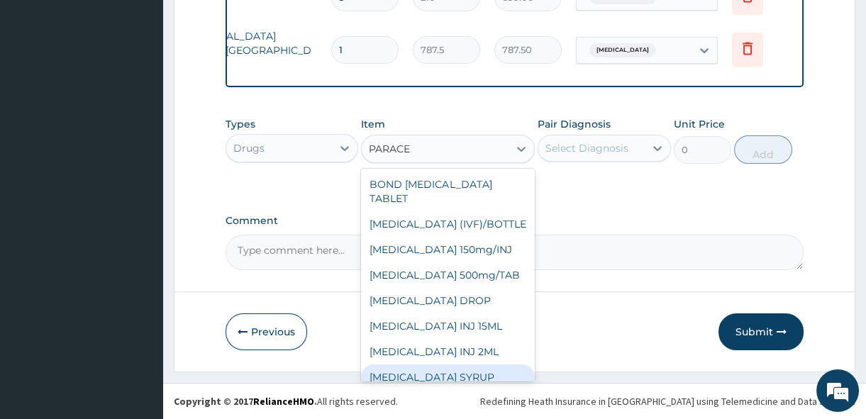
click at [509, 376] on div "PARACETAMOL SYRUP" at bounding box center [448, 377] width 174 height 26
type input "131.25"
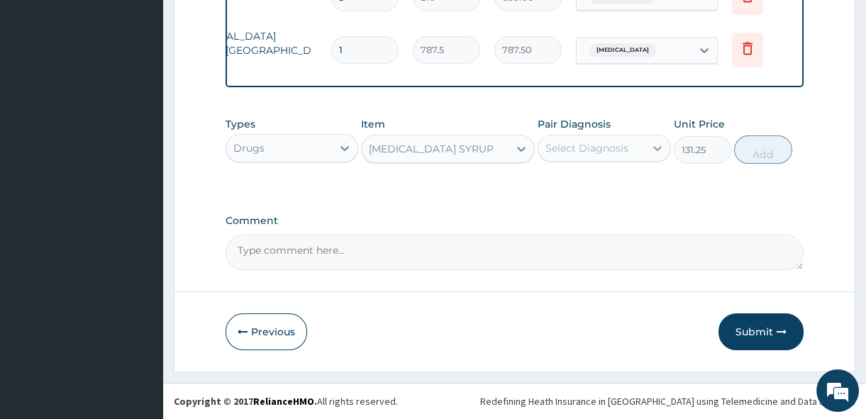
click at [657, 148] on icon at bounding box center [657, 148] width 14 height 14
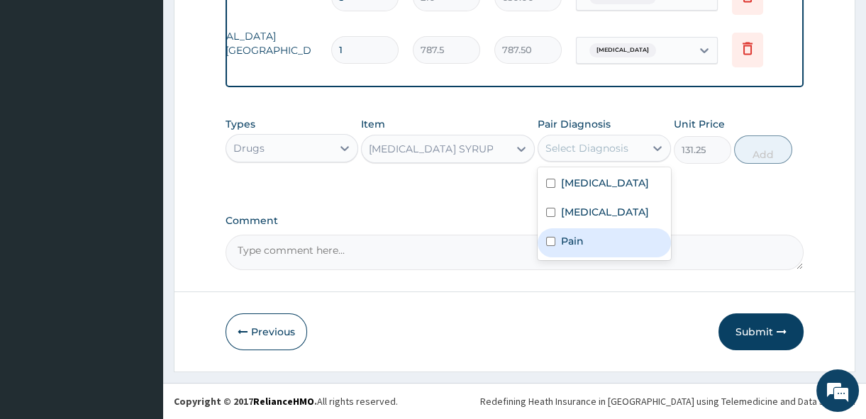
click at [551, 236] on div "Pain" at bounding box center [603, 242] width 133 height 29
checkbox input "true"
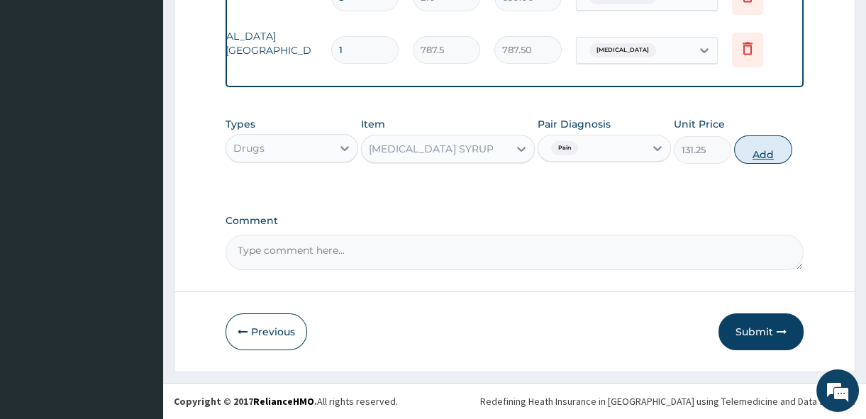
click at [775, 146] on button "Add" at bounding box center [763, 149] width 58 height 28
type input "0"
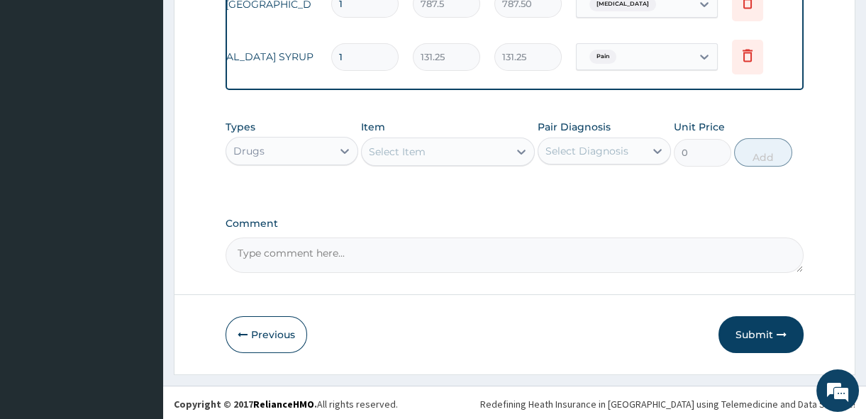
scroll to position [687, 0]
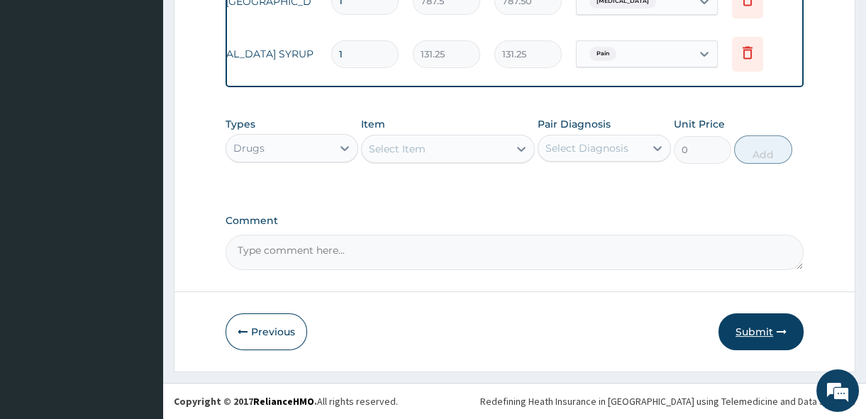
click at [752, 330] on button "Submit" at bounding box center [760, 331] width 85 height 37
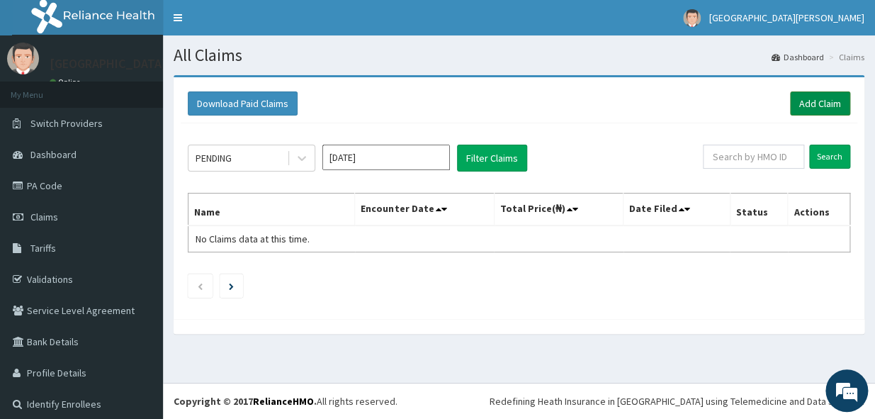
click at [819, 101] on link "Add Claim" at bounding box center [820, 103] width 60 height 24
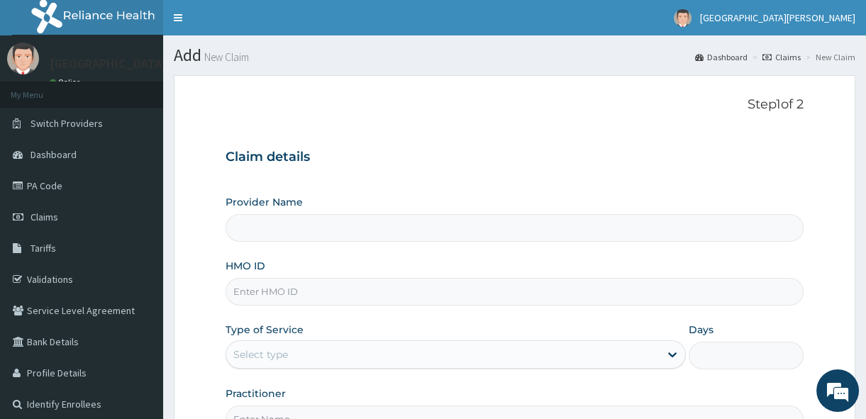
type input "[GEOGRAPHIC_DATA][PERSON_NAME]"
click at [252, 291] on input "HMO ID" at bounding box center [514, 292] width 578 height 28
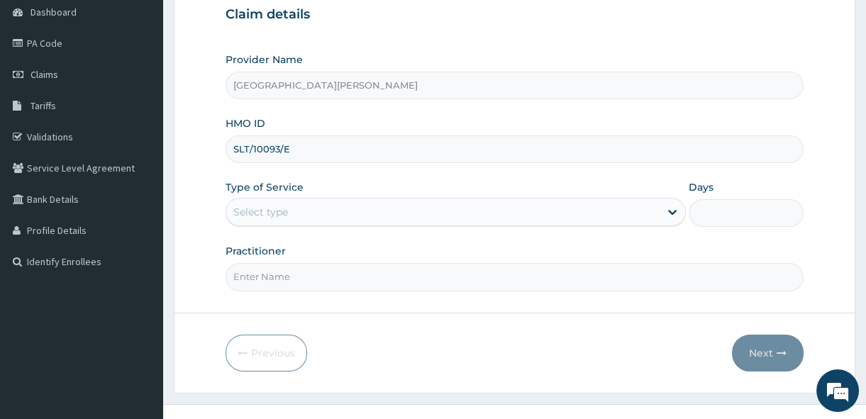
scroll to position [155, 0]
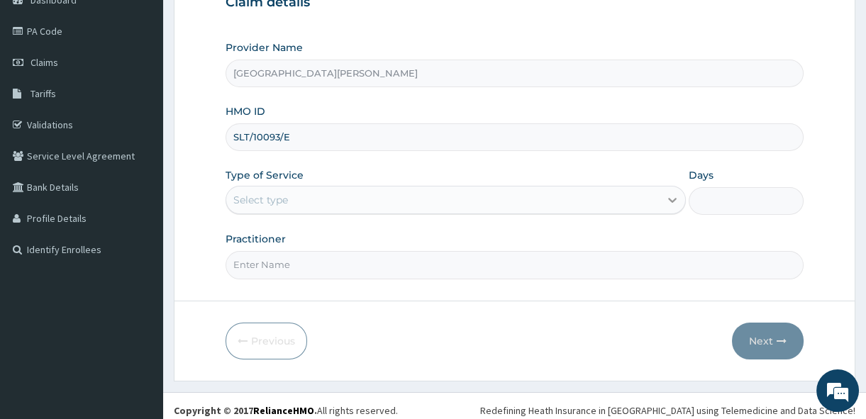
type input "SLT/10093/E"
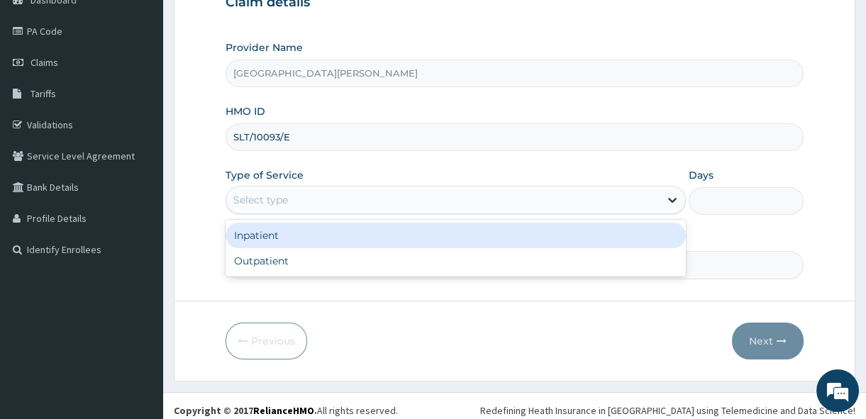
click at [667, 196] on icon at bounding box center [672, 200] width 14 height 14
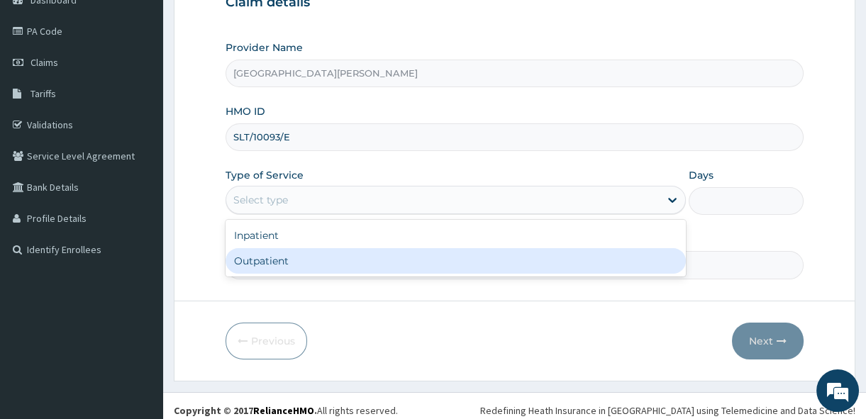
click at [540, 259] on div "Outpatient" at bounding box center [455, 261] width 460 height 26
type input "1"
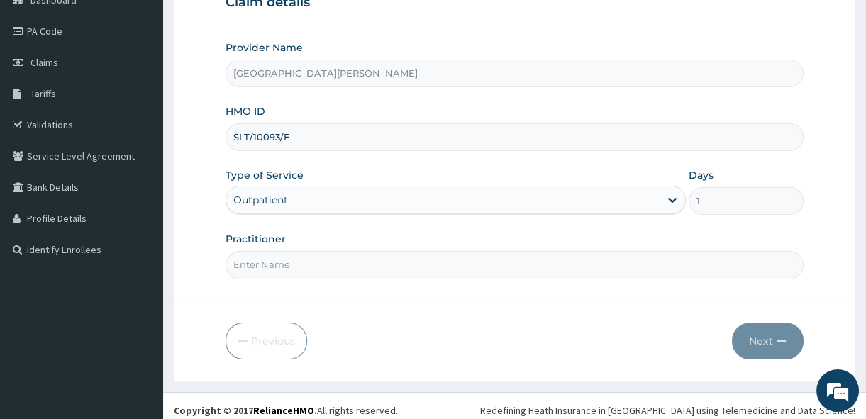
click at [369, 263] on input "Practitioner" at bounding box center [514, 265] width 578 height 28
type input "Dr. [DATE]."
click at [785, 340] on icon "button" at bounding box center [781, 341] width 10 height 10
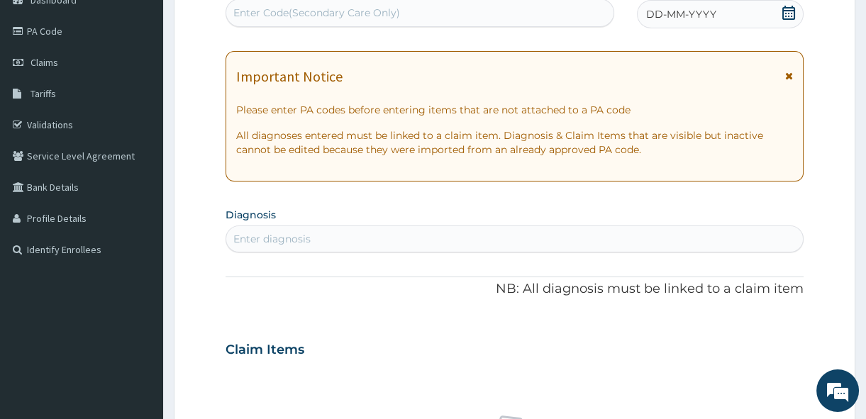
click at [785, 18] on icon at bounding box center [788, 13] width 13 height 14
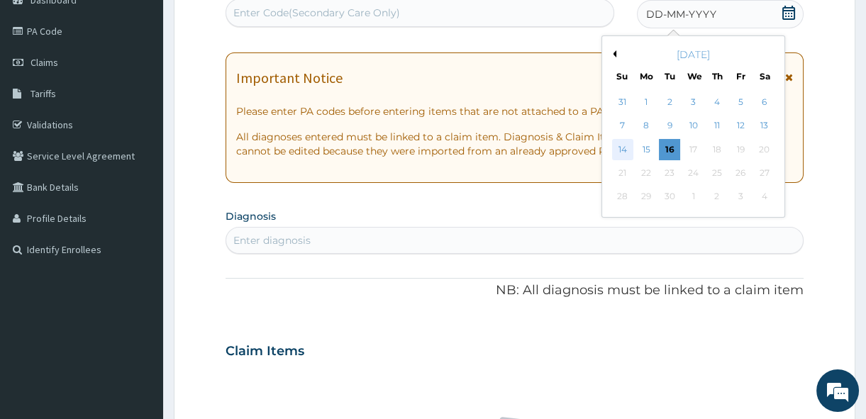
click at [626, 144] on div "14" at bounding box center [622, 149] width 21 height 21
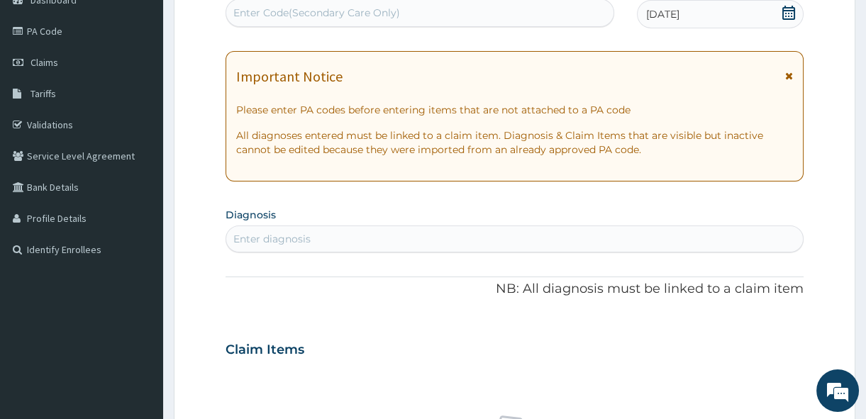
click at [790, 77] on icon at bounding box center [789, 76] width 8 height 10
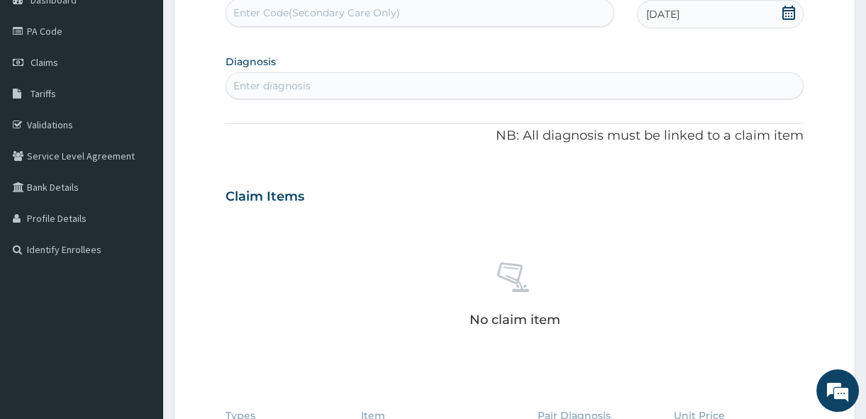
click at [323, 88] on div "Enter diagnosis" at bounding box center [514, 85] width 576 height 23
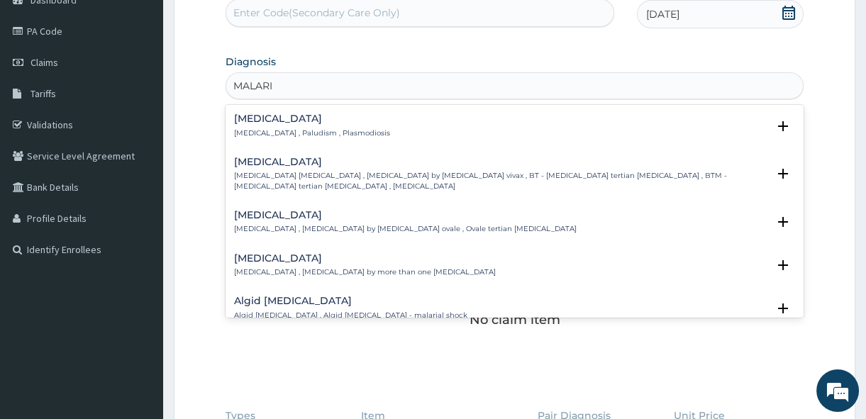
type input "[MEDICAL_DATA]"
click at [255, 125] on div "[MEDICAL_DATA] [MEDICAL_DATA] , Paludism , Plasmodiosis" at bounding box center [312, 125] width 156 height 25
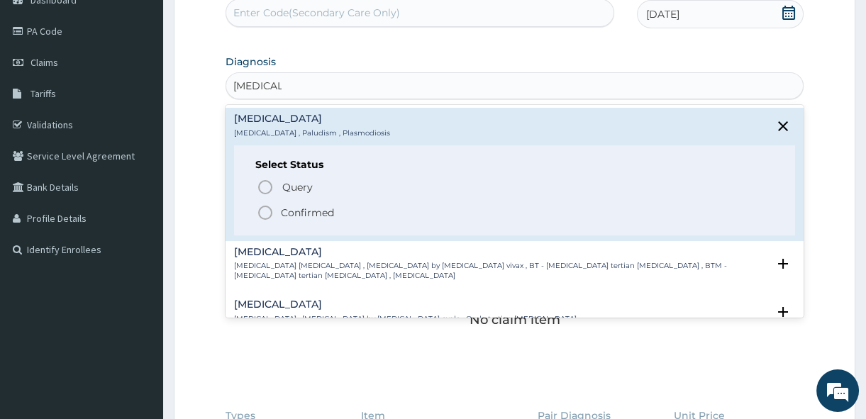
click at [262, 208] on icon "status option filled" at bounding box center [265, 212] width 17 height 17
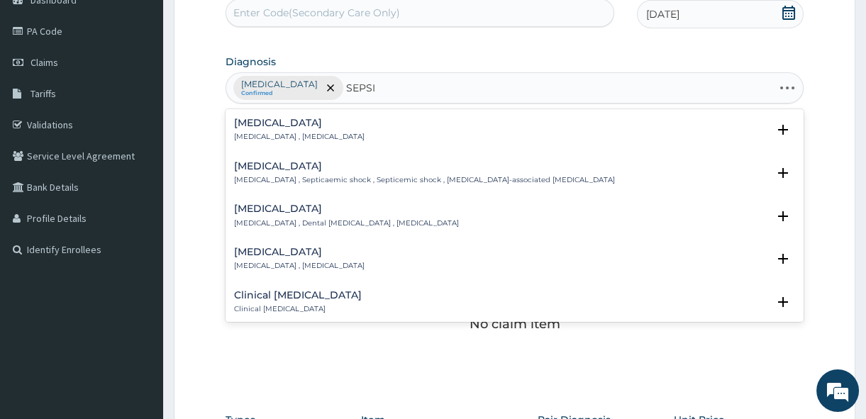
type input "[MEDICAL_DATA]"
click at [275, 125] on h4 "[MEDICAL_DATA]" at bounding box center [299, 123] width 130 height 11
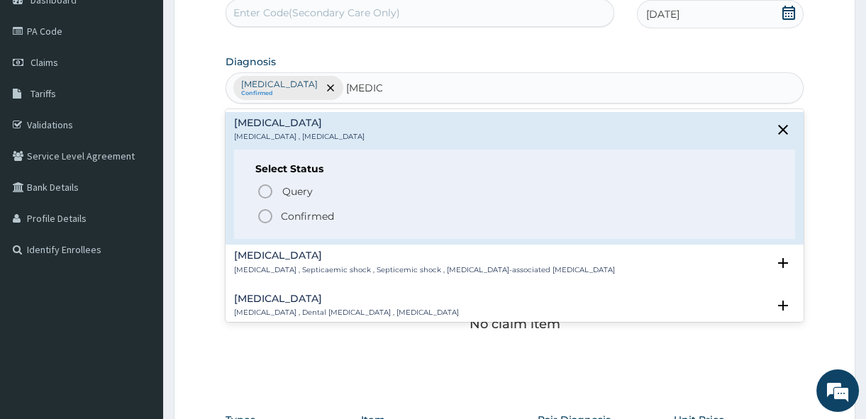
click at [266, 215] on icon "status option filled" at bounding box center [265, 216] width 17 height 17
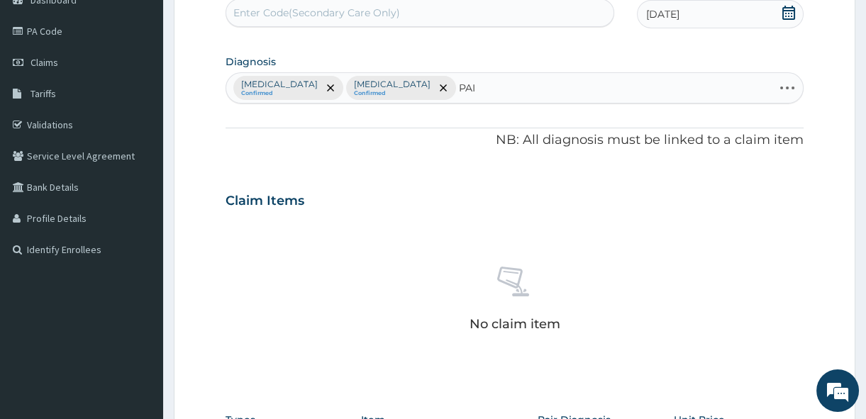
type input "PAIN"
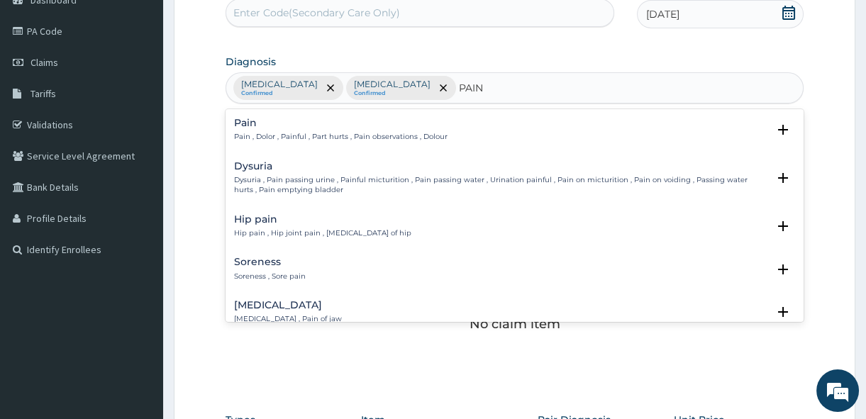
click at [244, 121] on h4 "Pain" at bounding box center [340, 123] width 213 height 11
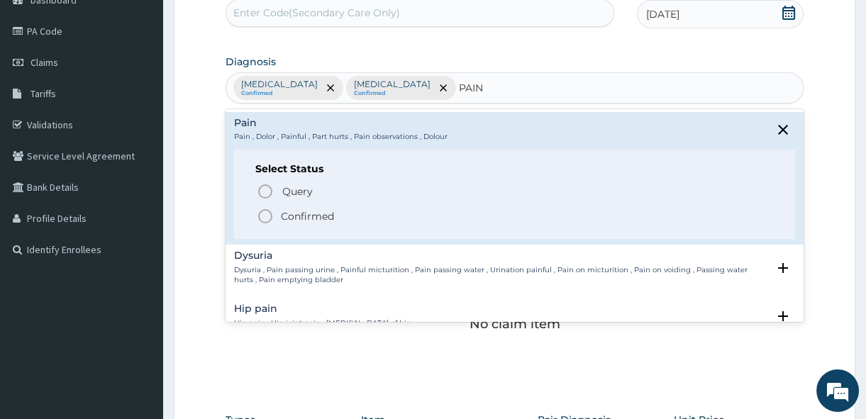
click at [262, 217] on icon "status option filled" at bounding box center [265, 216] width 17 height 17
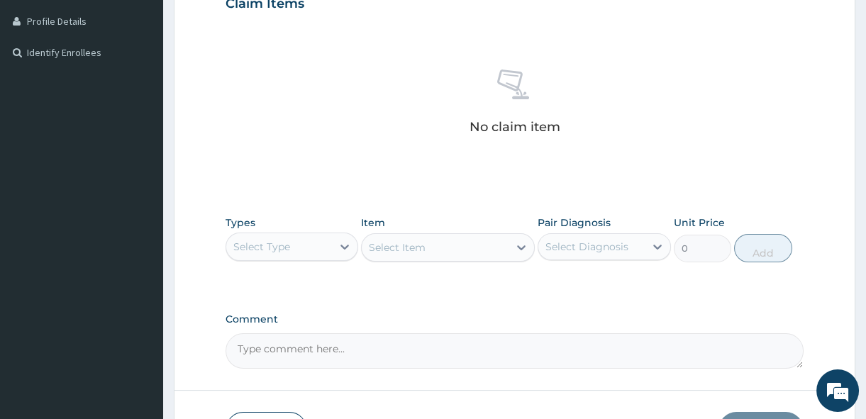
scroll to position [361, 0]
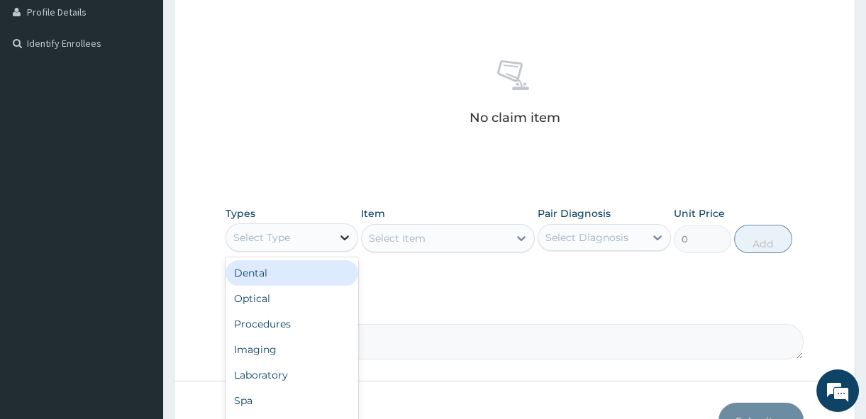
click at [343, 235] on icon at bounding box center [344, 237] width 14 height 14
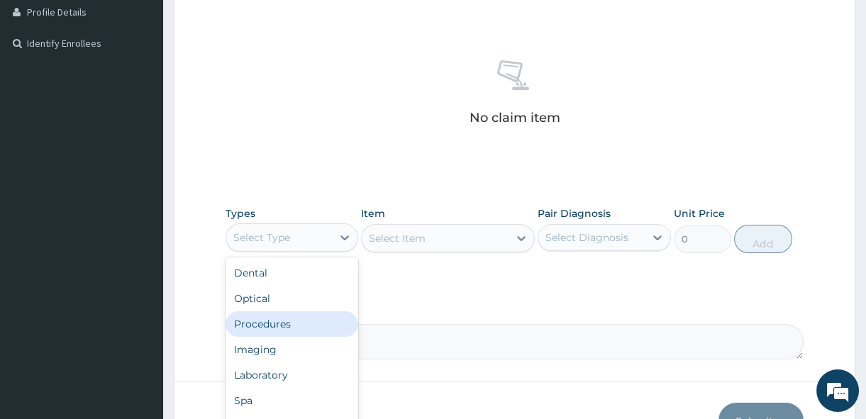
click at [291, 322] on div "Procedures" at bounding box center [291, 324] width 133 height 26
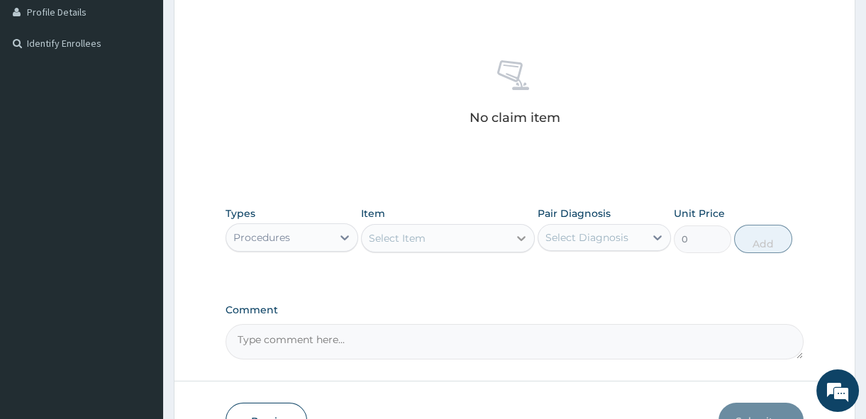
click at [524, 233] on icon at bounding box center [521, 238] width 14 height 14
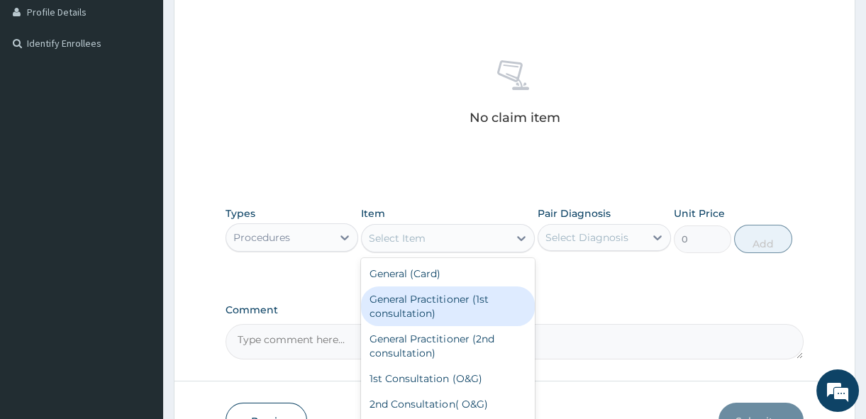
click at [471, 291] on div "General Practitioner (1st consultation)" at bounding box center [448, 306] width 174 height 40
type input "1500"
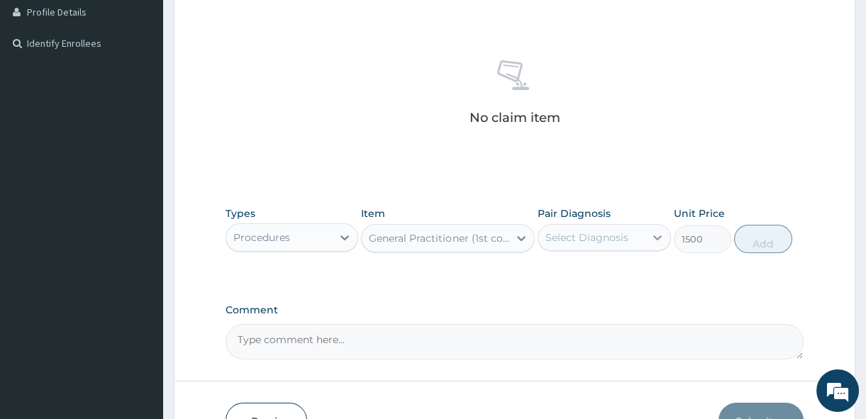
click at [649, 234] on div at bounding box center [657, 238] width 26 height 26
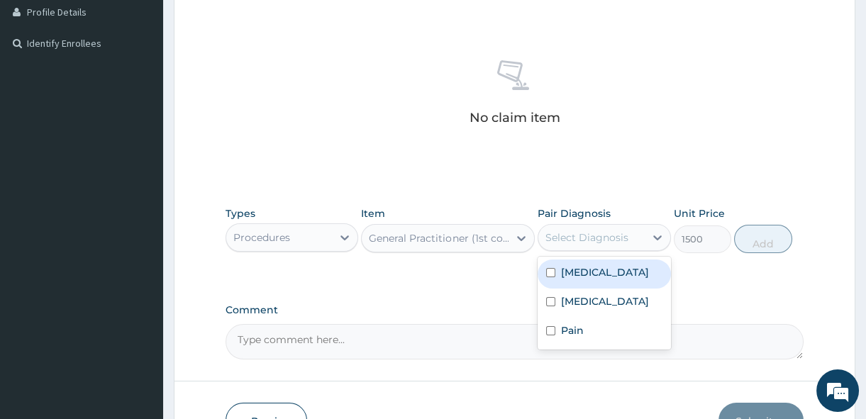
click at [550, 274] on input "checkbox" at bounding box center [550, 272] width 9 height 9
checkbox input "true"
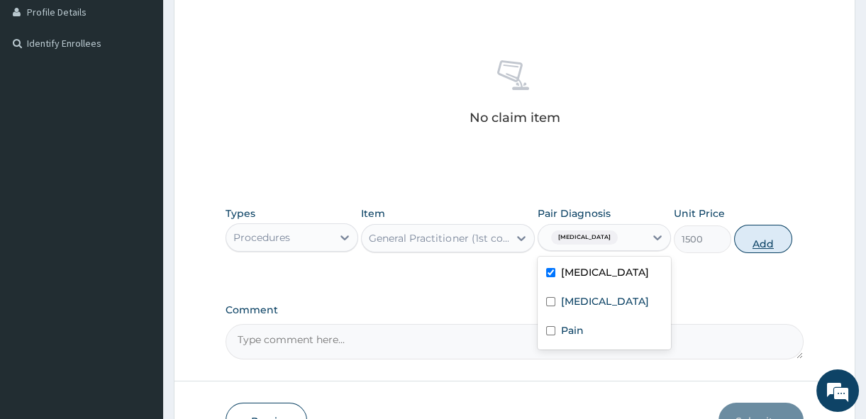
click at [766, 242] on button "Add" at bounding box center [763, 239] width 58 height 28
type input "0"
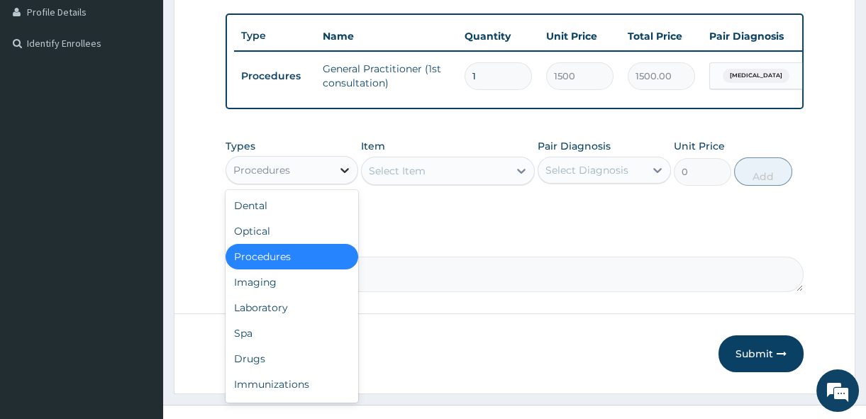
click at [347, 177] on icon at bounding box center [344, 170] width 14 height 14
click at [284, 310] on div "Laboratory" at bounding box center [291, 308] width 133 height 26
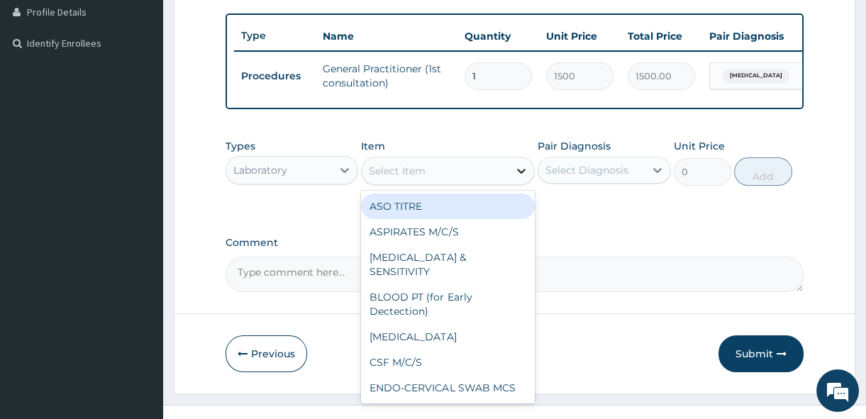
click at [524, 174] on icon at bounding box center [521, 171] width 14 height 14
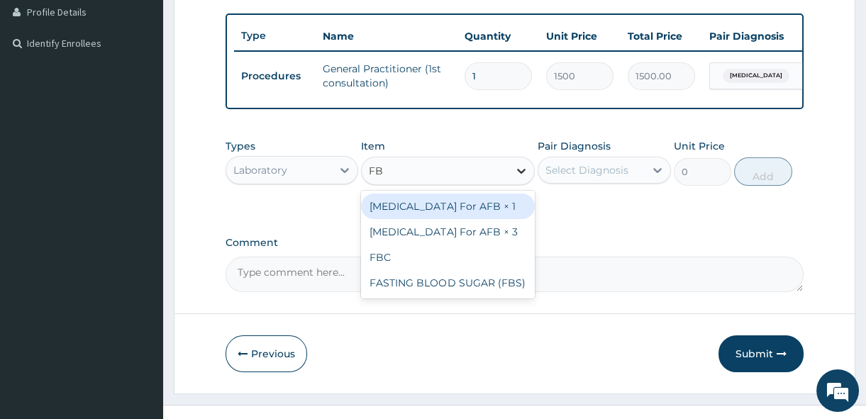
type input "FBC"
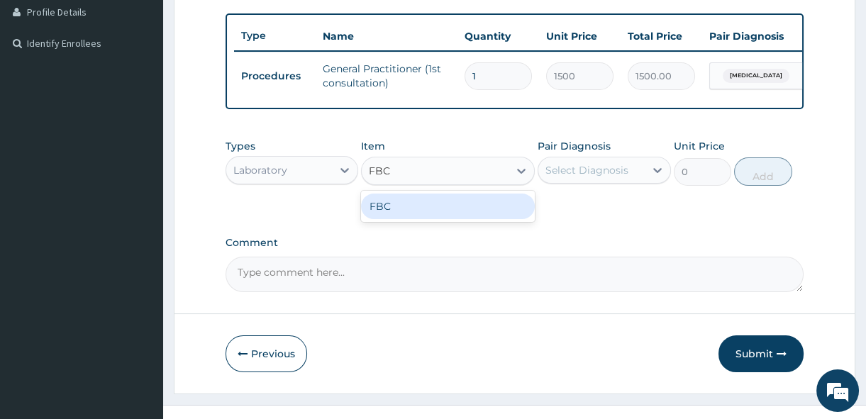
click at [487, 219] on div "FBC" at bounding box center [448, 207] width 174 height 26
type input "1600"
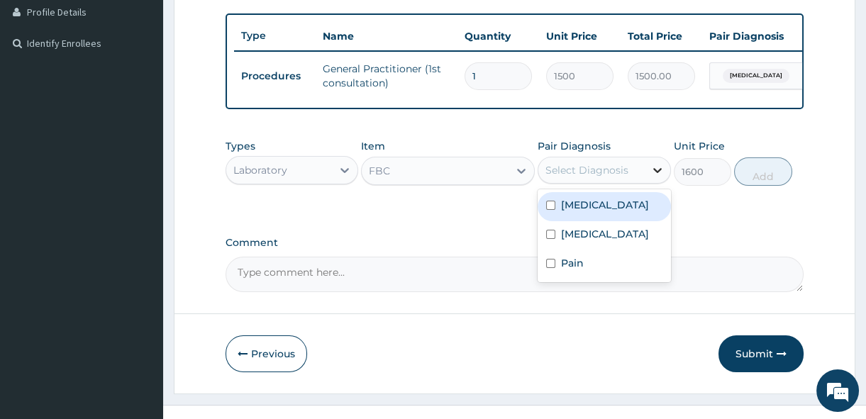
click at [653, 177] on icon at bounding box center [657, 170] width 14 height 14
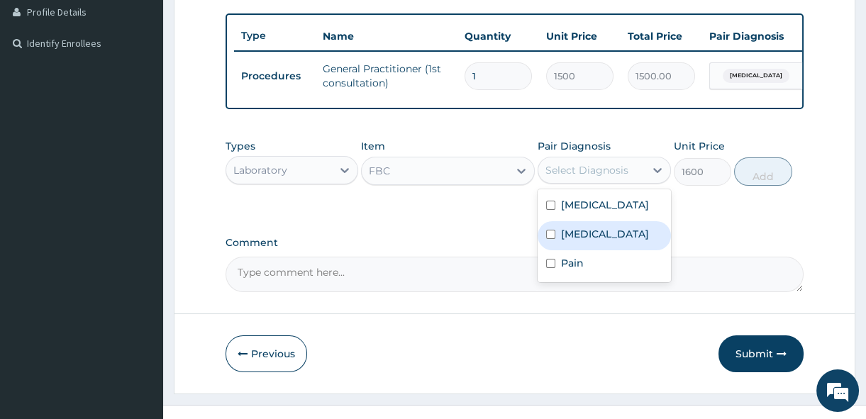
click at [553, 239] on input "checkbox" at bounding box center [550, 234] width 9 height 9
checkbox input "true"
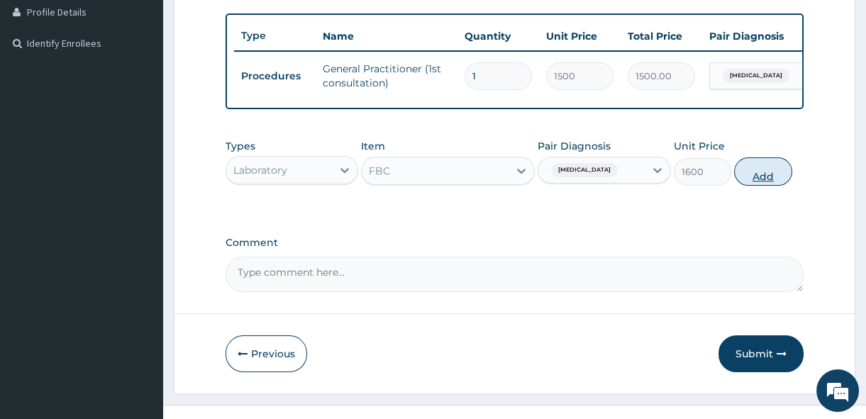
click at [758, 184] on button "Add" at bounding box center [763, 171] width 58 height 28
type input "0"
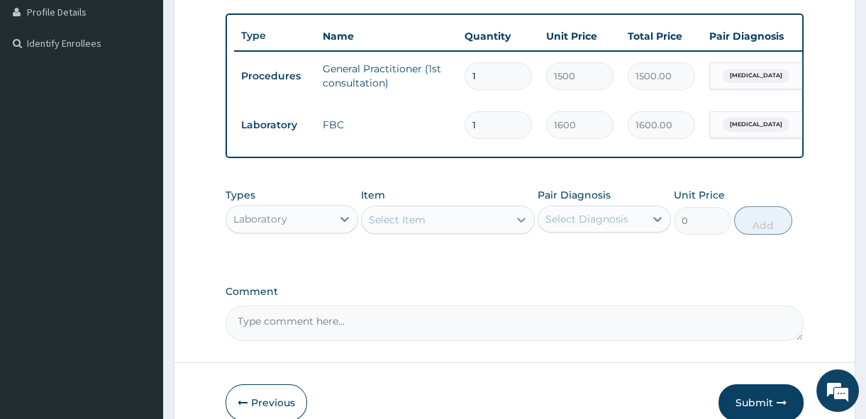
click at [517, 227] on icon at bounding box center [521, 220] width 14 height 14
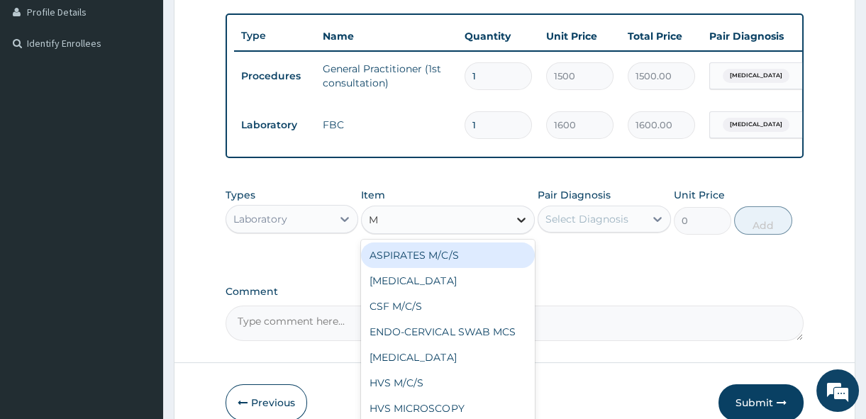
type input "MP"
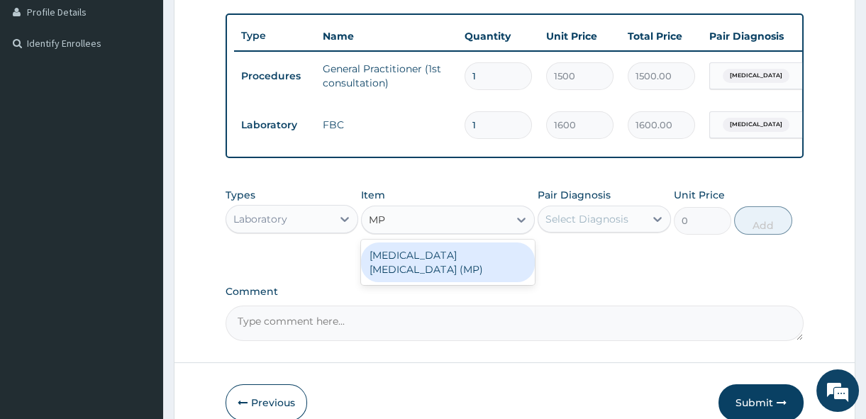
click at [478, 263] on div "MALARIA PARASITE (MP)" at bounding box center [448, 262] width 174 height 40
type input "560"
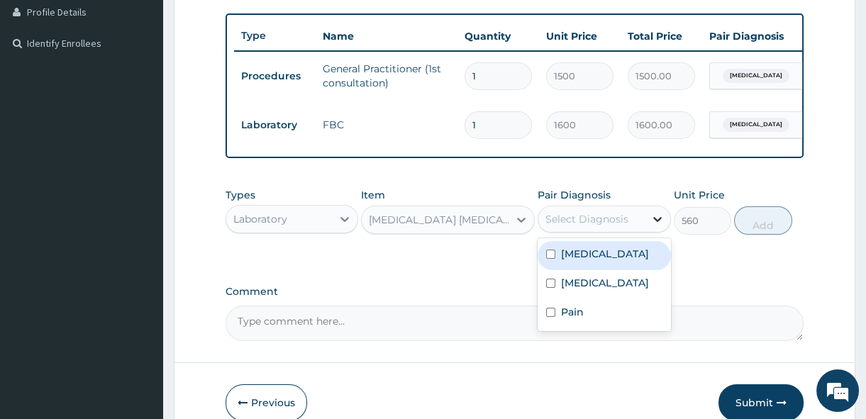
click at [664, 232] on div at bounding box center [657, 219] width 26 height 26
click at [553, 259] on input "checkbox" at bounding box center [550, 254] width 9 height 9
checkbox input "true"
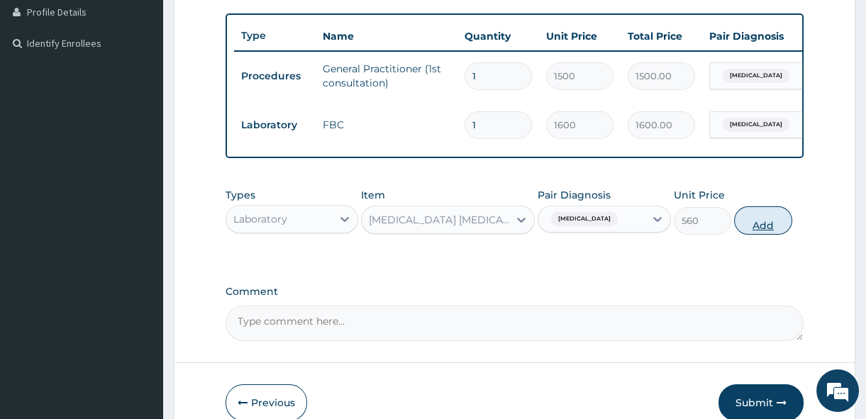
click at [755, 231] on button "Add" at bounding box center [763, 220] width 58 height 28
type input "0"
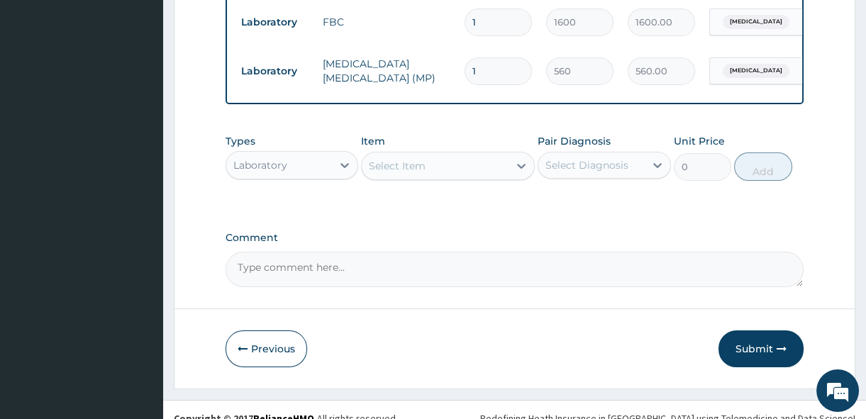
scroll to position [489, 0]
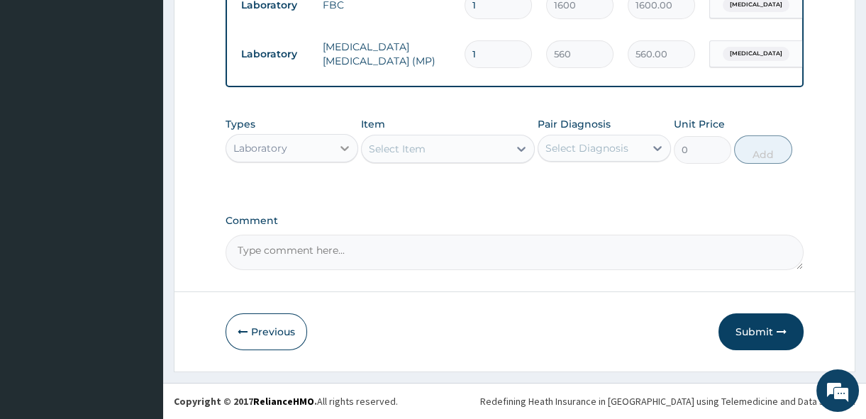
click at [342, 144] on icon at bounding box center [344, 148] width 14 height 14
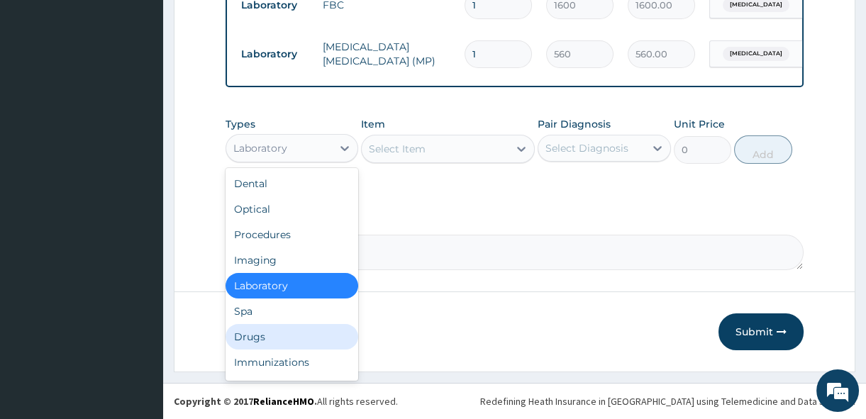
click at [258, 334] on div "Drugs" at bounding box center [291, 337] width 133 height 26
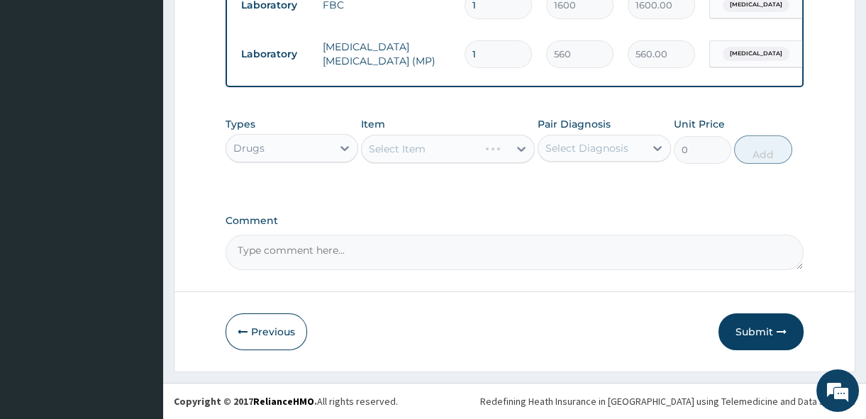
click at [525, 147] on div "Select Item" at bounding box center [448, 149] width 174 height 28
drag, startPoint x: 525, startPoint y: 147, endPoint x: 510, endPoint y: 191, distance: 46.2
click at [510, 191] on div "Types Drugs Item Select Item Pair Diagnosis Select Diagnosis Unit Price 0 Add" at bounding box center [514, 151] width 578 height 82
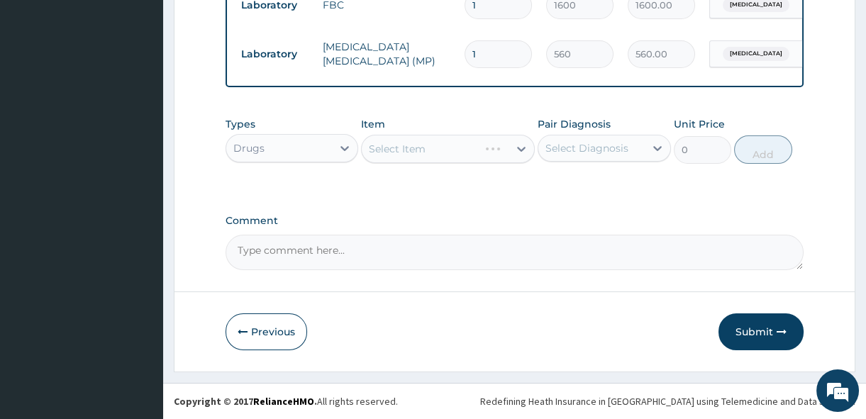
click at [517, 147] on div "Select Item" at bounding box center [448, 149] width 174 height 28
click at [517, 150] on div "Select Item" at bounding box center [448, 149] width 174 height 28
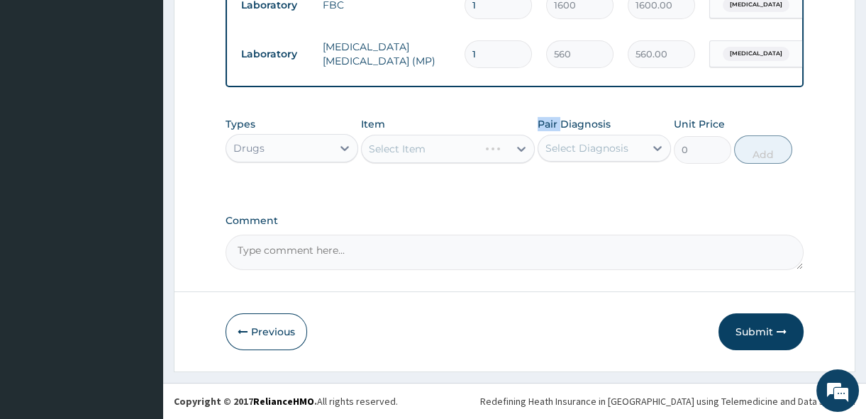
click at [517, 150] on div "Select Item" at bounding box center [448, 149] width 174 height 28
drag, startPoint x: 517, startPoint y: 150, endPoint x: 527, endPoint y: 178, distance: 29.1
click at [527, 178] on div "Types Drugs Item Select Item Pair Diagnosis Select Diagnosis Unit Price 0 Add" at bounding box center [514, 151] width 578 height 82
click at [515, 148] on div "Select Item" at bounding box center [448, 149] width 174 height 28
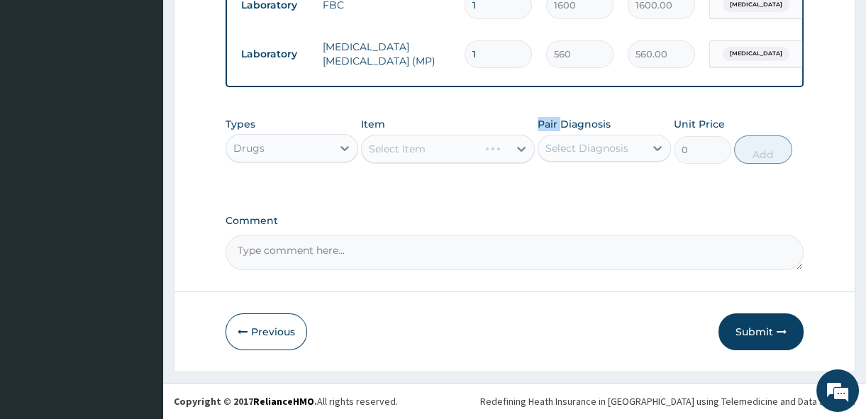
click at [515, 148] on div "Select Item" at bounding box center [448, 149] width 174 height 28
drag, startPoint x: 695, startPoint y: 205, endPoint x: 819, endPoint y: 172, distance: 129.1
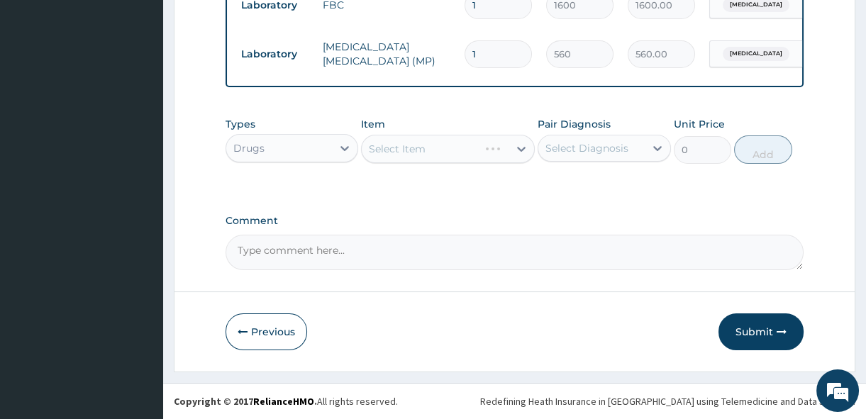
click at [517, 149] on div "Select Item" at bounding box center [448, 149] width 174 height 28
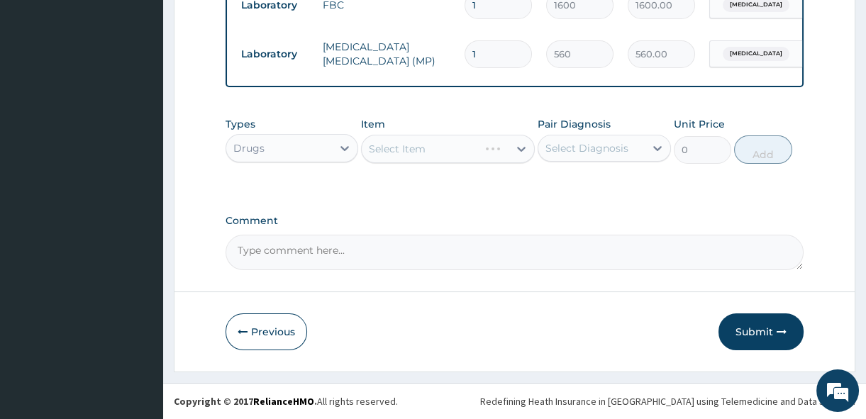
drag, startPoint x: 517, startPoint y: 149, endPoint x: 668, endPoint y: 209, distance: 162.6
drag, startPoint x: 860, startPoint y: 4, endPoint x: 811, endPoint y: 187, distance: 190.0
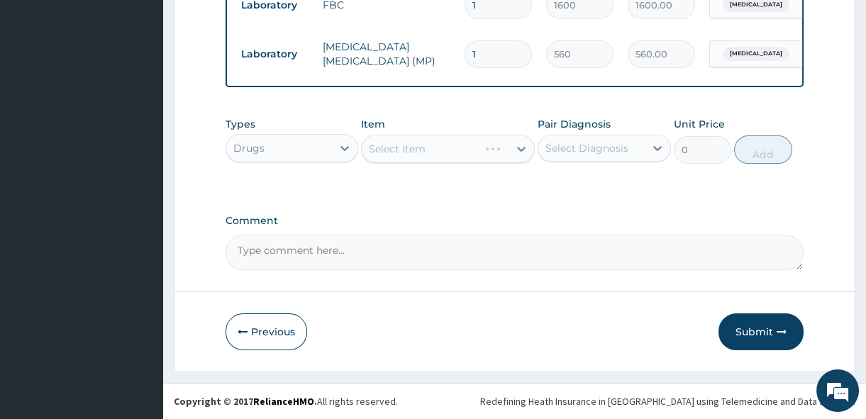
click at [517, 147] on div "Select Item" at bounding box center [448, 149] width 174 height 28
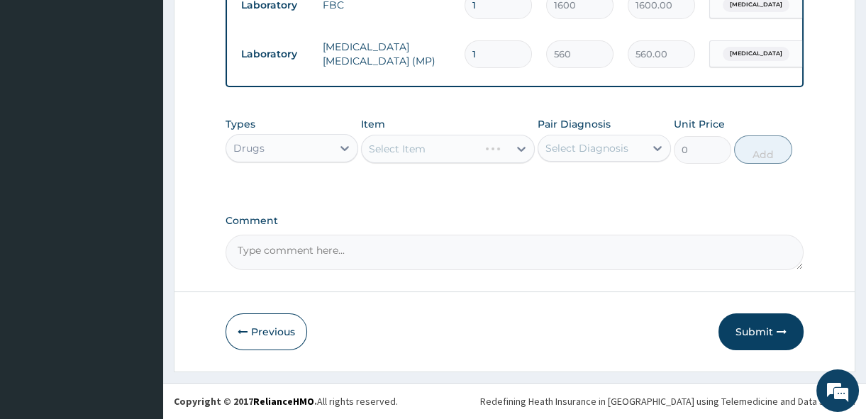
drag, startPoint x: 517, startPoint y: 147, endPoint x: 490, endPoint y: 190, distance: 50.3
click at [490, 190] on div "Types Drugs Item Select Item Pair Diagnosis Select Diagnosis Unit Price 0 Add" at bounding box center [514, 151] width 578 height 82
click at [523, 150] on div "Select Item" at bounding box center [448, 149] width 174 height 28
click at [515, 146] on div "Select Item" at bounding box center [448, 149] width 174 height 28
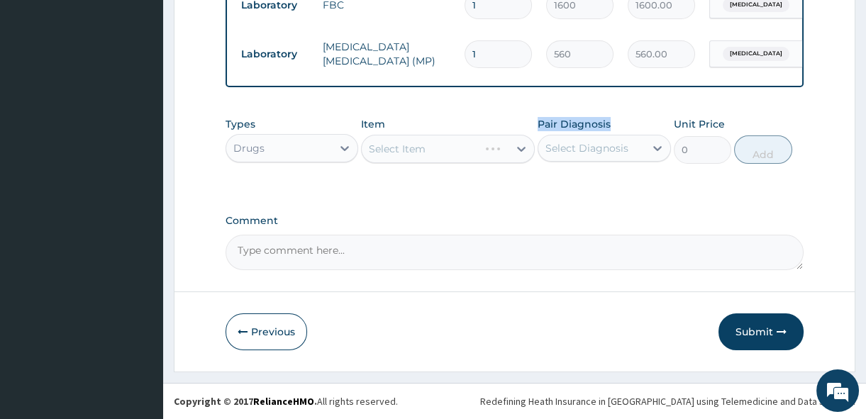
click at [515, 146] on div "Select Item" at bounding box center [448, 149] width 174 height 28
drag, startPoint x: 515, startPoint y: 146, endPoint x: 548, endPoint y: 184, distance: 49.7
click at [548, 184] on div "Types Drugs Item Select Item Pair Diagnosis Select Diagnosis Unit Price 0 Add" at bounding box center [514, 151] width 578 height 82
click at [516, 149] on div "Select Item" at bounding box center [448, 149] width 174 height 28
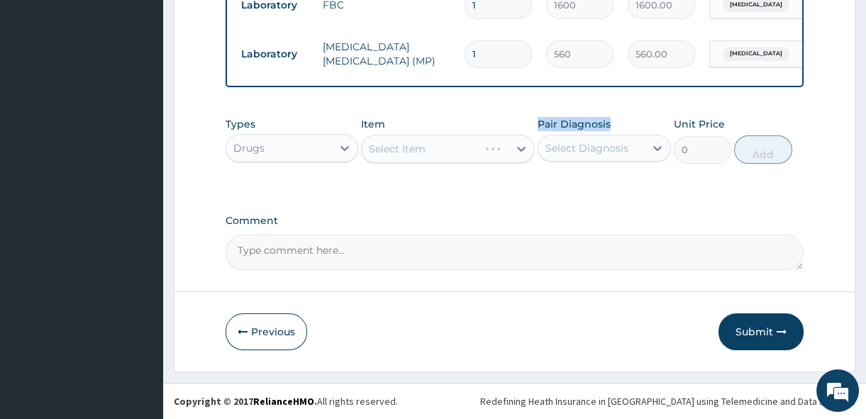
click at [516, 149] on div "Select Item" at bounding box center [448, 149] width 174 height 28
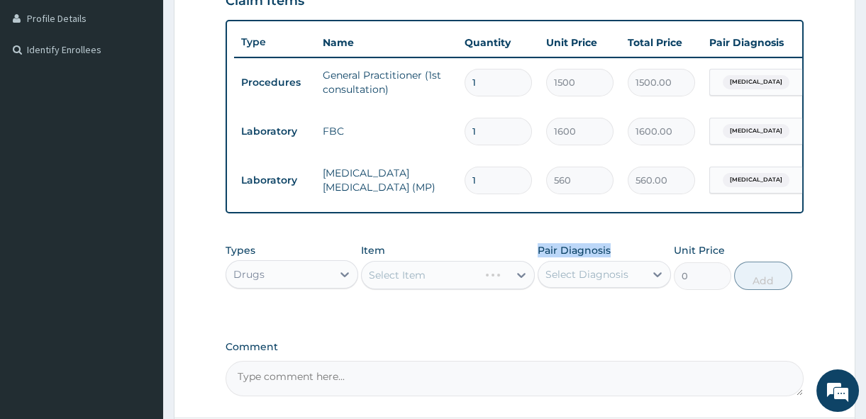
scroll to position [335, 0]
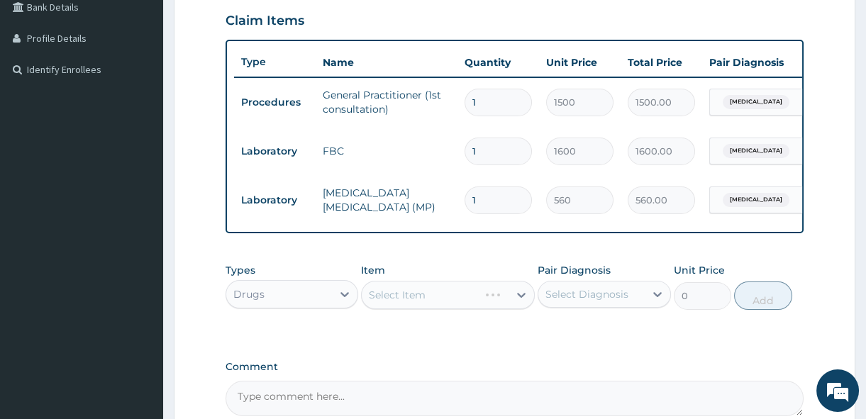
click at [812, 269] on form "Step 2 of 2 PA Code / Prescription Code Enter Code(Secondary Care Only) Encount…" at bounding box center [514, 129] width 681 height 777
click at [516, 303] on div "Select Item" at bounding box center [448, 295] width 174 height 28
click at [411, 303] on div "Select Item" at bounding box center [448, 295] width 174 height 28
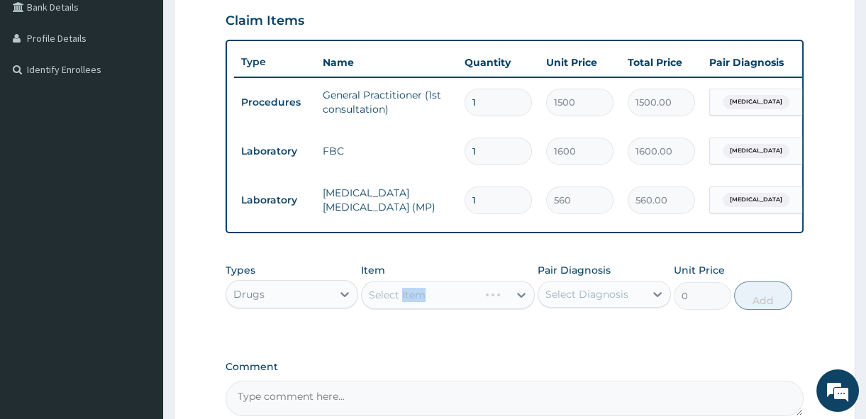
click at [411, 303] on div "Select Item" at bounding box center [448, 295] width 174 height 28
drag, startPoint x: 411, startPoint y: 303, endPoint x: 447, endPoint y: 347, distance: 56.4
click at [447, 347] on div "PA Code / Prescription Code Enter Code(Secondary Care Only) Encounter Date 14-0…" at bounding box center [514, 108] width 578 height 615
click at [522, 301] on div "Select Item" at bounding box center [448, 295] width 174 height 28
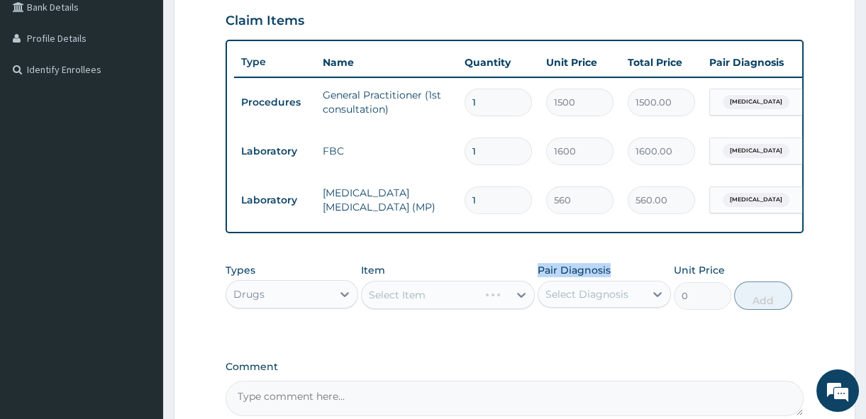
click at [522, 301] on div "Select Item" at bounding box center [448, 295] width 174 height 28
click at [693, 360] on div "PA Code / Prescription Code Enter Code(Secondary Care Only) Encounter Date 14-0…" at bounding box center [514, 108] width 578 height 615
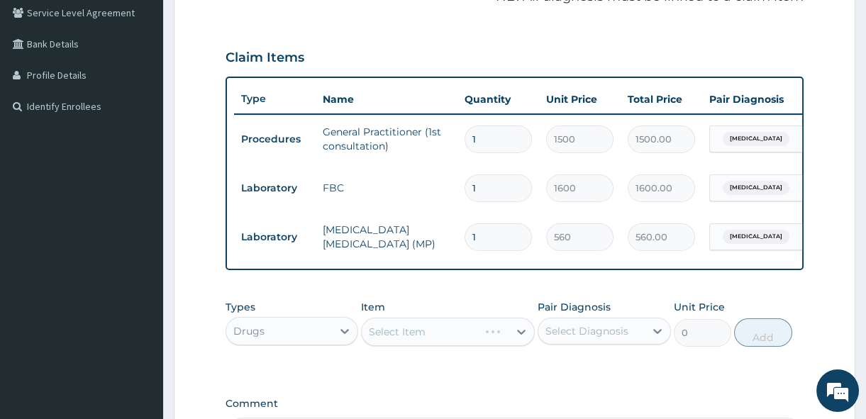
scroll to position [309, 0]
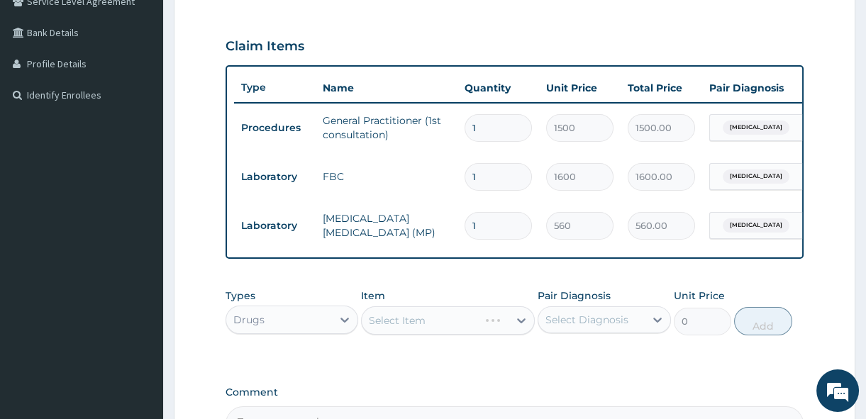
click at [516, 330] on div "Select Item" at bounding box center [448, 320] width 174 height 28
click at [527, 325] on div "Select Item" at bounding box center [448, 320] width 174 height 28
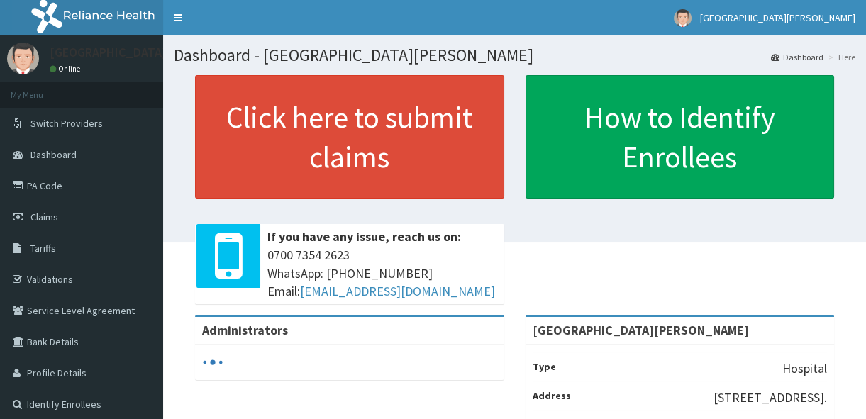
click at [89, 213] on link "Claims" at bounding box center [81, 216] width 163 height 31
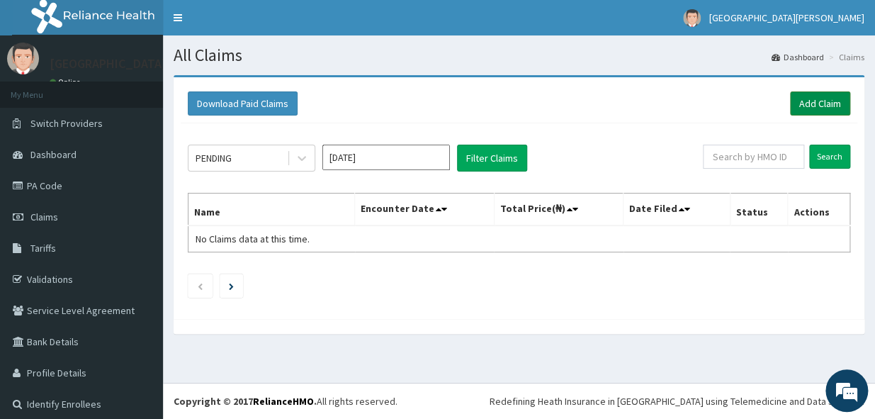
click at [810, 98] on link "Add Claim" at bounding box center [820, 103] width 60 height 24
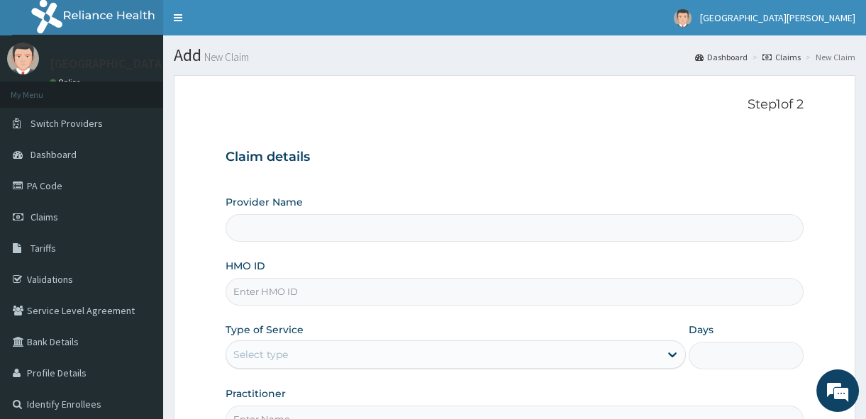
type input "[GEOGRAPHIC_DATA][PERSON_NAME]"
click at [254, 292] on input "HMO ID" at bounding box center [514, 292] width 578 height 28
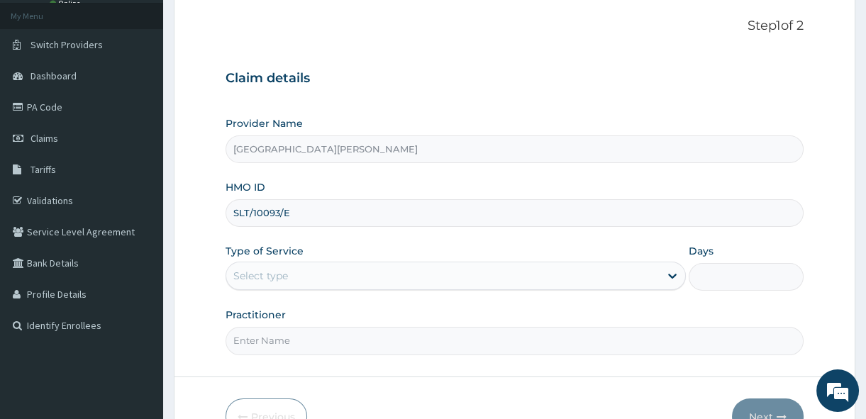
scroll to position [103, 0]
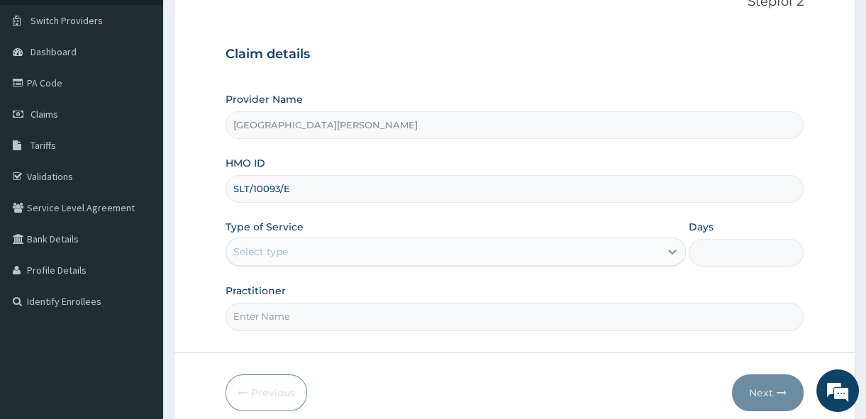
type input "SLT/10093/E"
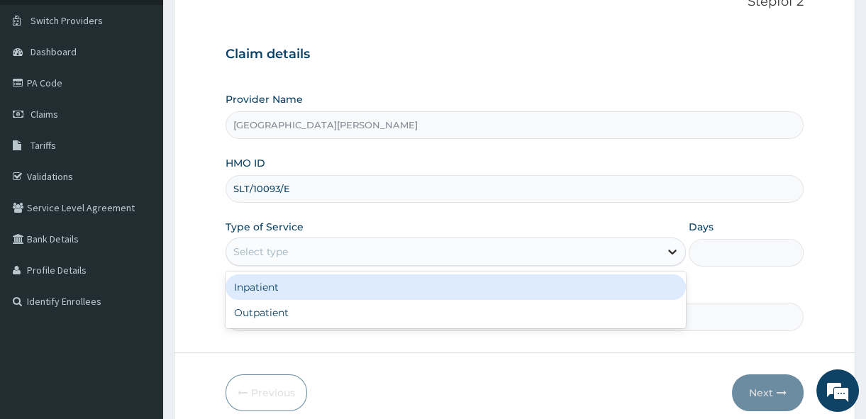
click at [671, 252] on icon at bounding box center [672, 252] width 9 height 5
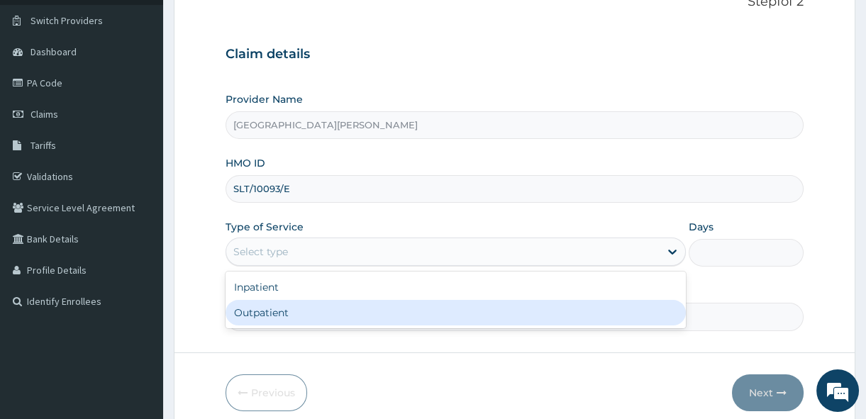
click at [615, 304] on div "Outpatient" at bounding box center [455, 313] width 460 height 26
type input "1"
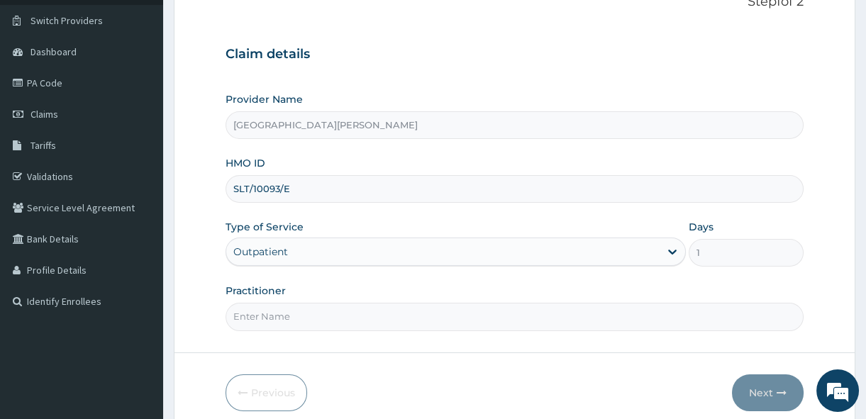
click at [432, 329] on input "Practitioner" at bounding box center [514, 317] width 578 height 28
type input "Dr. Sunday."
click at [786, 391] on button "Next" at bounding box center [768, 392] width 72 height 37
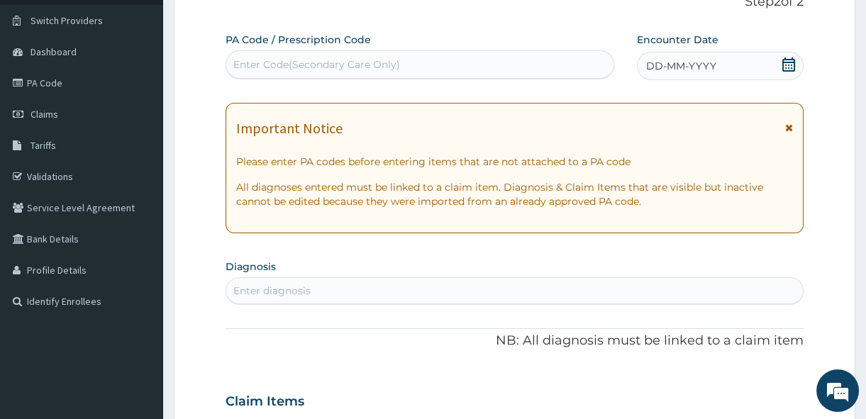
click at [788, 125] on icon at bounding box center [789, 128] width 8 height 10
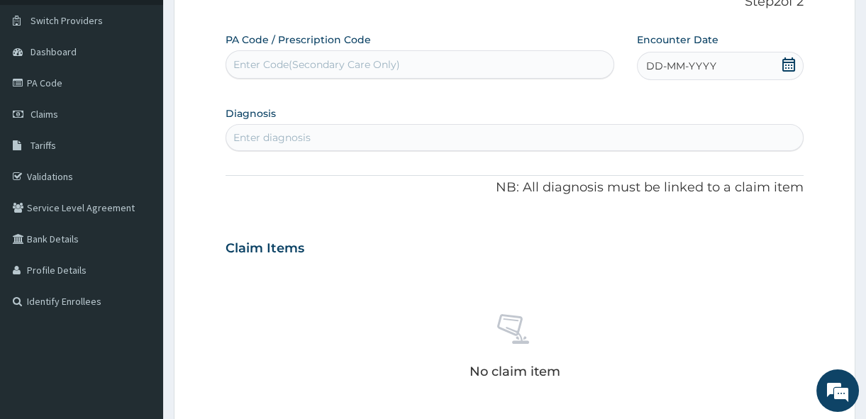
click at [791, 65] on icon at bounding box center [788, 64] width 13 height 14
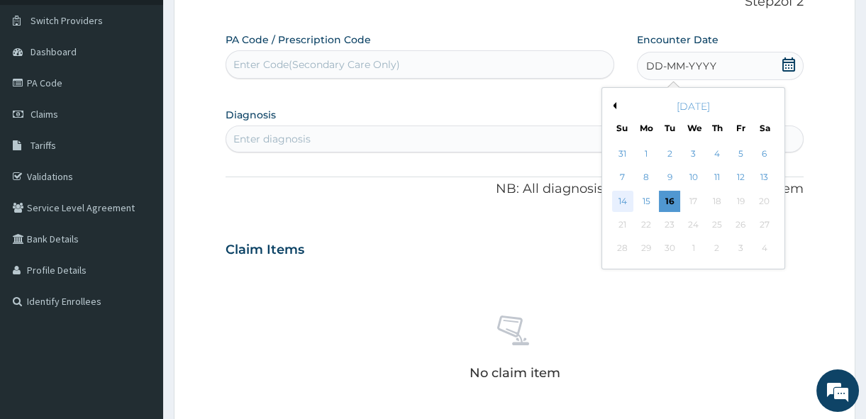
click at [624, 204] on div "14" at bounding box center [622, 201] width 21 height 21
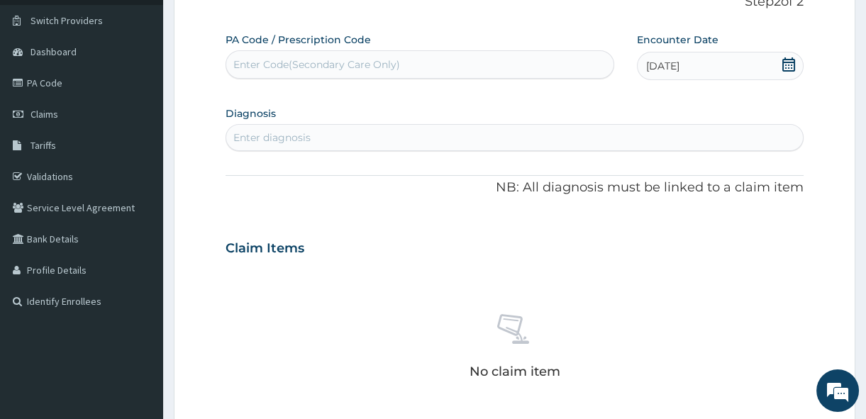
click at [313, 135] on div "Enter diagnosis" at bounding box center [514, 137] width 576 height 23
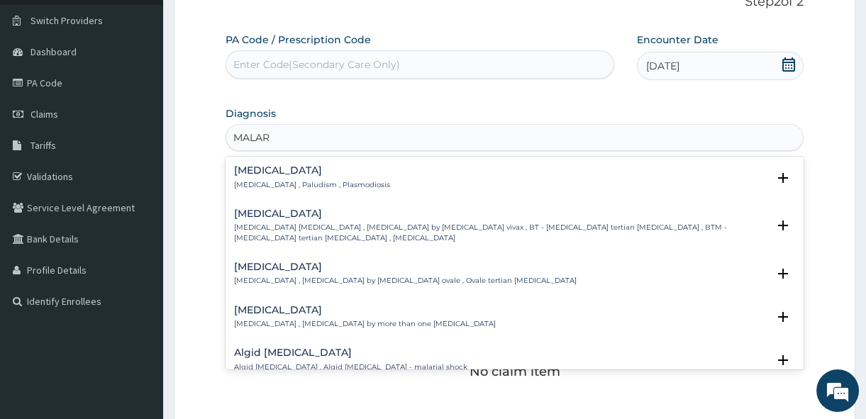
type input "MALARI"
click at [287, 174] on h4 "Malaria" at bounding box center [312, 170] width 156 height 11
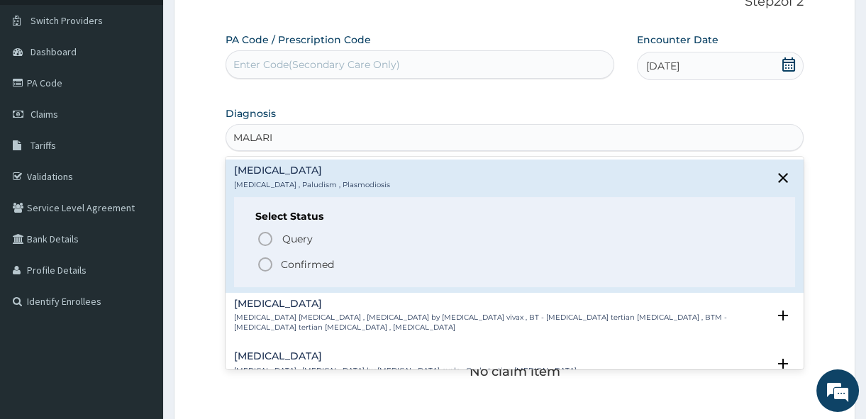
click at [264, 264] on icon "status option filled" at bounding box center [265, 264] width 17 height 17
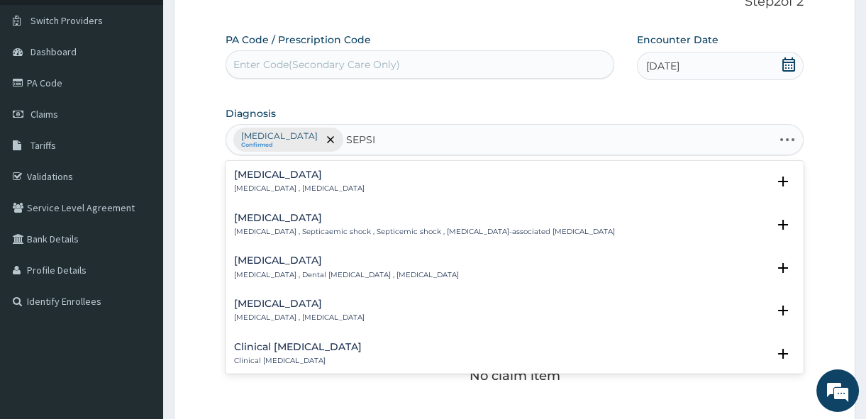
type input "SEPSIS"
click at [262, 175] on h4 "Sepsis" at bounding box center [299, 174] width 130 height 11
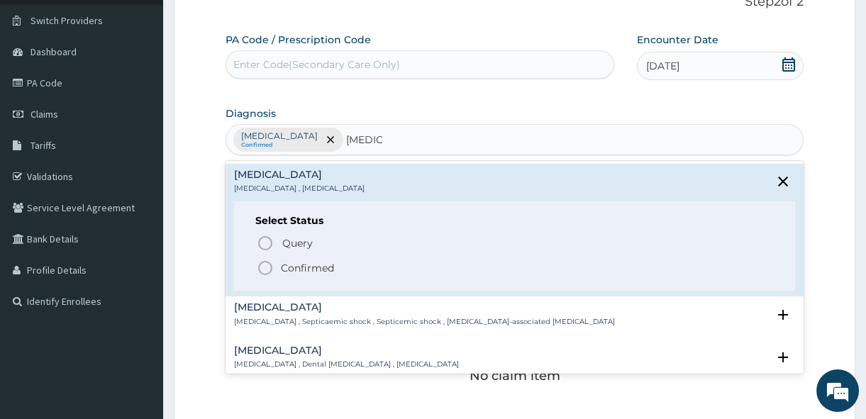
click at [264, 266] on icon "status option filled" at bounding box center [265, 267] width 17 height 17
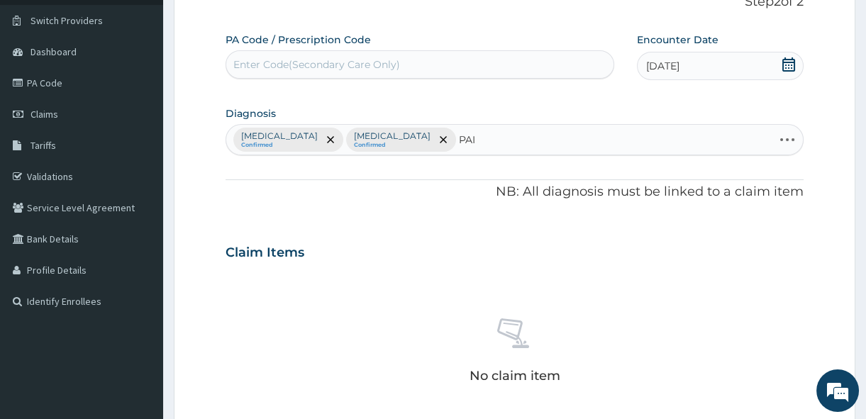
type input "PAIN"
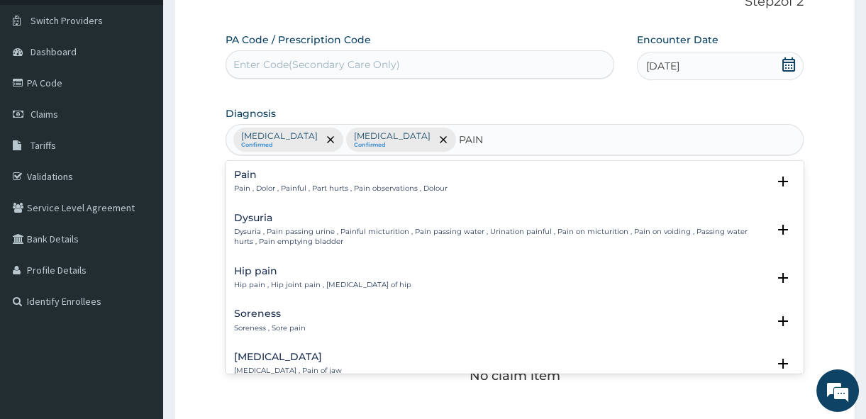
click at [245, 176] on h4 "Pain" at bounding box center [340, 174] width 213 height 11
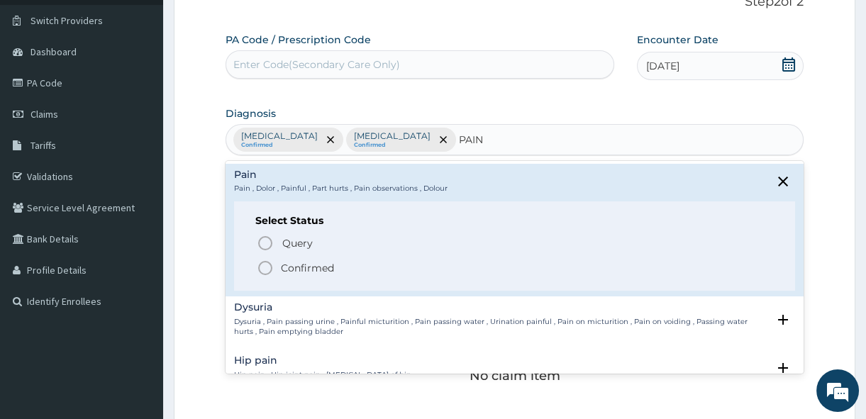
click at [266, 269] on icon "status option filled" at bounding box center [265, 267] width 17 height 17
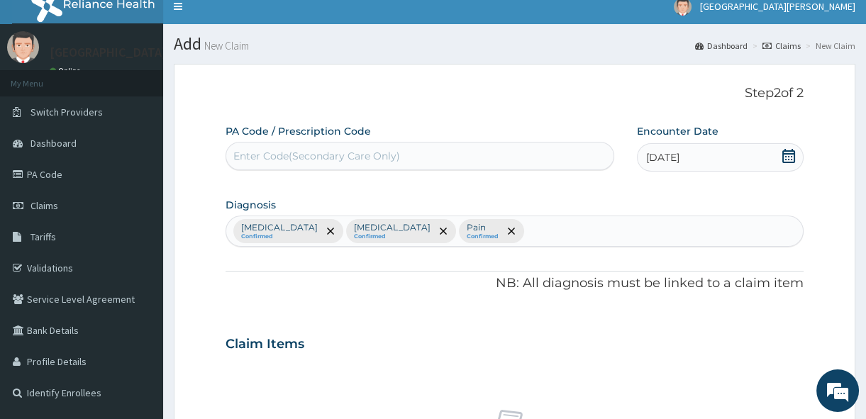
scroll to position [0, 0]
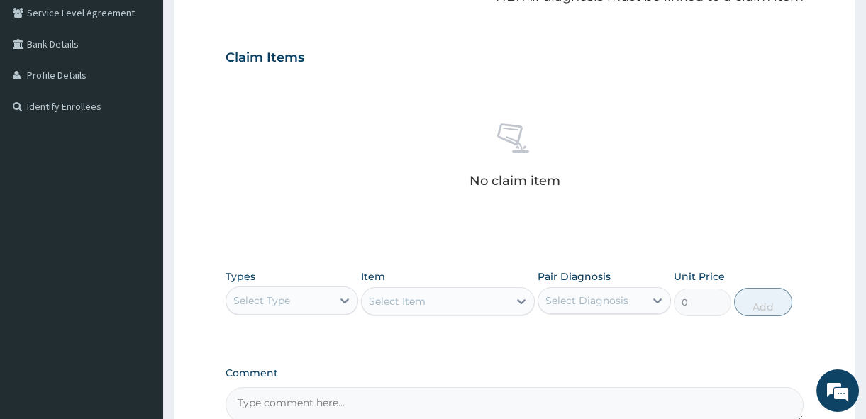
scroll to position [309, 0]
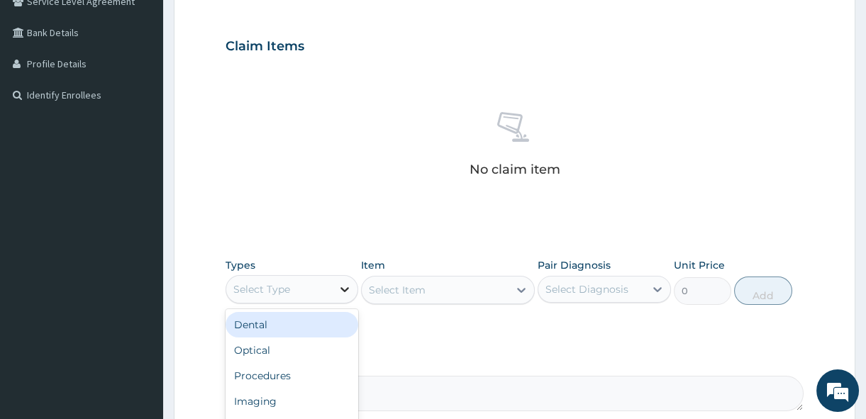
click at [343, 293] on icon at bounding box center [344, 289] width 14 height 14
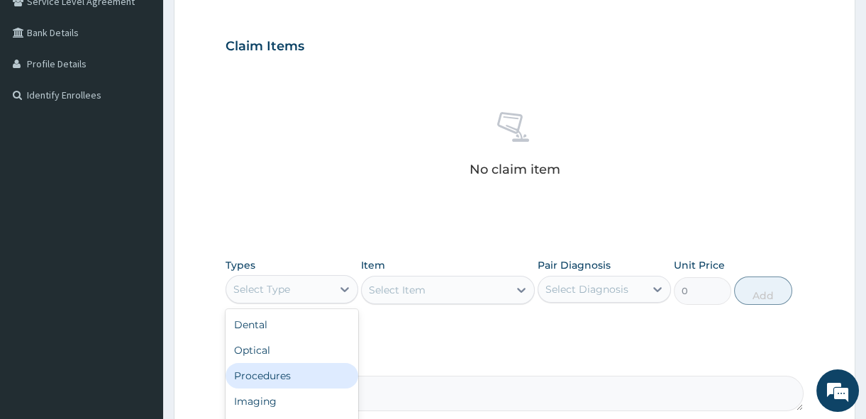
click at [327, 365] on div "Procedures" at bounding box center [291, 376] width 133 height 26
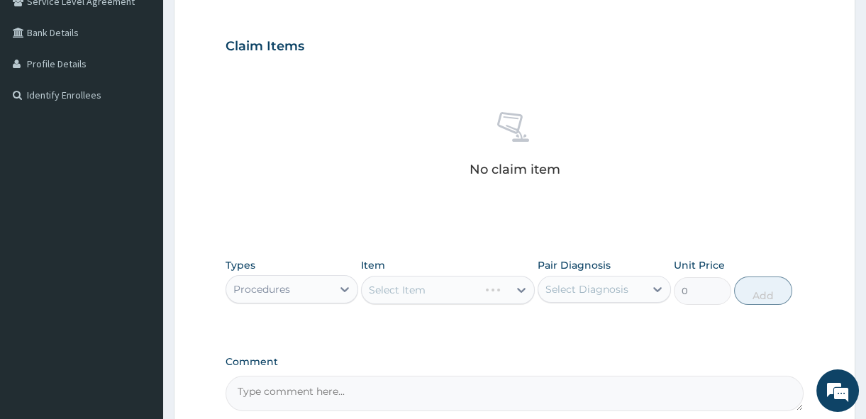
click at [521, 289] on div "Select Item" at bounding box center [448, 290] width 174 height 28
click at [521, 289] on icon at bounding box center [521, 290] width 14 height 14
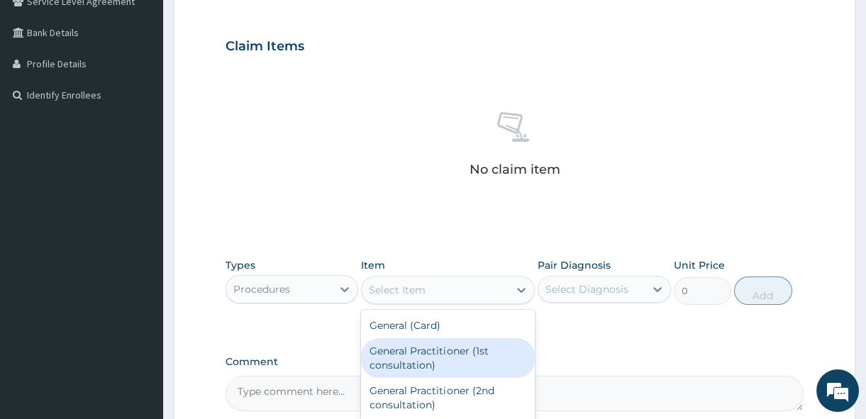
click at [493, 349] on div "General Practitioner (1st consultation)" at bounding box center [448, 358] width 174 height 40
type input "1500"
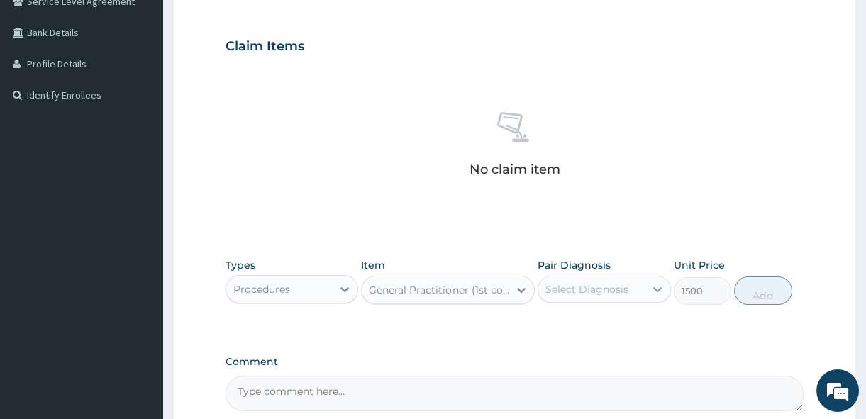
click at [656, 285] on icon at bounding box center [657, 289] width 14 height 14
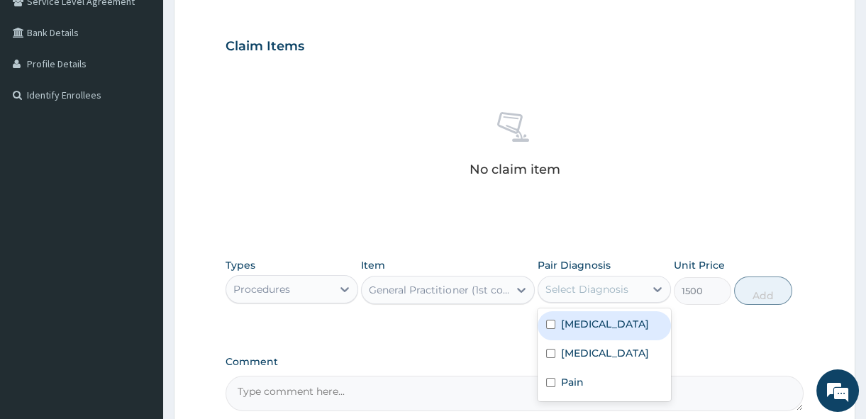
click at [551, 321] on input "checkbox" at bounding box center [550, 324] width 9 height 9
checkbox input "true"
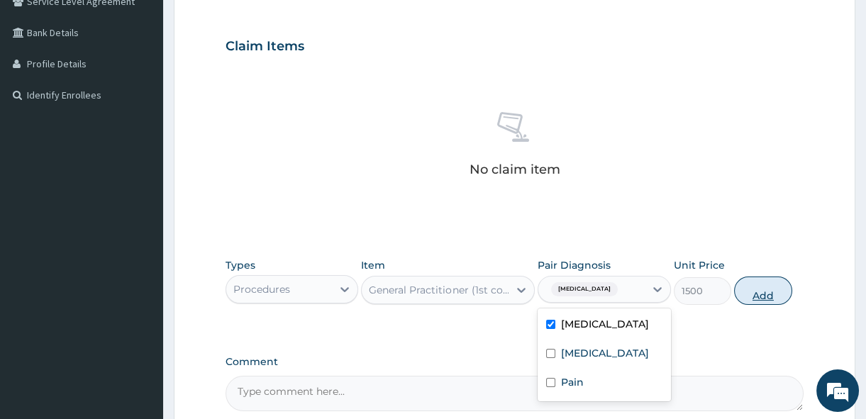
click at [758, 289] on button "Add" at bounding box center [763, 290] width 58 height 28
type input "0"
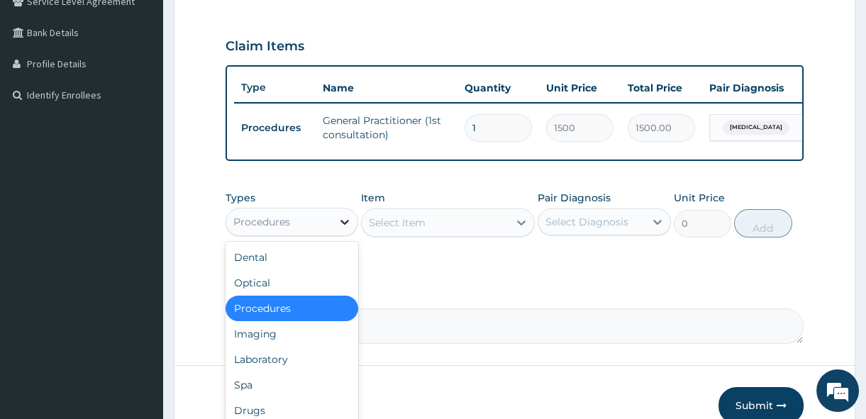
click at [342, 229] on icon at bounding box center [344, 222] width 14 height 14
click at [320, 362] on div "Laboratory" at bounding box center [291, 360] width 133 height 26
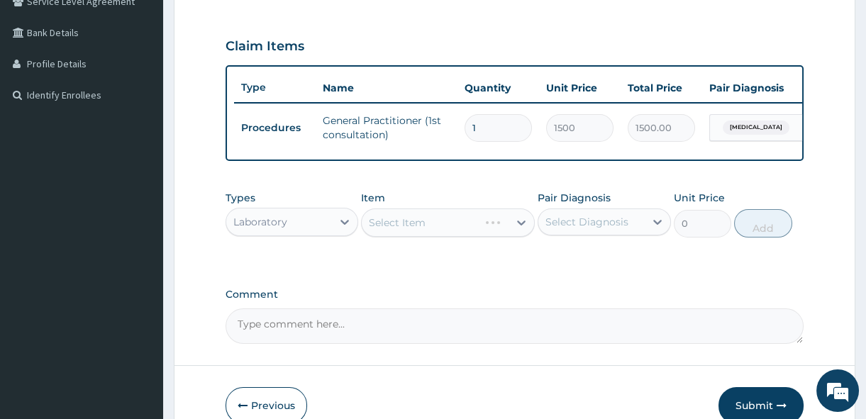
click at [520, 233] on div "Select Item" at bounding box center [448, 222] width 174 height 28
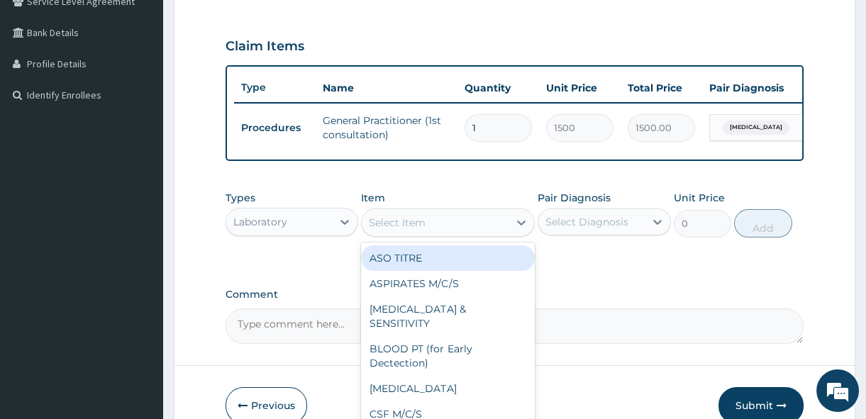
click at [520, 225] on icon at bounding box center [521, 222] width 9 height 5
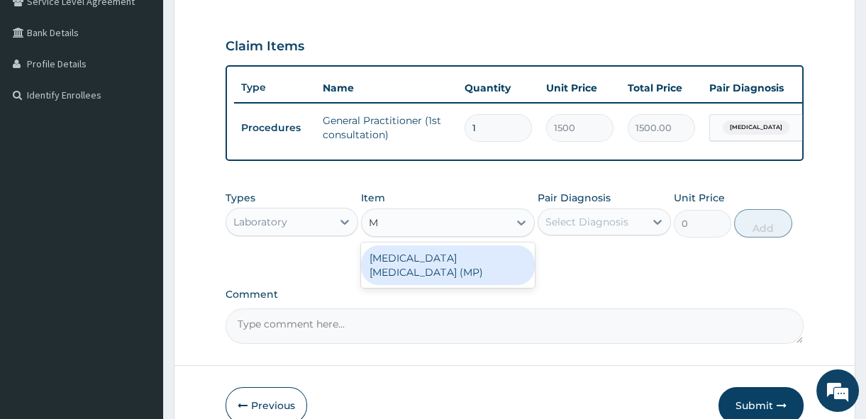
type input "MP"
click at [461, 260] on div "MALARIA PARASITE (MP)" at bounding box center [448, 265] width 174 height 40
type input "560"
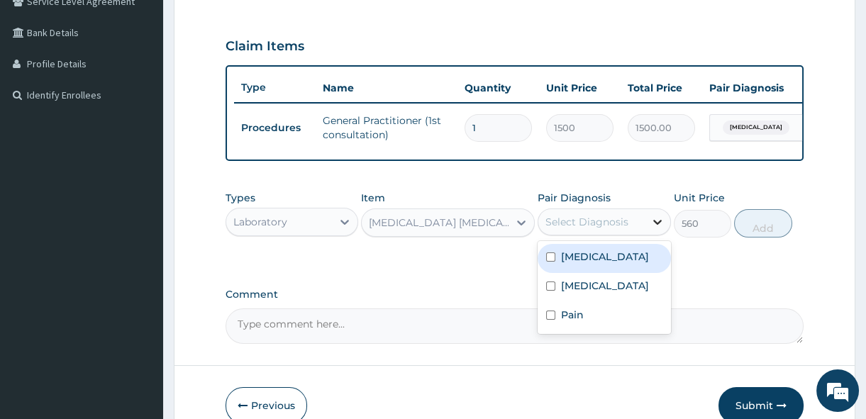
click at [654, 225] on icon at bounding box center [657, 222] width 9 height 5
click at [551, 259] on div "Malaria" at bounding box center [603, 258] width 133 height 29
checkbox input "true"
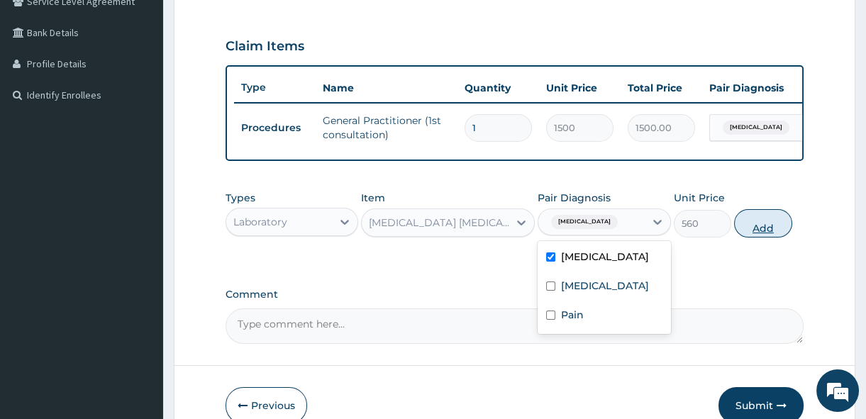
click at [768, 227] on button "Add" at bounding box center [763, 223] width 58 height 28
type input "0"
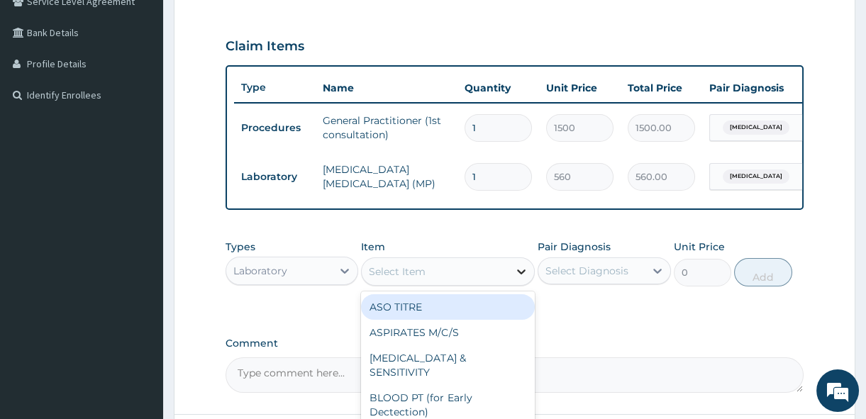
click at [517, 279] on icon at bounding box center [521, 271] width 14 height 14
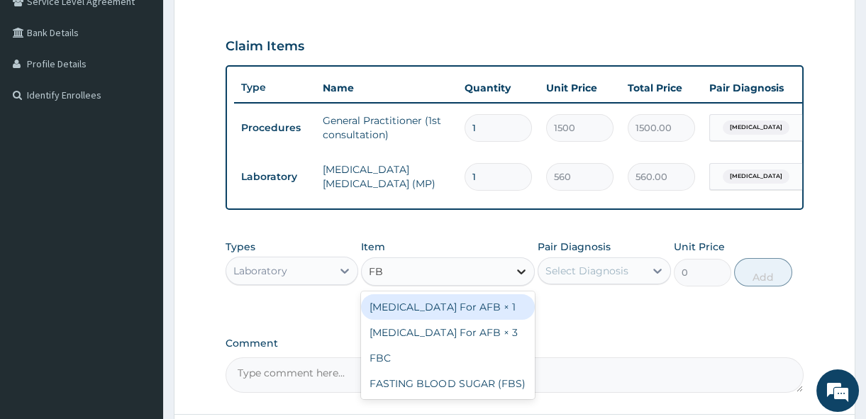
type input "FBC"
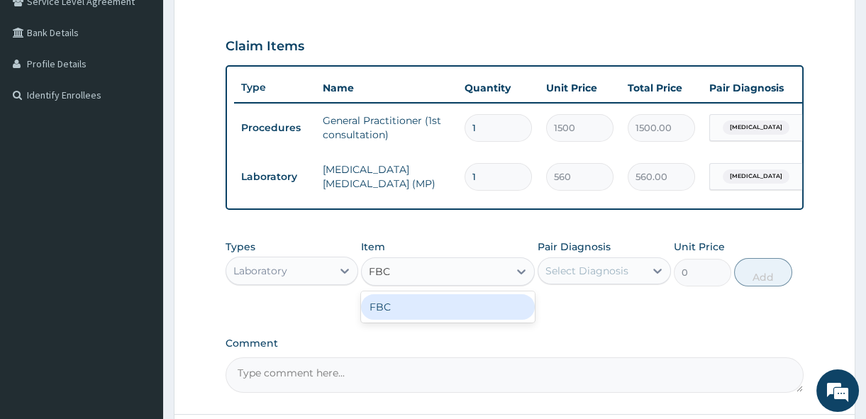
click at [501, 317] on div "FBC" at bounding box center [448, 307] width 174 height 26
type input "1600"
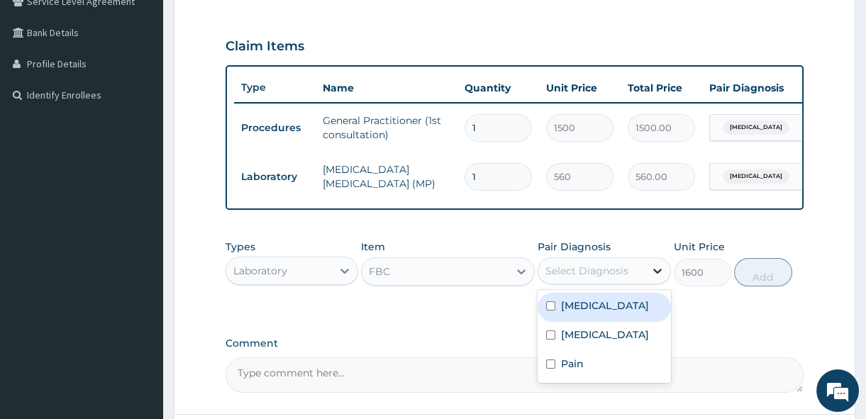
click at [655, 273] on icon at bounding box center [657, 271] width 14 height 14
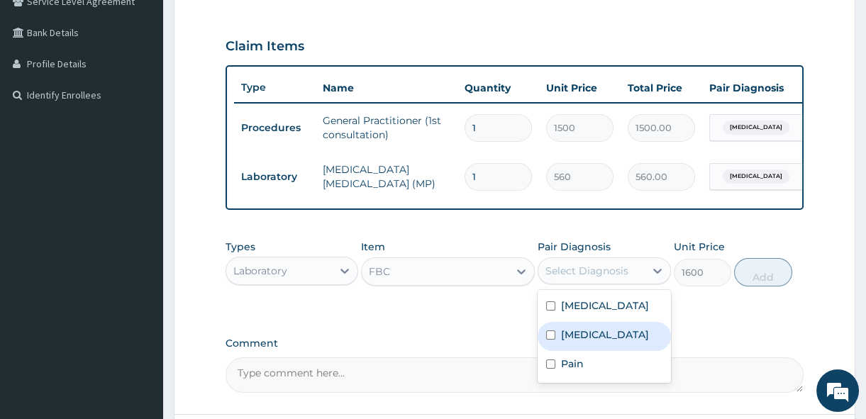
click at [550, 340] on input "checkbox" at bounding box center [550, 334] width 9 height 9
checkbox input "true"
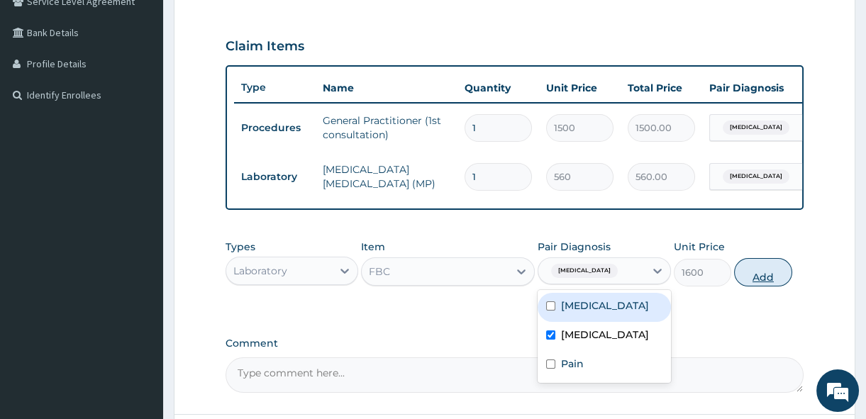
click at [760, 284] on button "Add" at bounding box center [763, 272] width 58 height 28
type input "0"
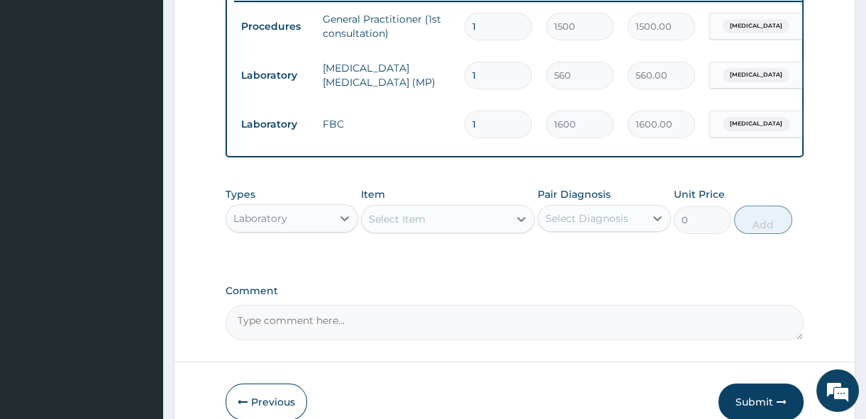
scroll to position [412, 0]
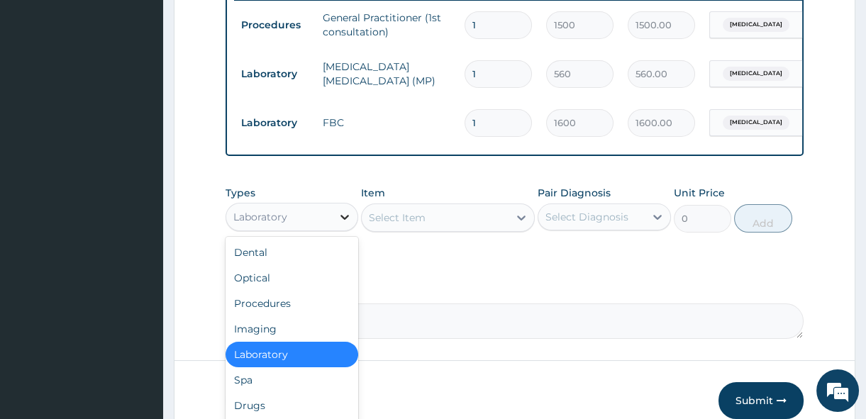
click at [343, 224] on icon at bounding box center [344, 217] width 14 height 14
click at [282, 407] on div "Drugs" at bounding box center [291, 406] width 133 height 26
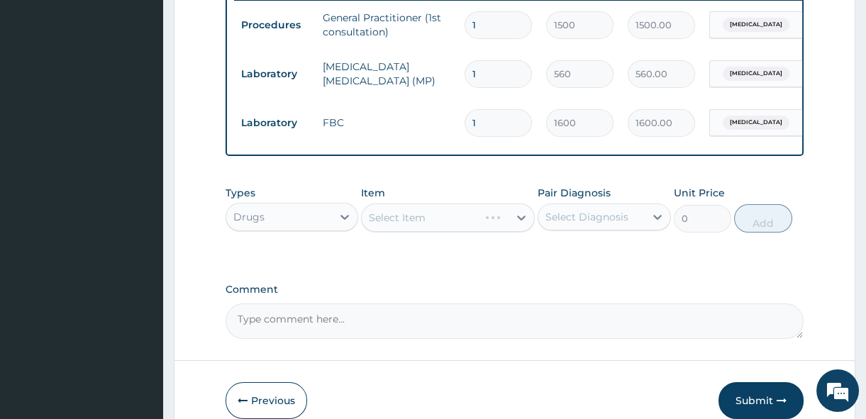
click at [522, 223] on div "Select Item" at bounding box center [448, 217] width 174 height 28
click at [522, 223] on icon at bounding box center [521, 218] width 14 height 14
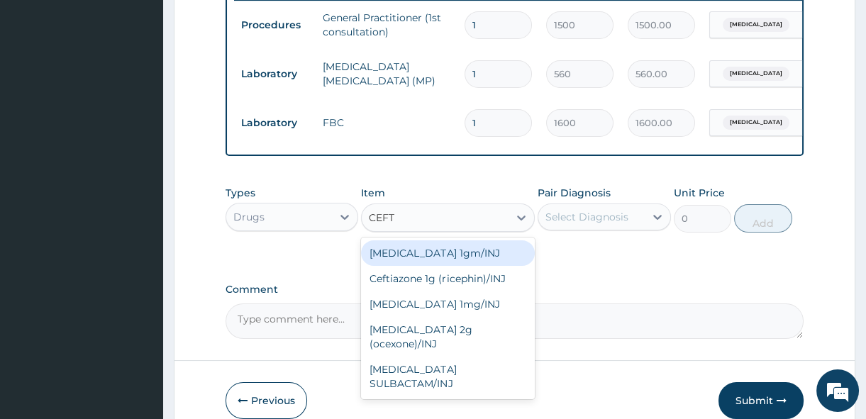
type input "CEFTR"
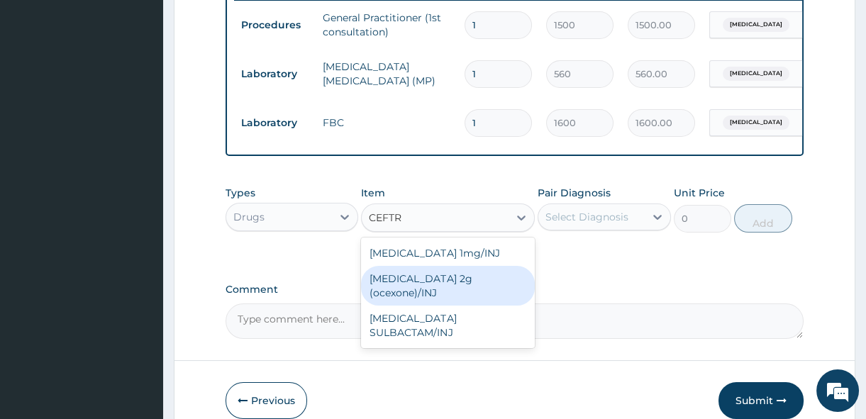
click at [468, 287] on div "Ceftriaxone 2g (ocexone)/INJ" at bounding box center [448, 286] width 174 height 40
type input "1391.25"
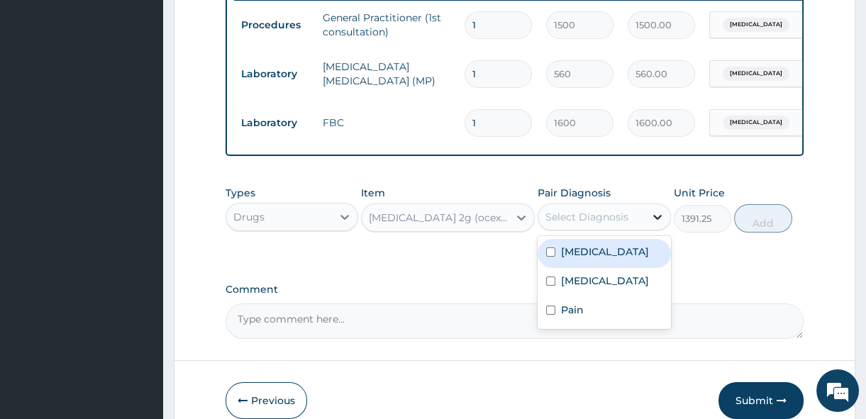
click at [655, 224] on icon at bounding box center [657, 217] width 14 height 14
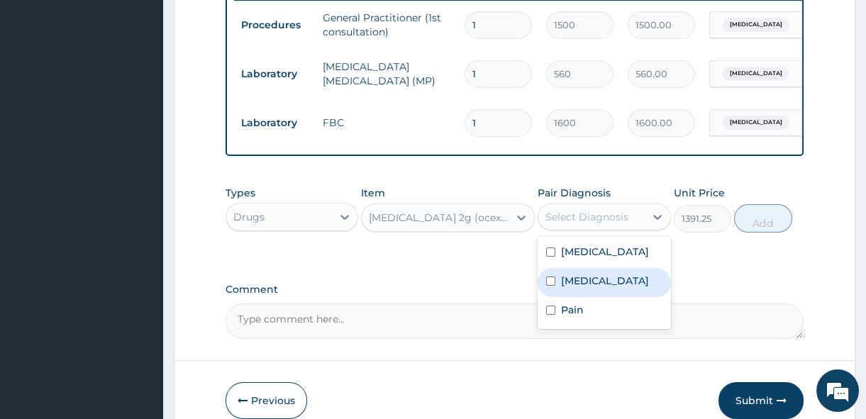
click at [551, 286] on input "checkbox" at bounding box center [550, 280] width 9 height 9
checkbox input "true"
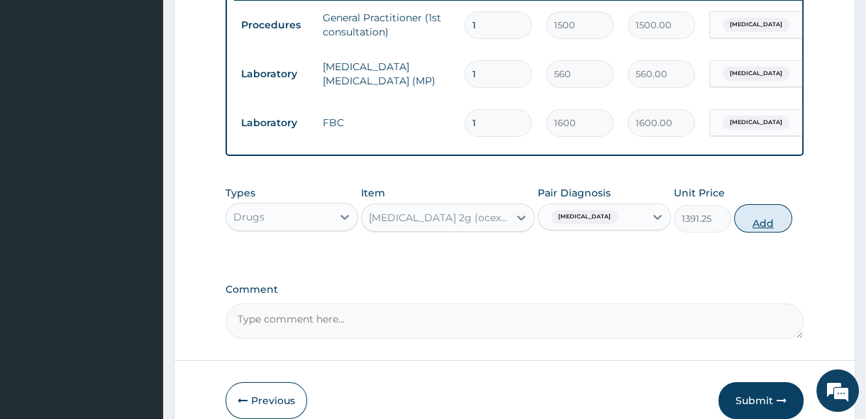
click at [774, 229] on button "Add" at bounding box center [763, 218] width 58 height 28
type input "0"
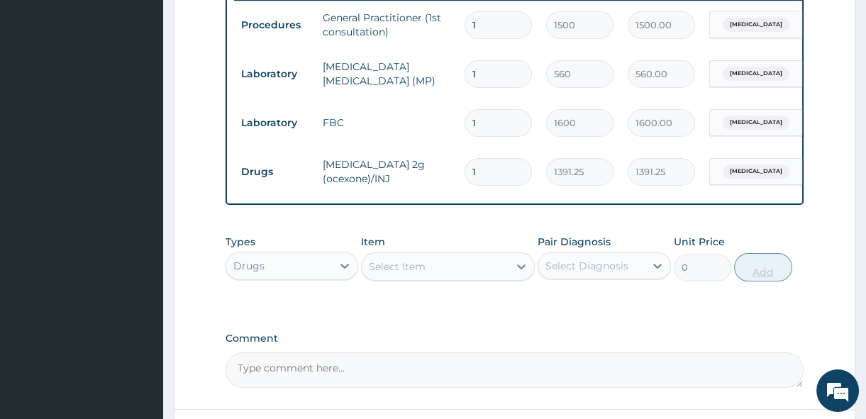
type input "0.00"
type input "3"
type input "4173.75"
type input "3"
click at [525, 274] on icon at bounding box center [521, 266] width 14 height 14
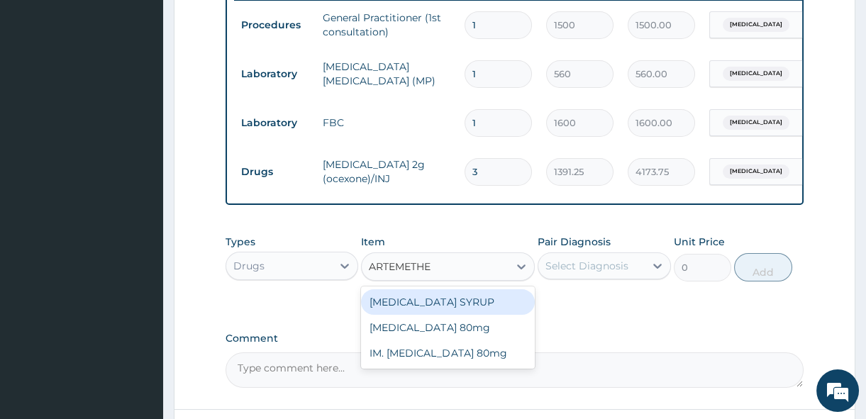
type input "ARTEMETHER"
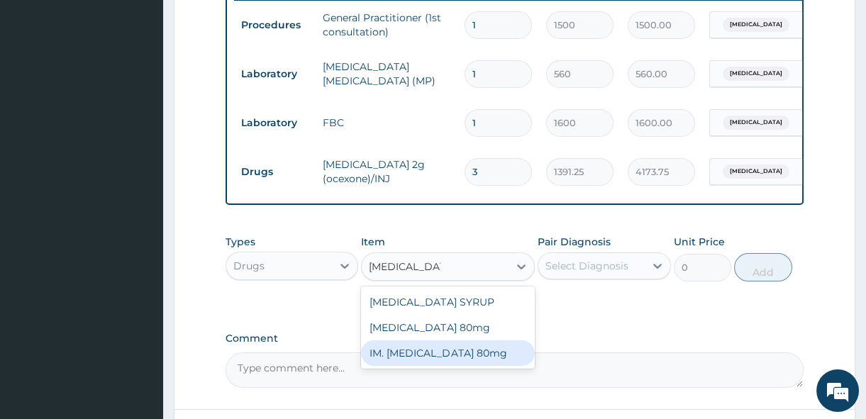
click at [406, 366] on div "IM. Artemether 80mg" at bounding box center [448, 353] width 174 height 26
type input "500"
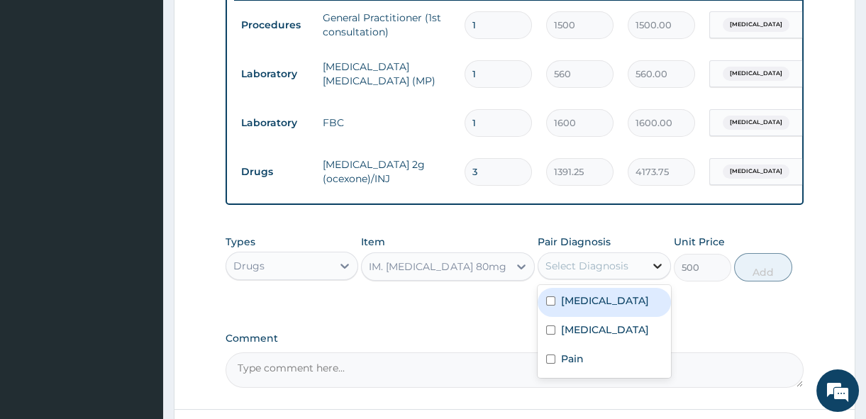
click at [656, 271] on icon at bounding box center [657, 266] width 14 height 14
click at [552, 306] on input "checkbox" at bounding box center [550, 300] width 9 height 9
checkbox input "true"
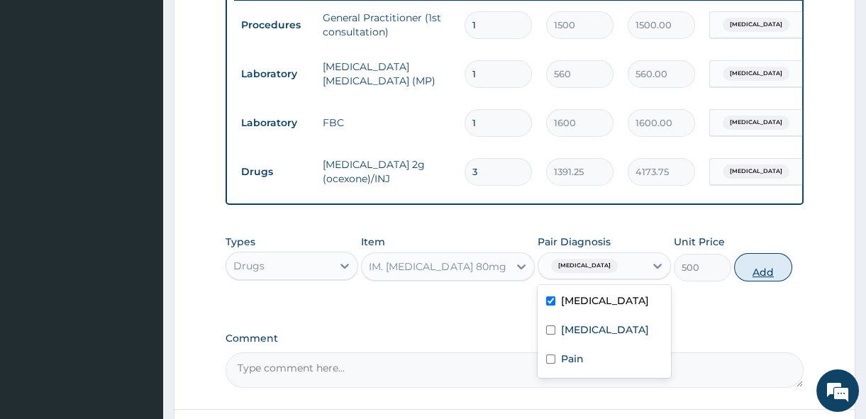
click at [766, 276] on button "Add" at bounding box center [763, 267] width 58 height 28
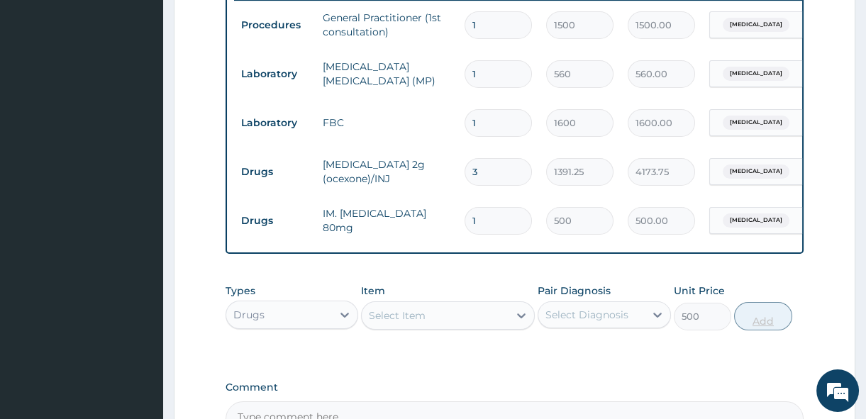
type input "0"
type input "0.00"
type input "3"
type input "1500.00"
type input "3"
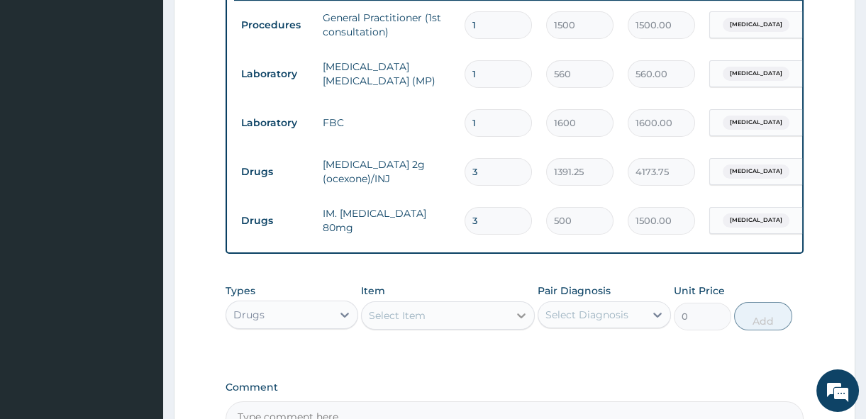
click at [519, 323] on icon at bounding box center [521, 315] width 14 height 14
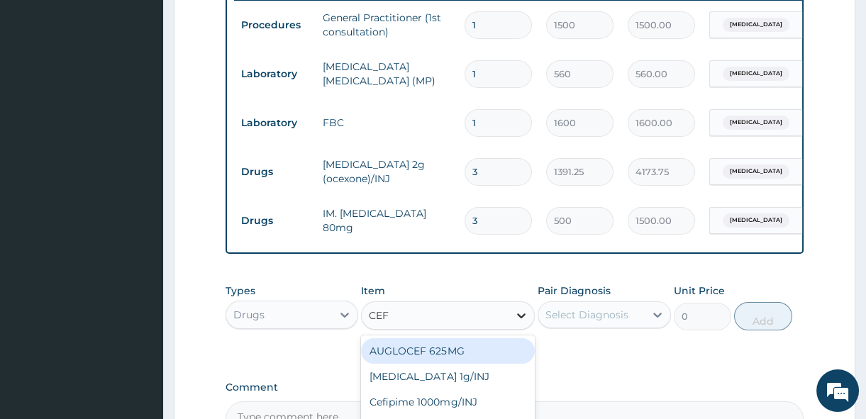
type input "CEFU"
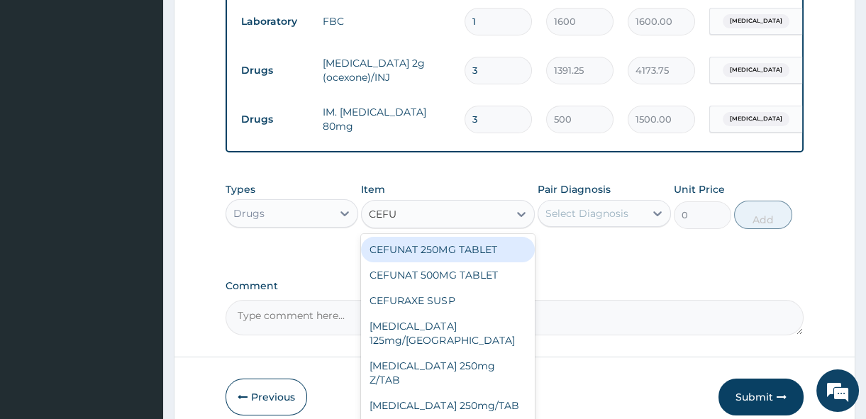
scroll to position [515, 0]
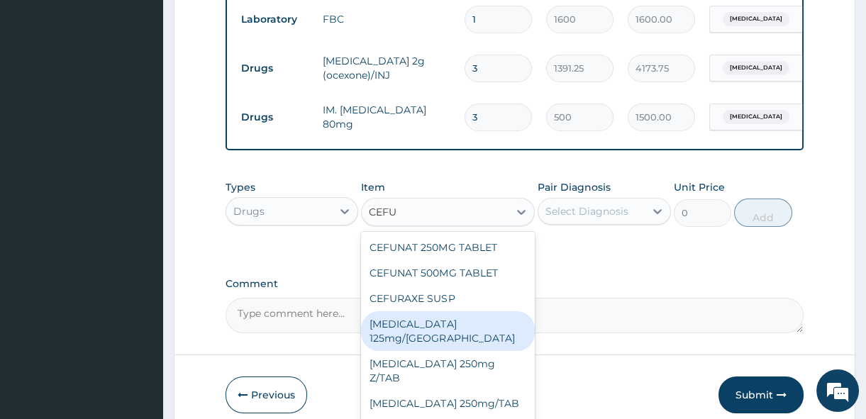
click at [500, 325] on div "Cefuroxime 125mg/SYR" at bounding box center [448, 331] width 174 height 40
type input "787.5"
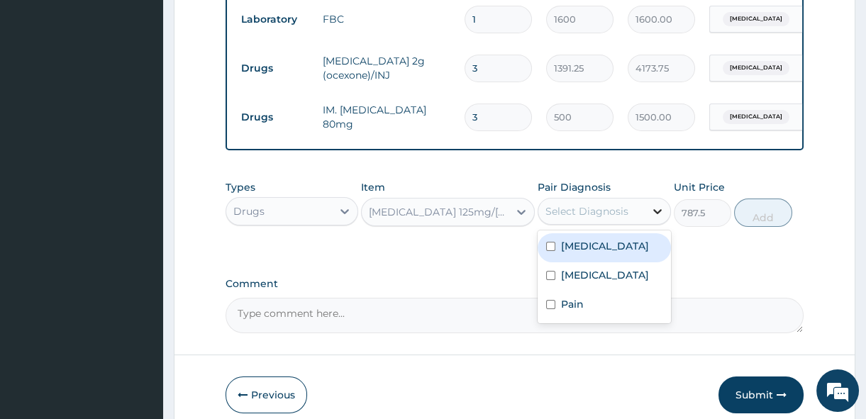
click at [661, 218] on icon at bounding box center [657, 211] width 14 height 14
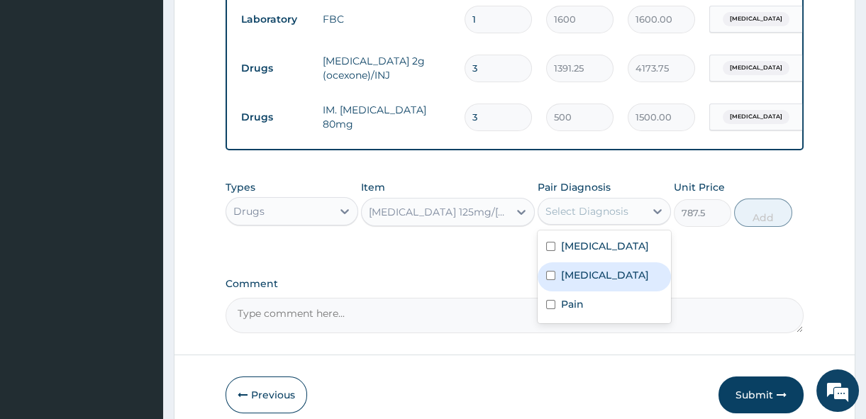
click at [546, 280] on input "checkbox" at bounding box center [550, 275] width 9 height 9
checkbox input "true"
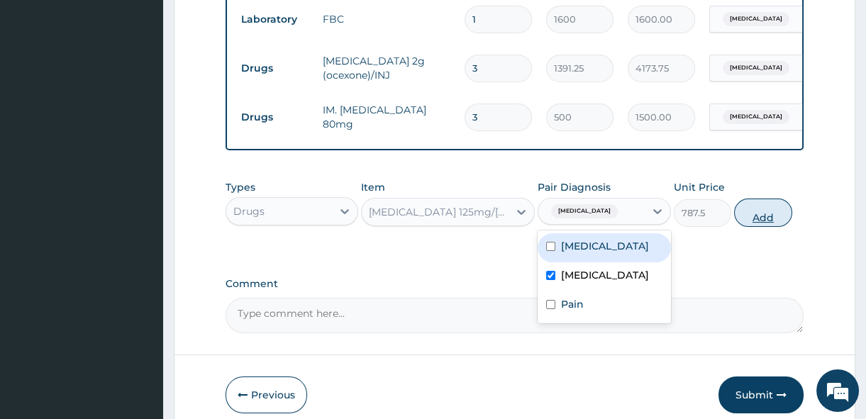
click at [775, 220] on button "Add" at bounding box center [763, 212] width 58 height 28
type input "0"
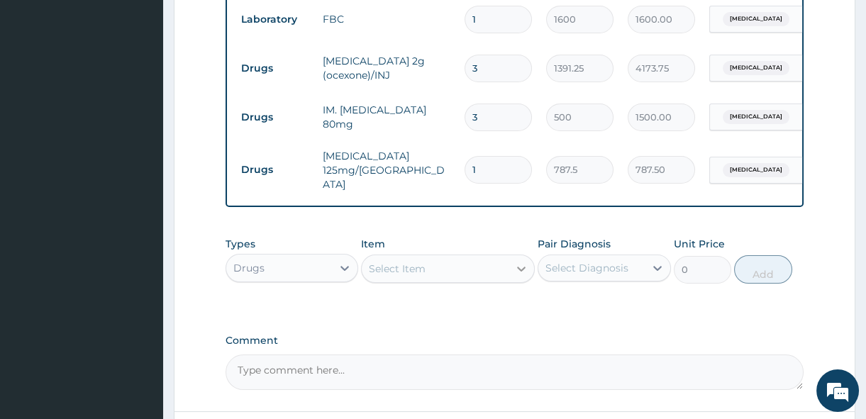
click at [526, 270] on icon at bounding box center [521, 269] width 14 height 14
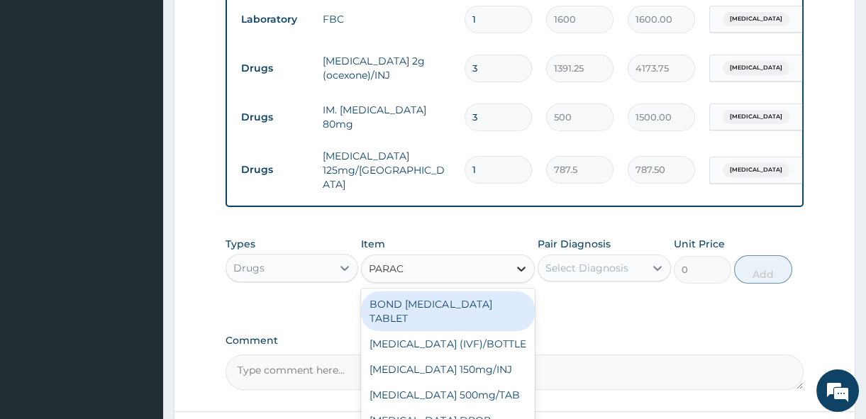
type input "PARACE"
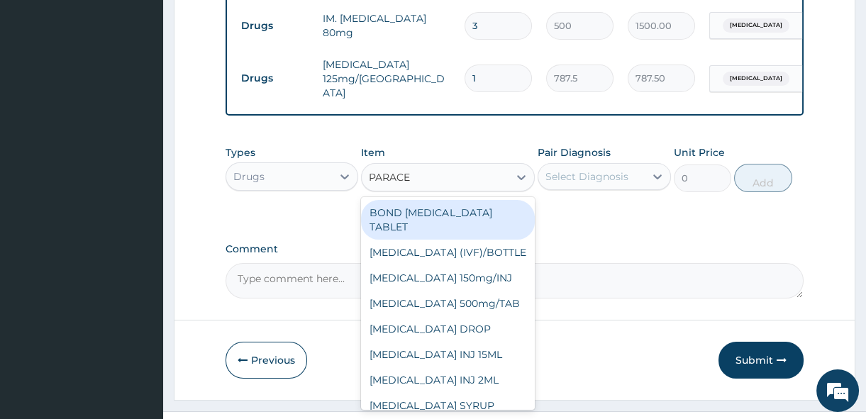
scroll to position [618, 0]
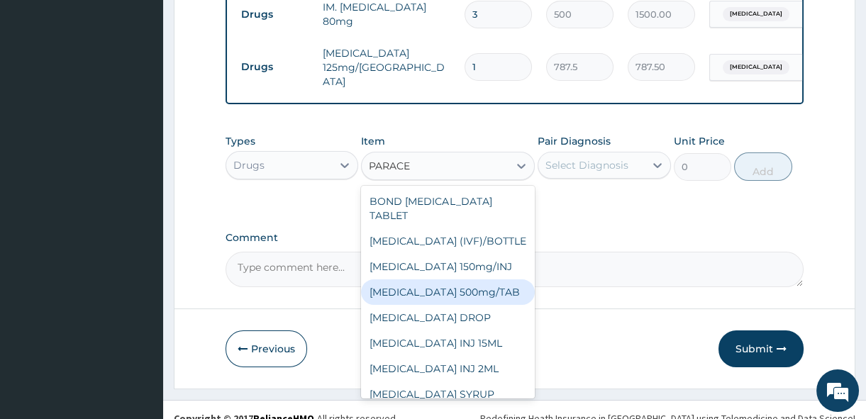
click at [508, 298] on div "PARACETAMOL 500mg/TAB" at bounding box center [448, 292] width 174 height 26
type input "5.25"
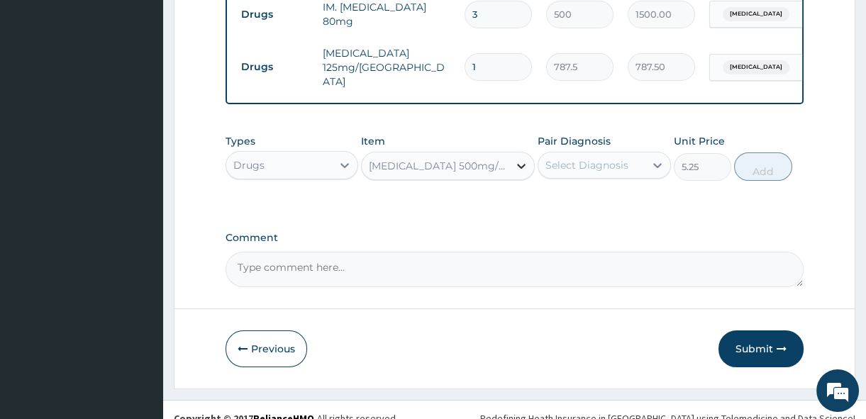
click at [518, 167] on icon at bounding box center [521, 166] width 9 height 5
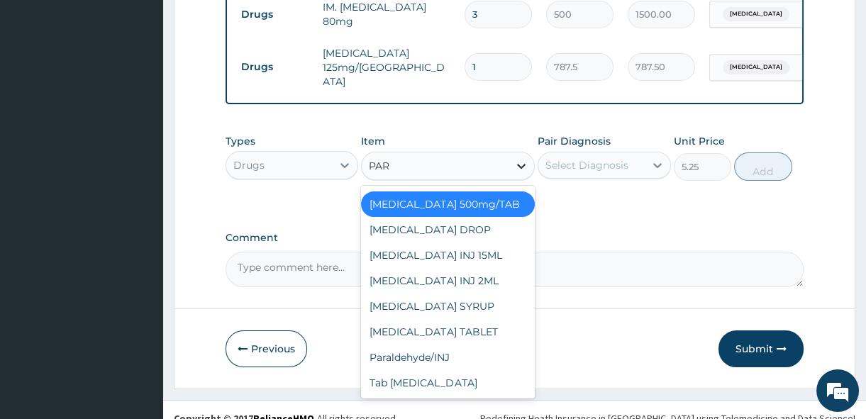
scroll to position [0, 0]
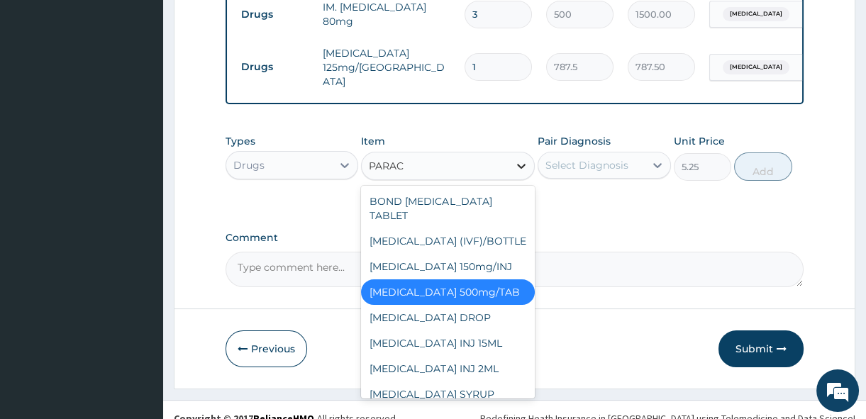
type input "PARACE"
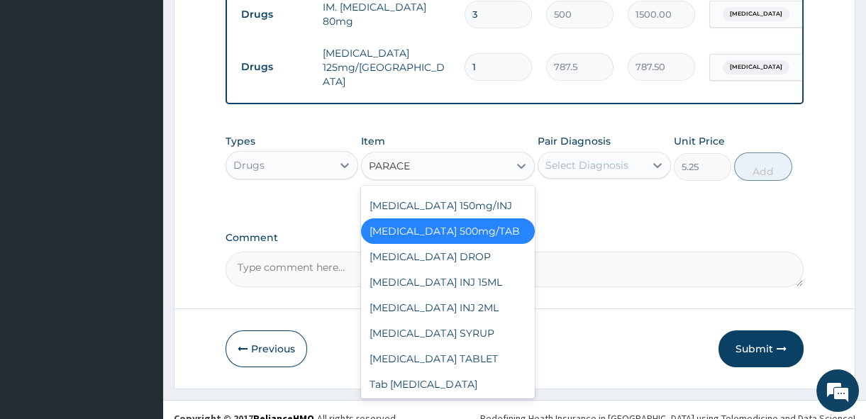
scroll to position [62, 0]
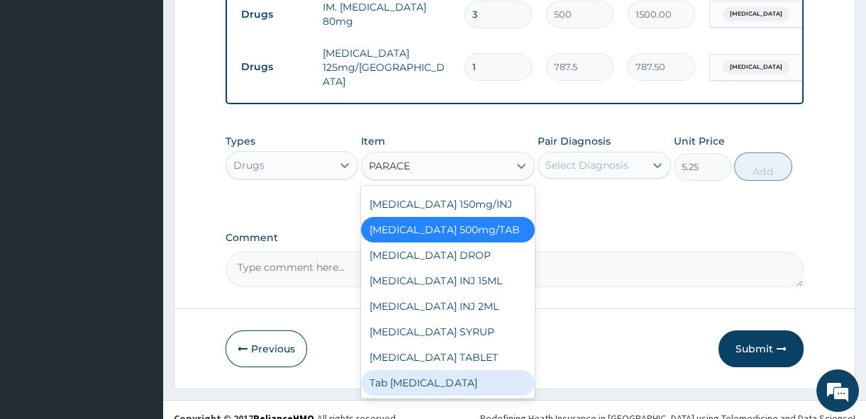
click at [492, 374] on div "Tab Paracetamol" at bounding box center [448, 383] width 174 height 26
type input "12"
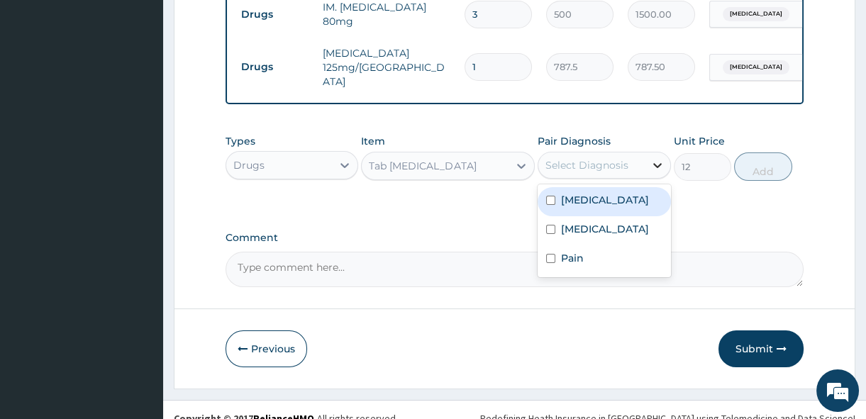
click at [655, 163] on icon at bounding box center [657, 165] width 14 height 14
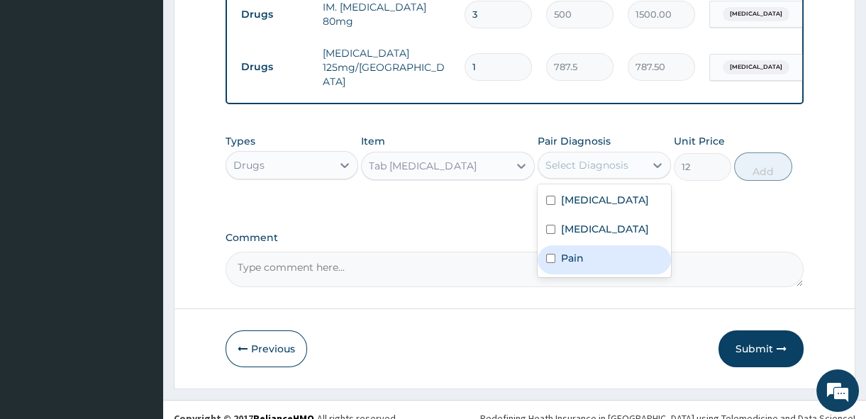
click at [551, 260] on input "checkbox" at bounding box center [550, 258] width 9 height 9
checkbox input "true"
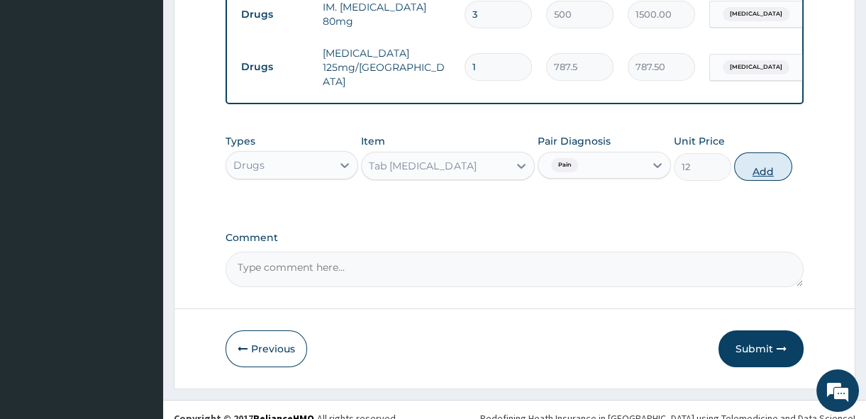
click at [755, 169] on button "Add" at bounding box center [763, 166] width 58 height 28
type input "0"
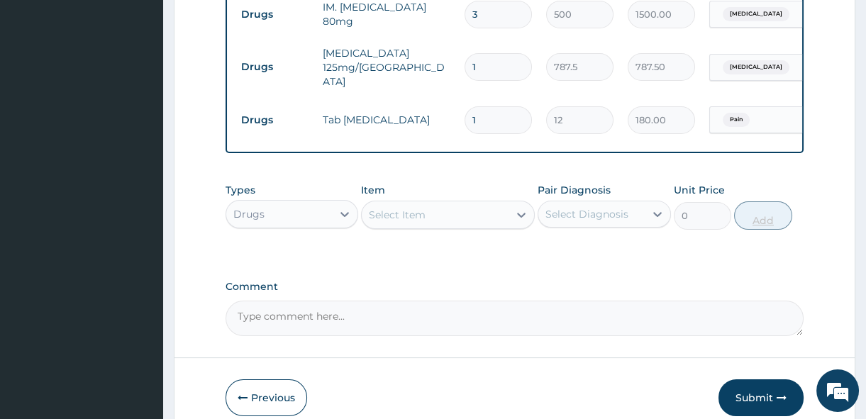
type input "15"
type input "180.00"
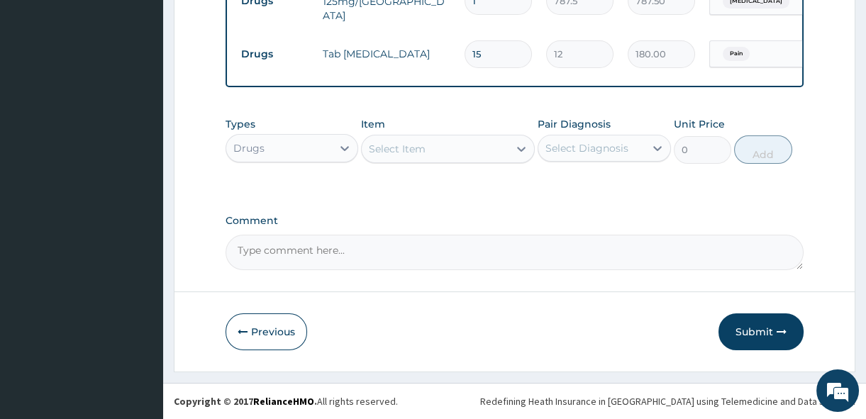
scroll to position [687, 0]
type input "15"
click at [765, 325] on button "Submit" at bounding box center [760, 331] width 85 height 37
